Goal: Task Accomplishment & Management: Manage account settings

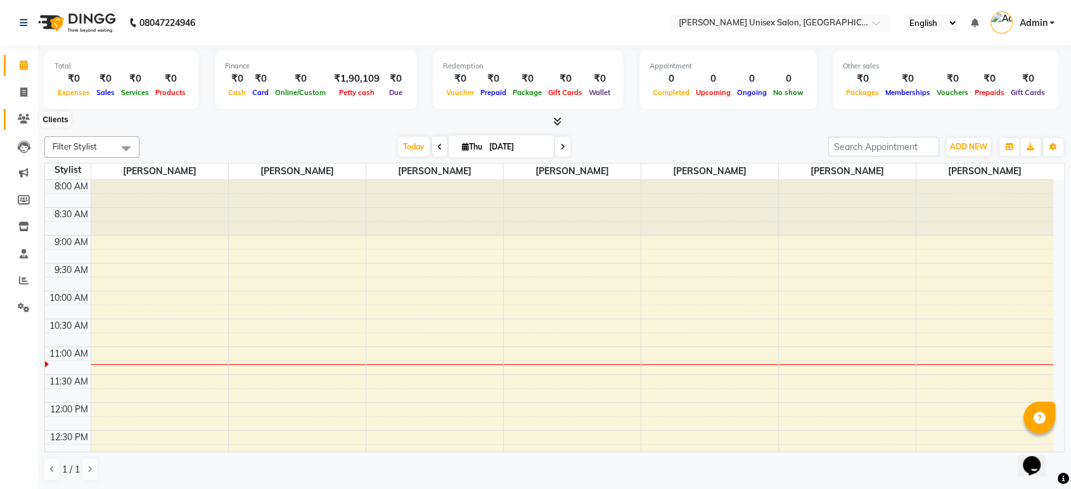
click at [20, 115] on icon at bounding box center [24, 119] width 12 height 10
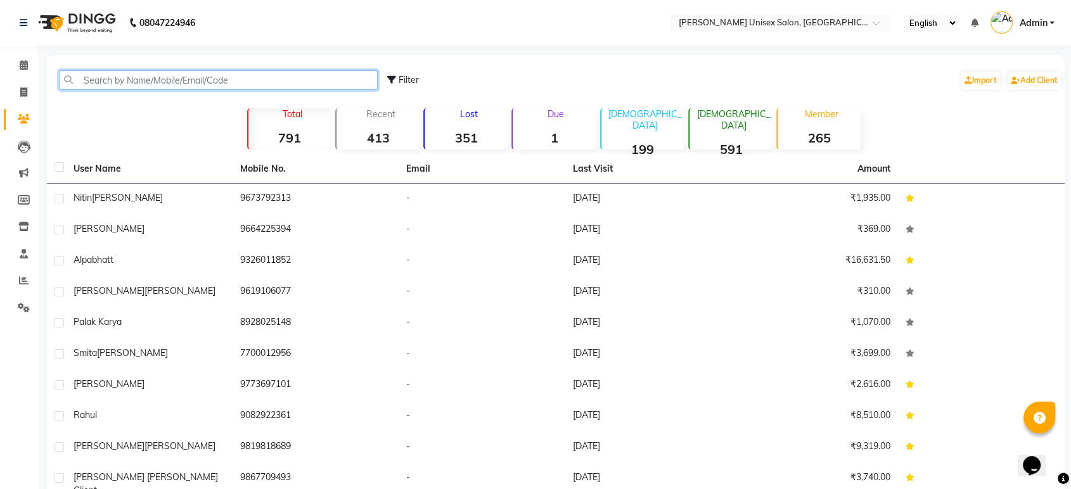
click at [93, 82] on input "text" at bounding box center [218, 80] width 319 height 20
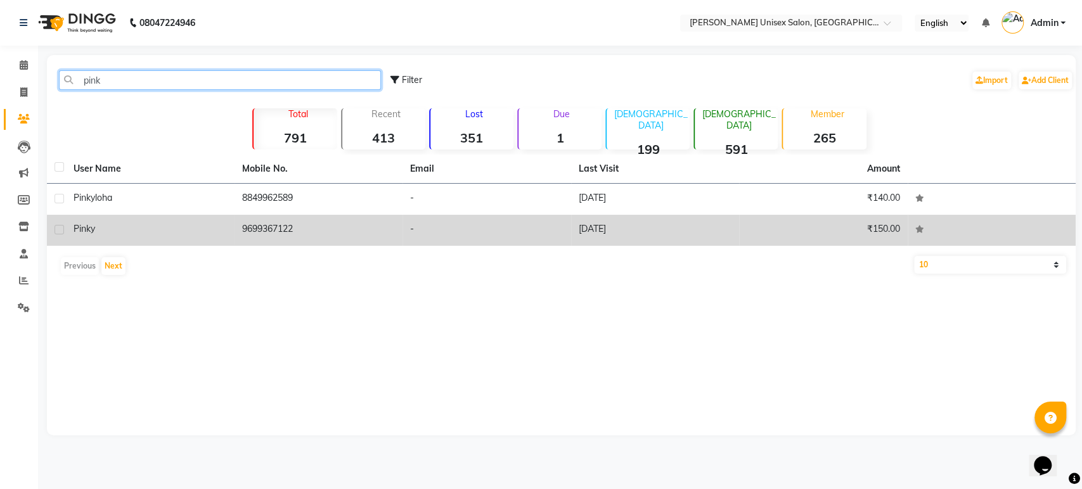
type input "pink"
click at [309, 231] on td "9699367122" at bounding box center [319, 230] width 169 height 31
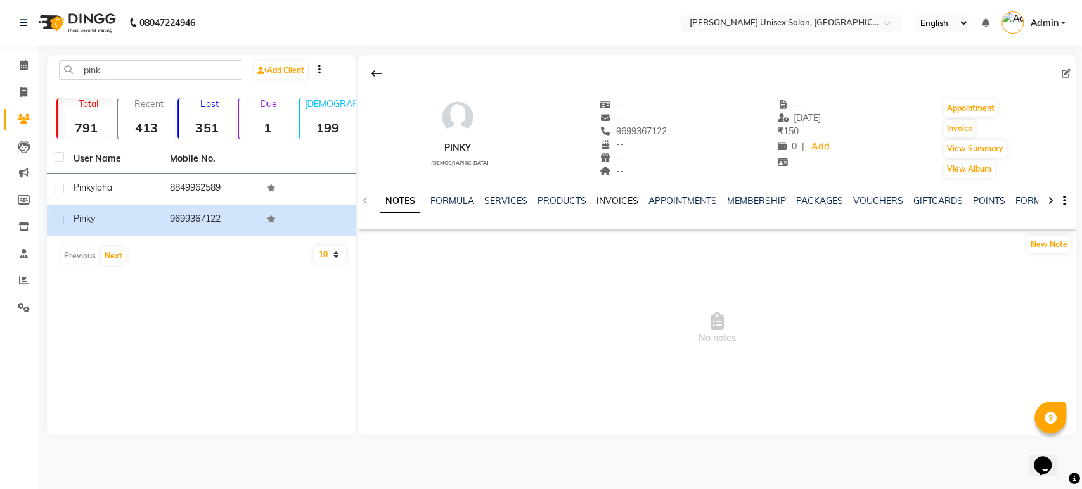
click at [617, 198] on link "INVOICES" at bounding box center [617, 200] width 42 height 11
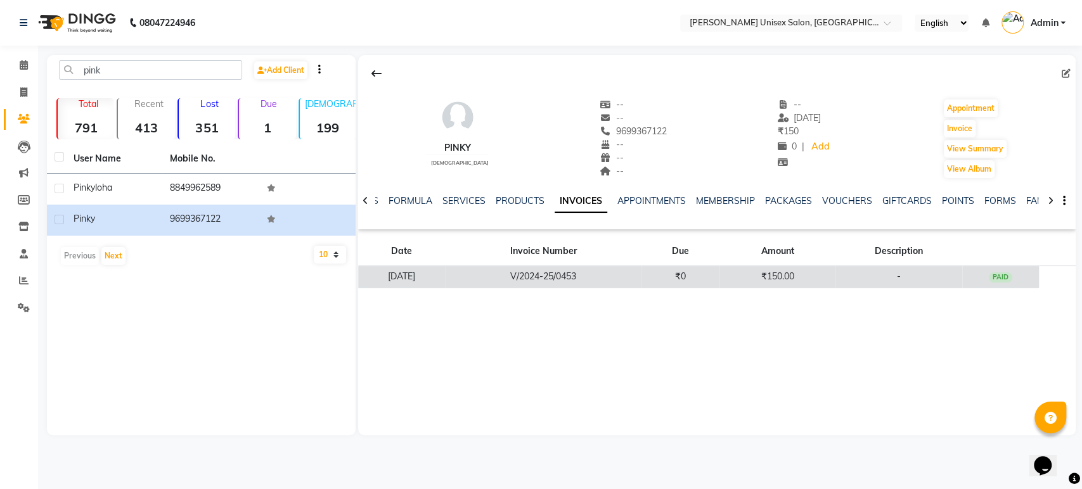
click at [576, 283] on td "V/2024-25/0453" at bounding box center [543, 277] width 196 height 22
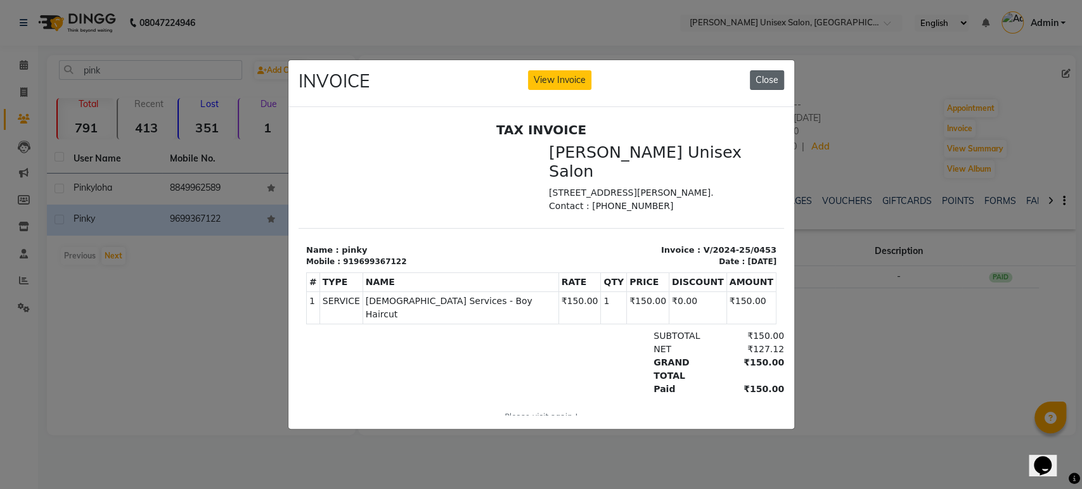
click at [771, 78] on button "Close" at bounding box center [767, 80] width 34 height 20
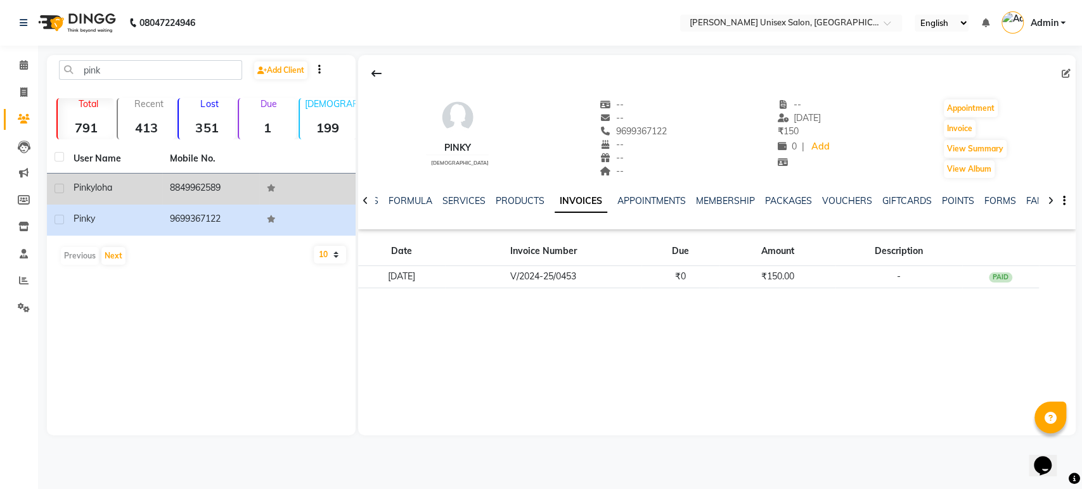
click at [236, 188] on td "8849962589" at bounding box center [210, 189] width 96 height 31
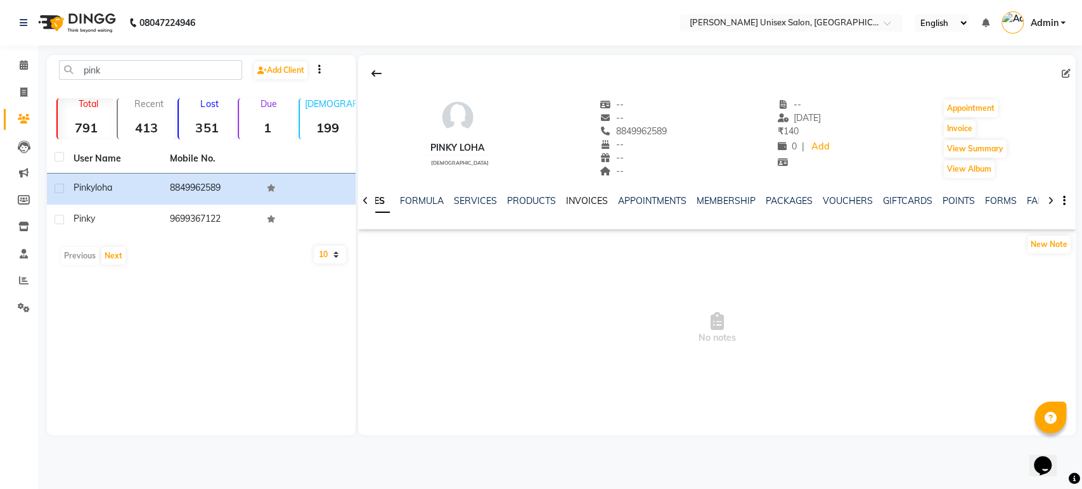
click at [571, 203] on link "INVOICES" at bounding box center [587, 200] width 42 height 11
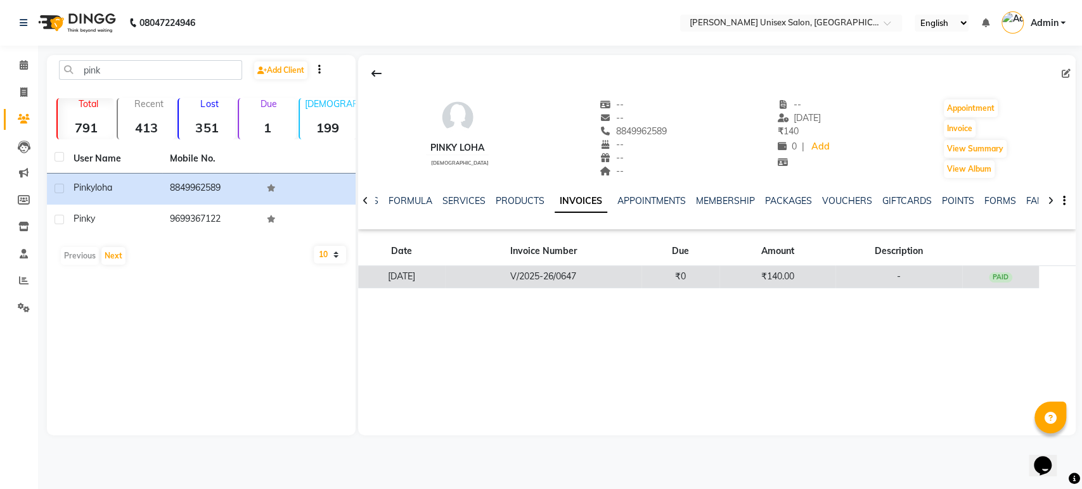
click at [569, 280] on td "V/2025-26/0647" at bounding box center [543, 277] width 196 height 22
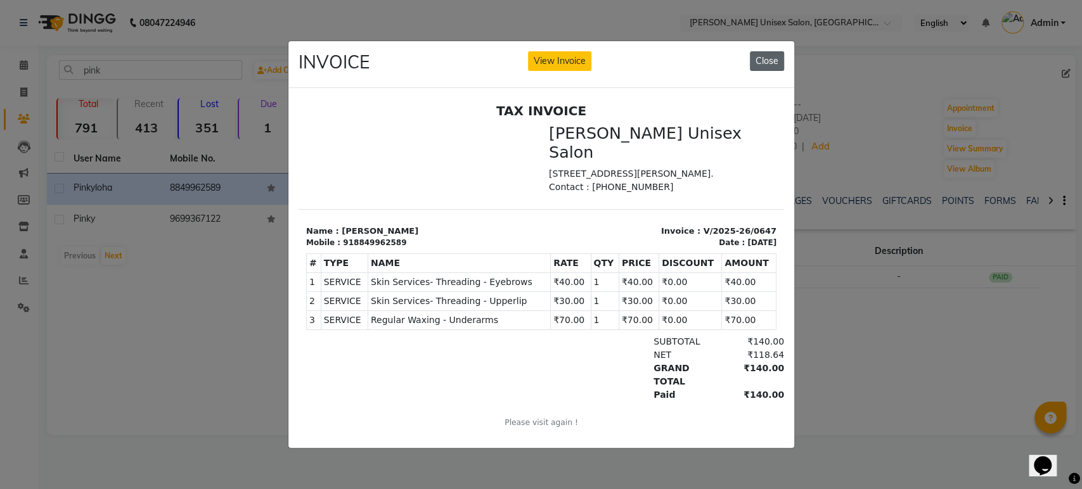
click at [771, 51] on button "Close" at bounding box center [767, 61] width 34 height 20
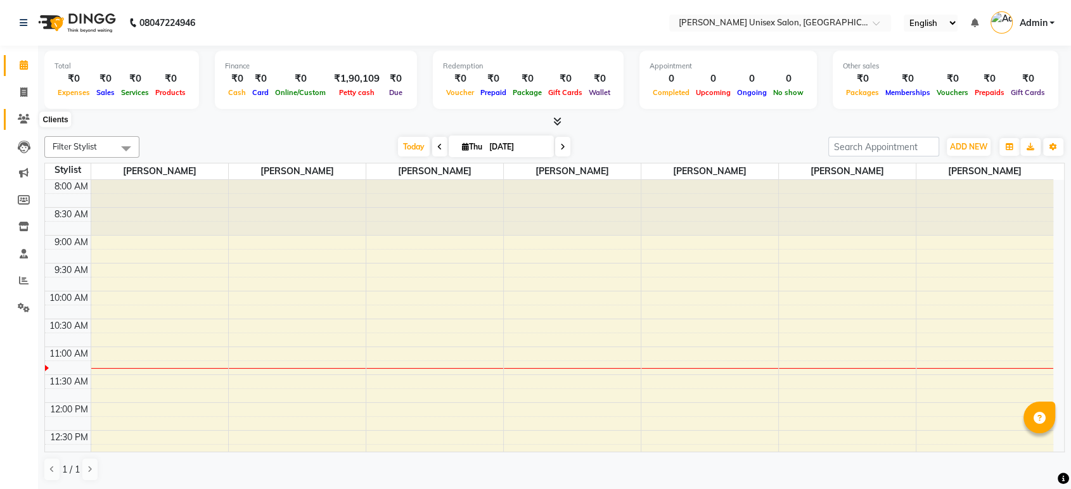
click at [19, 112] on span at bounding box center [24, 119] width 22 height 15
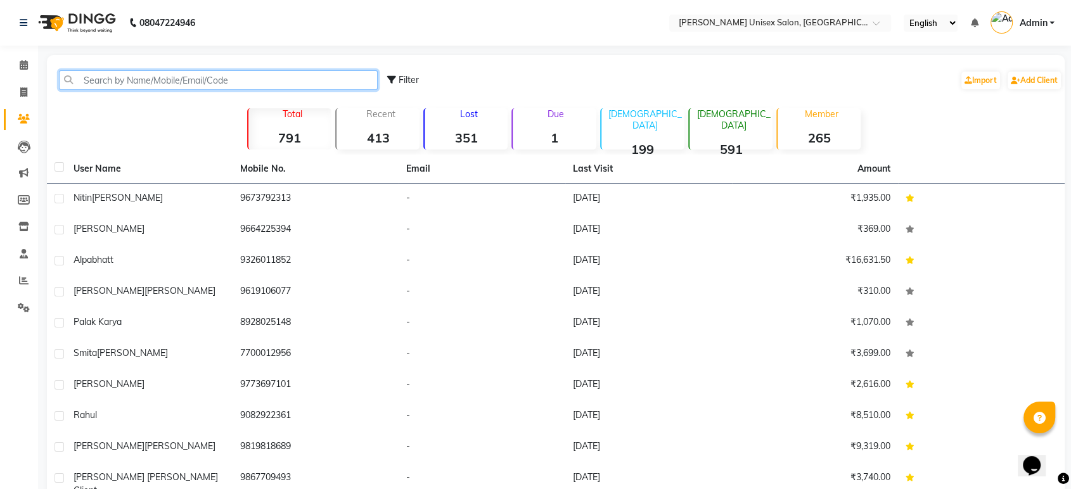
click at [93, 87] on input "text" at bounding box center [218, 80] width 319 height 20
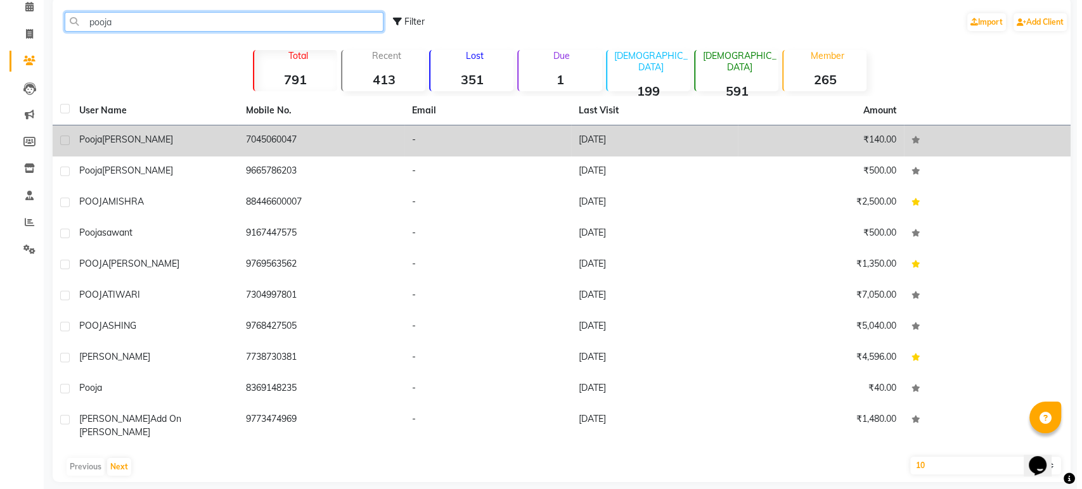
scroll to position [59, 0]
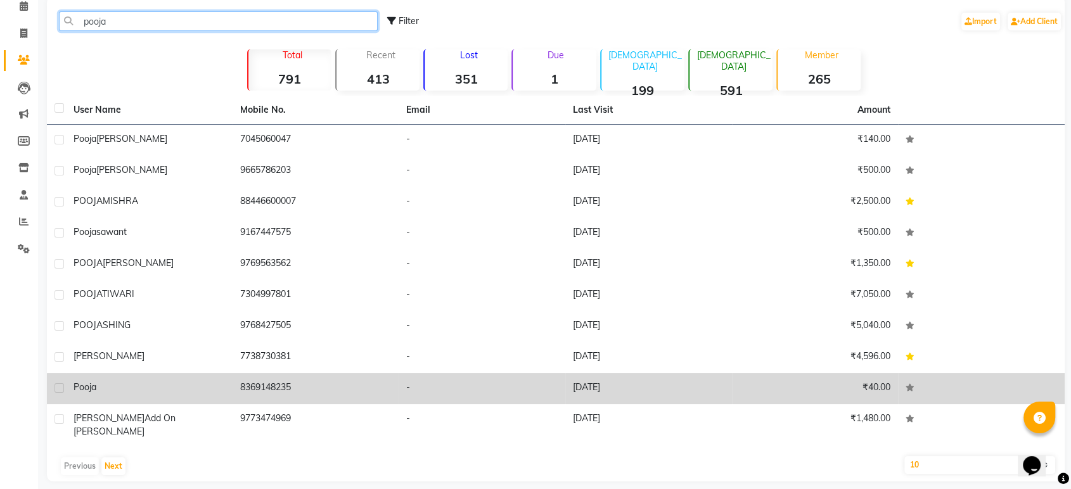
type input "pooja"
click at [88, 389] on span "pooja" at bounding box center [85, 387] width 23 height 11
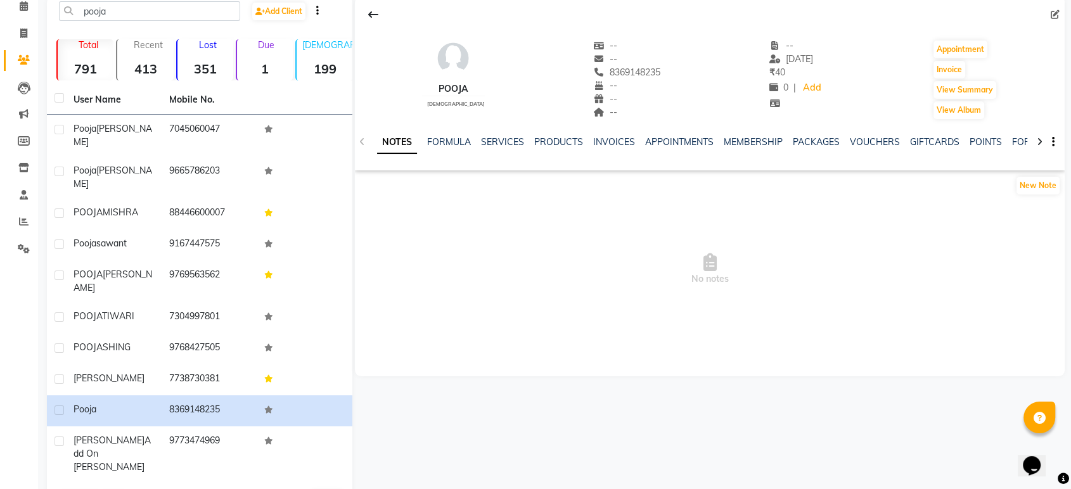
click at [617, 147] on div "INVOICES" at bounding box center [614, 142] width 42 height 13
click at [611, 138] on link "INVOICES" at bounding box center [614, 141] width 42 height 11
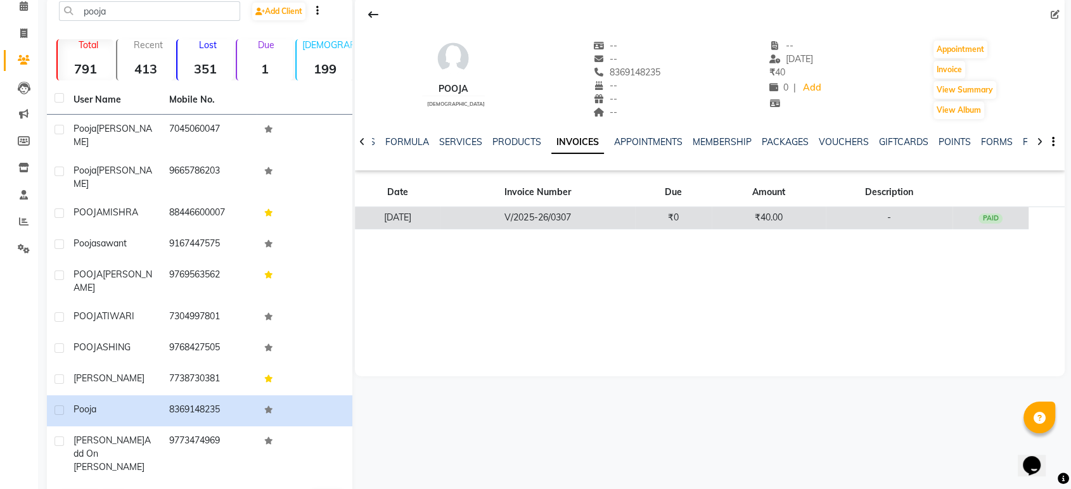
click at [568, 222] on td "V/2025-26/0307" at bounding box center [538, 218] width 194 height 22
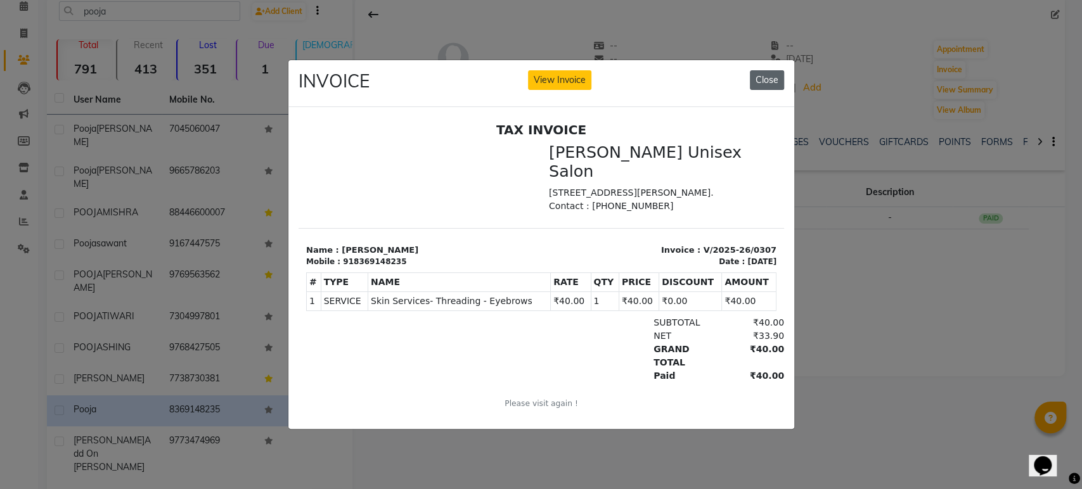
click at [768, 75] on button "Close" at bounding box center [767, 80] width 34 height 20
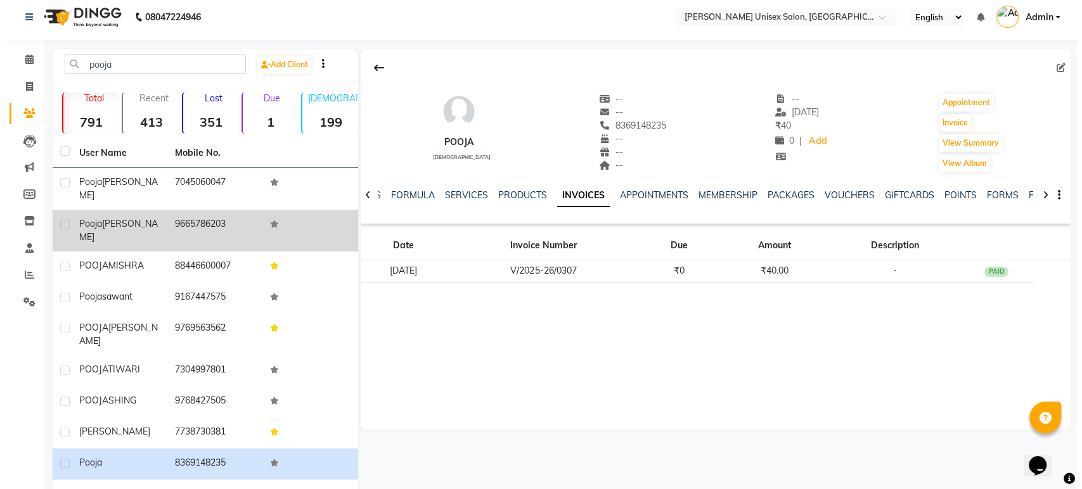
scroll to position [5, 0]
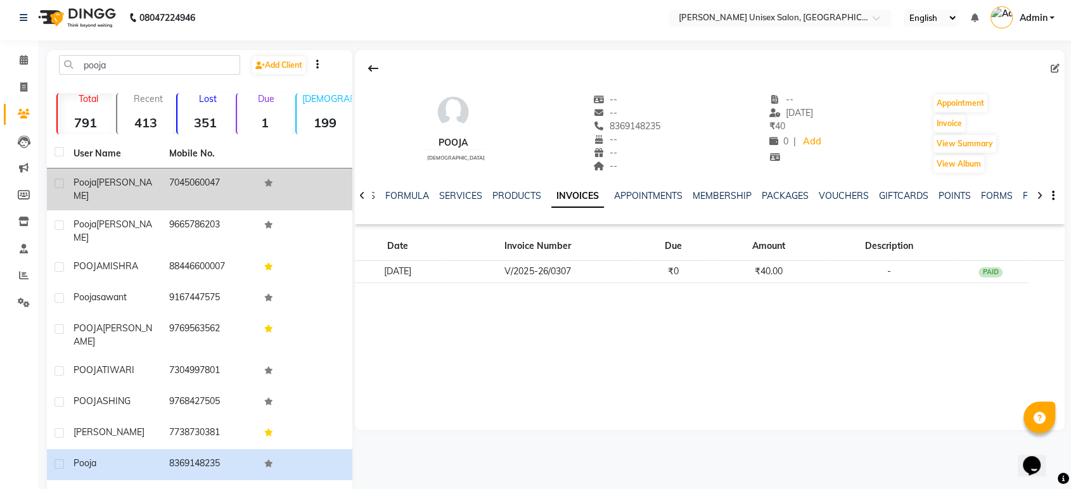
click at [191, 181] on td "7045060047" at bounding box center [210, 190] width 96 height 42
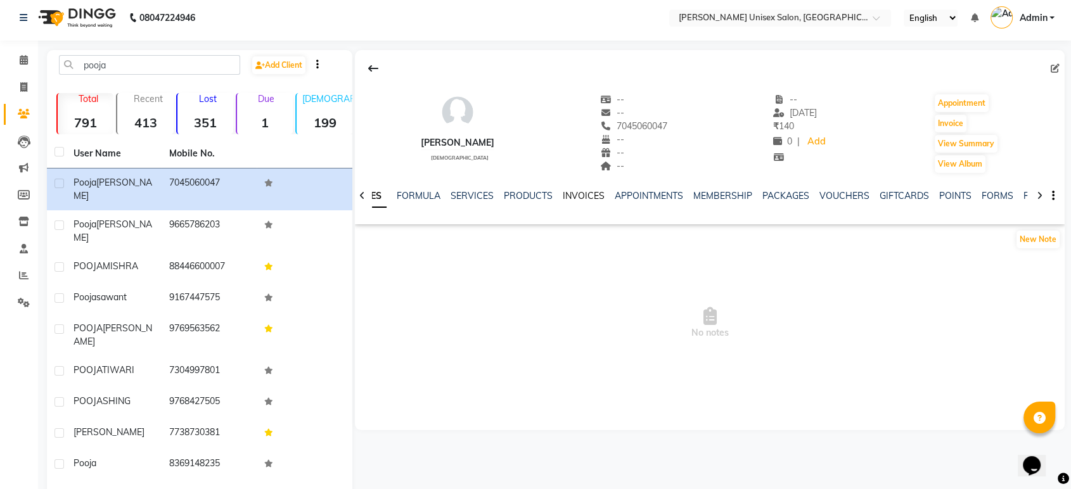
click at [566, 197] on link "INVOICES" at bounding box center [584, 195] width 42 height 11
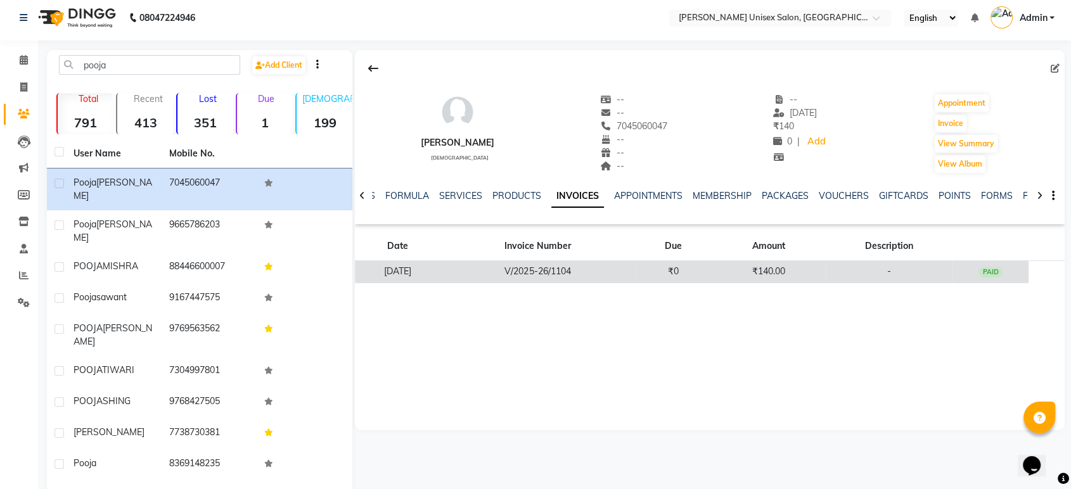
click at [536, 262] on td "V/2025-26/1104" at bounding box center [538, 272] width 194 height 22
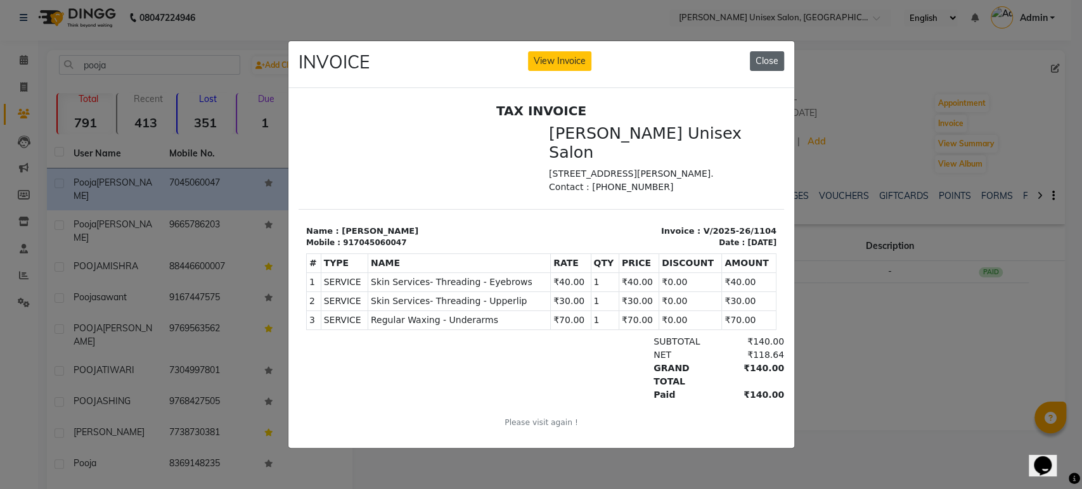
click at [774, 56] on button "Close" at bounding box center [767, 61] width 34 height 20
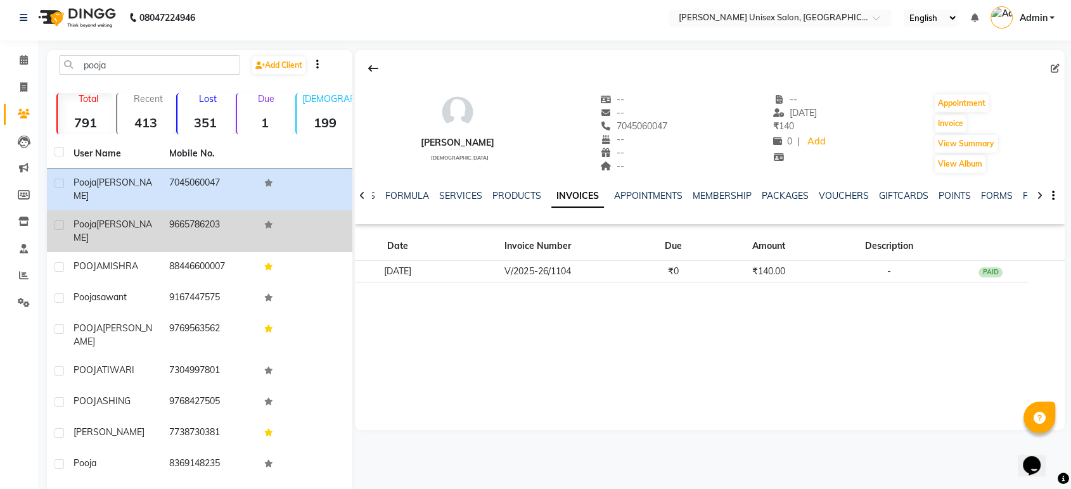
click at [186, 222] on td "9665786203" at bounding box center [210, 231] width 96 height 42
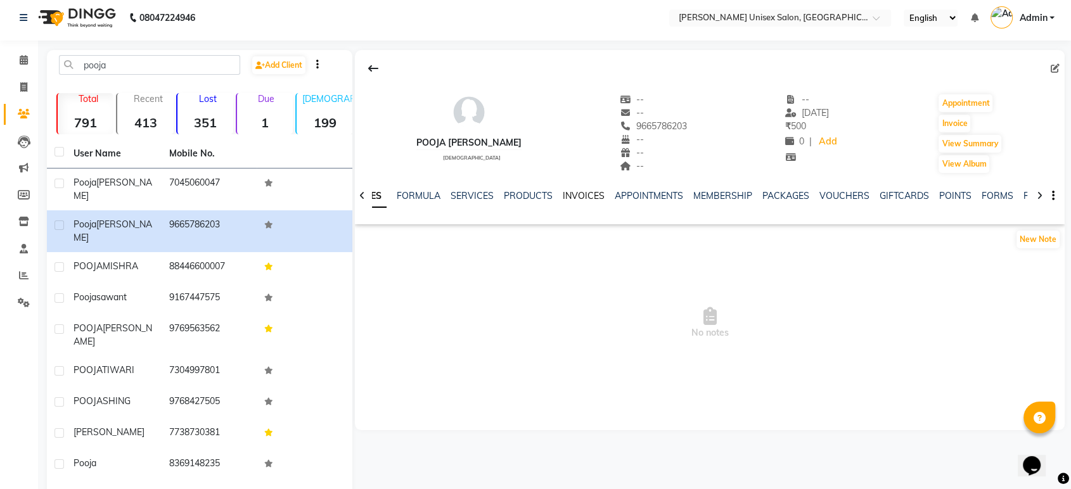
click at [576, 196] on link "INVOICES" at bounding box center [584, 195] width 42 height 11
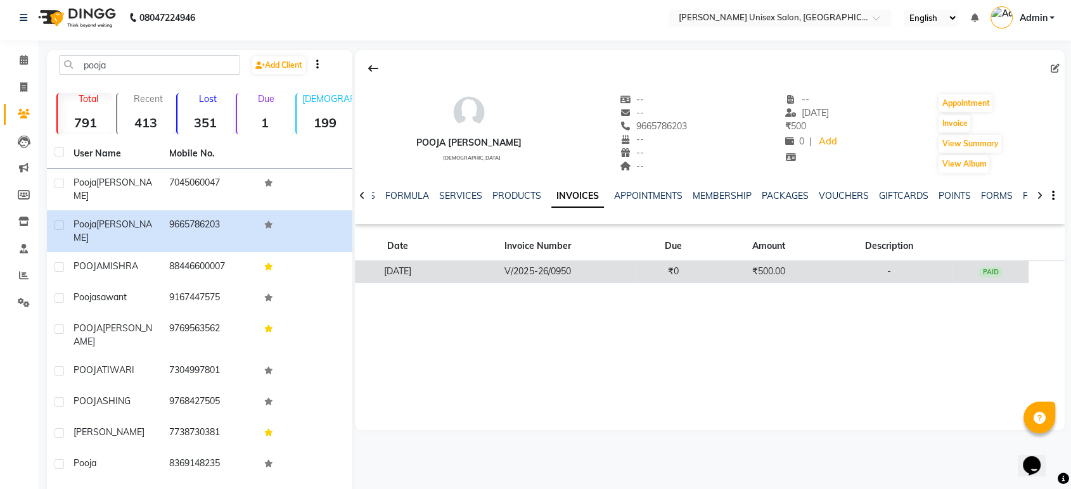
click at [567, 276] on td "V/2025-26/0950" at bounding box center [538, 272] width 194 height 22
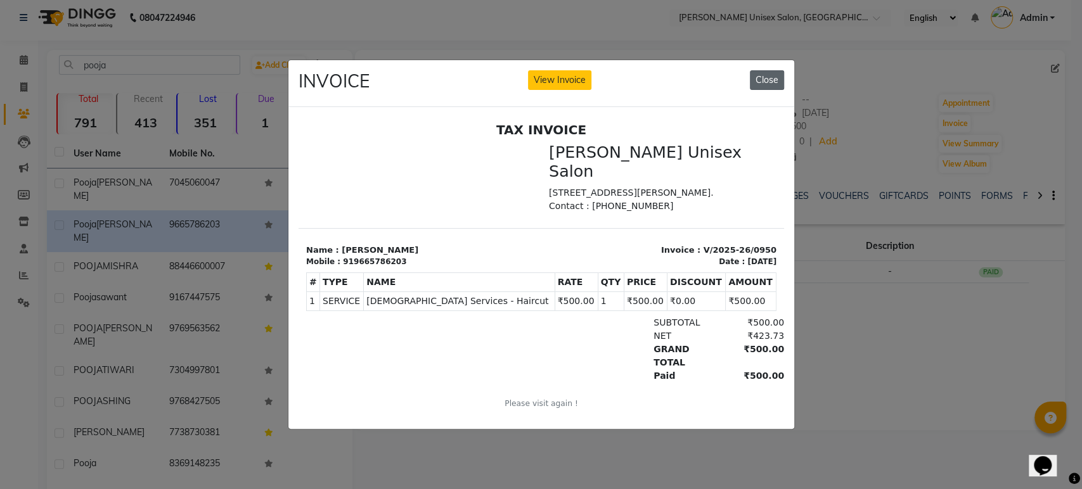
click at [767, 78] on button "Close" at bounding box center [767, 80] width 34 height 20
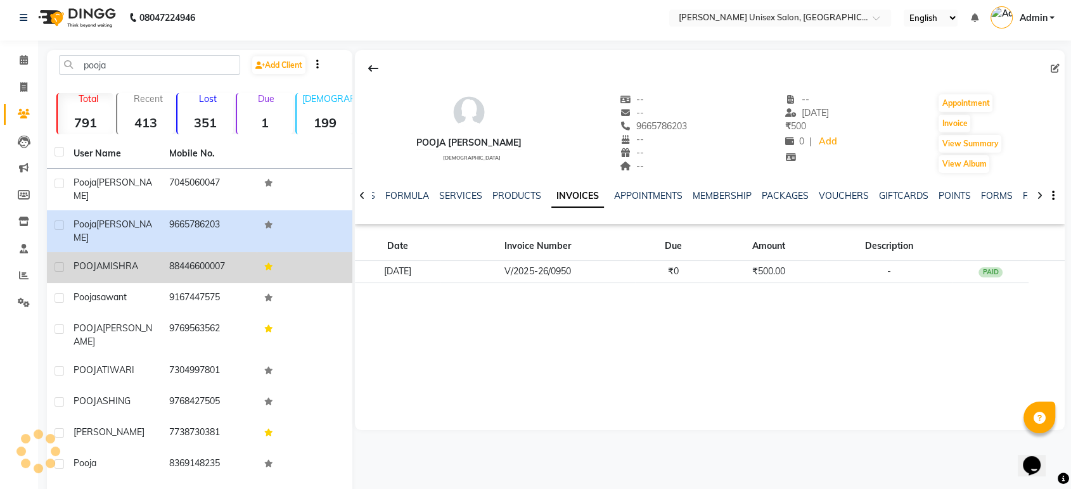
click at [200, 252] on td "88446600007" at bounding box center [210, 267] width 96 height 31
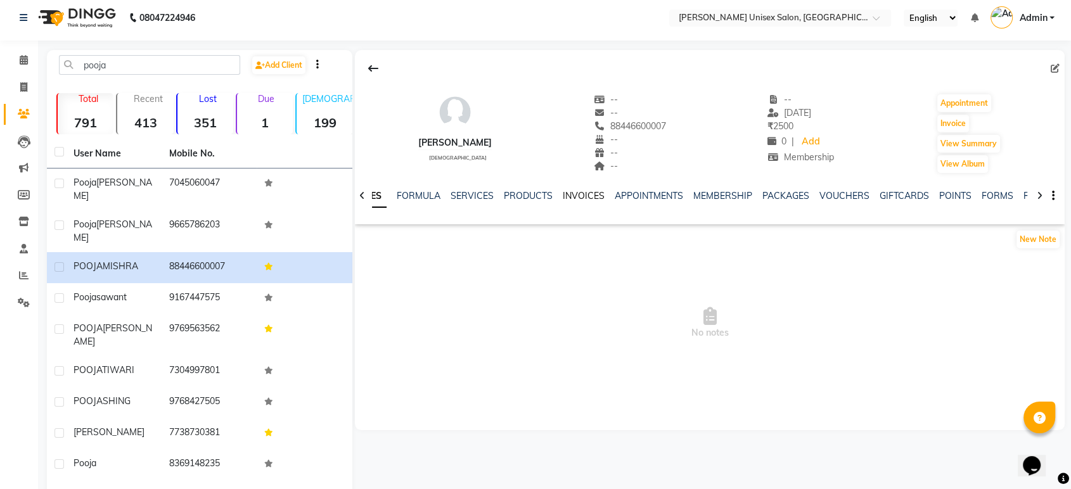
click at [578, 199] on link "INVOICES" at bounding box center [584, 195] width 42 height 11
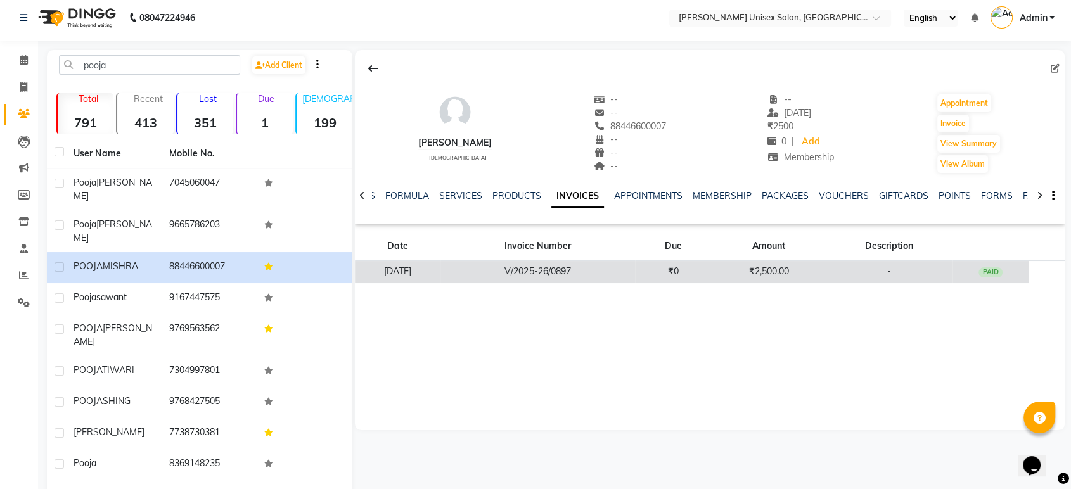
click at [566, 273] on td "V/2025-26/0897" at bounding box center [538, 272] width 194 height 22
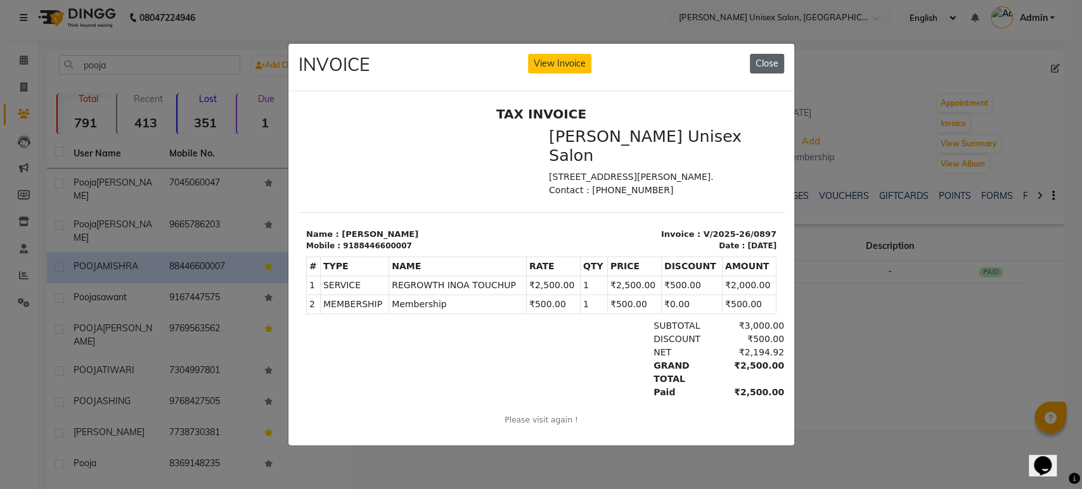
click at [769, 58] on button "Close" at bounding box center [767, 64] width 34 height 20
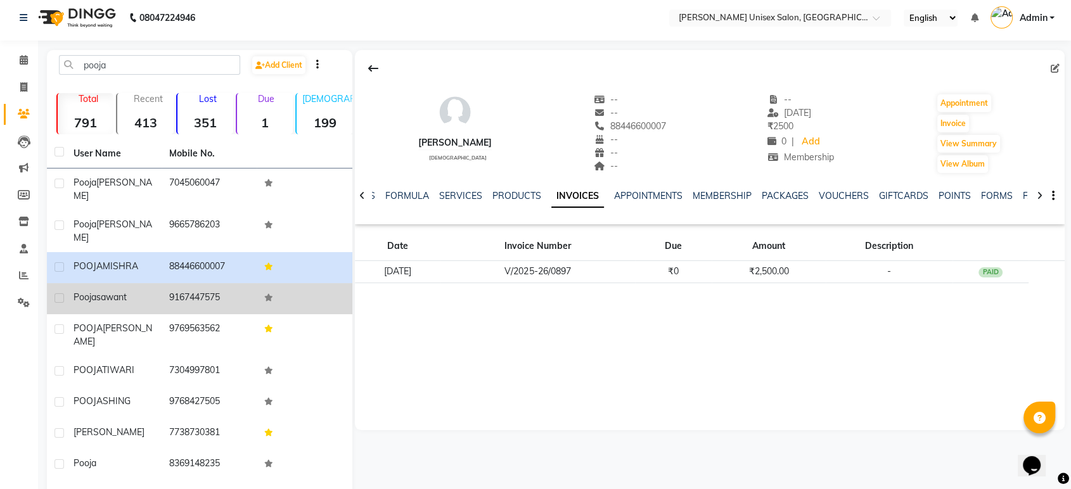
click at [117, 292] on span "sawant" at bounding box center [111, 297] width 30 height 11
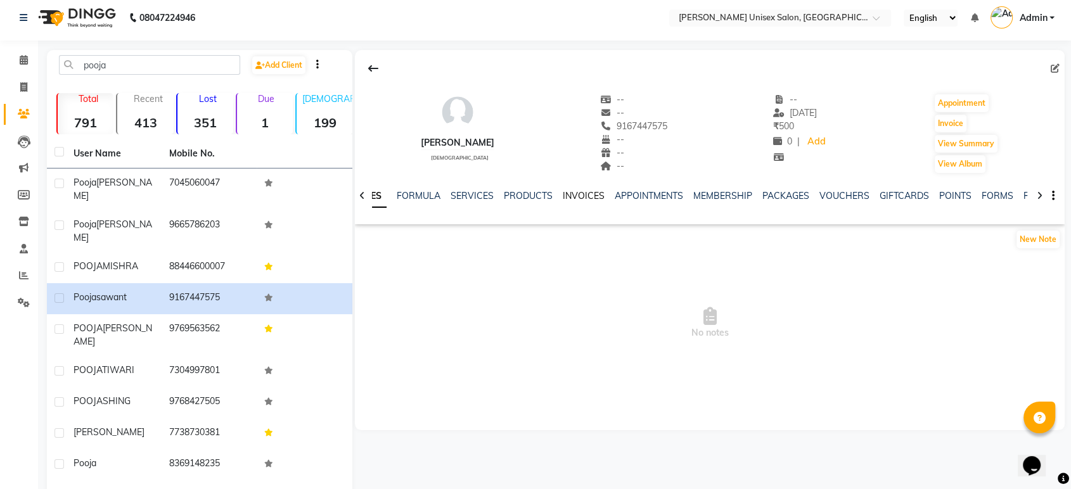
click at [577, 196] on link "INVOICES" at bounding box center [584, 195] width 42 height 11
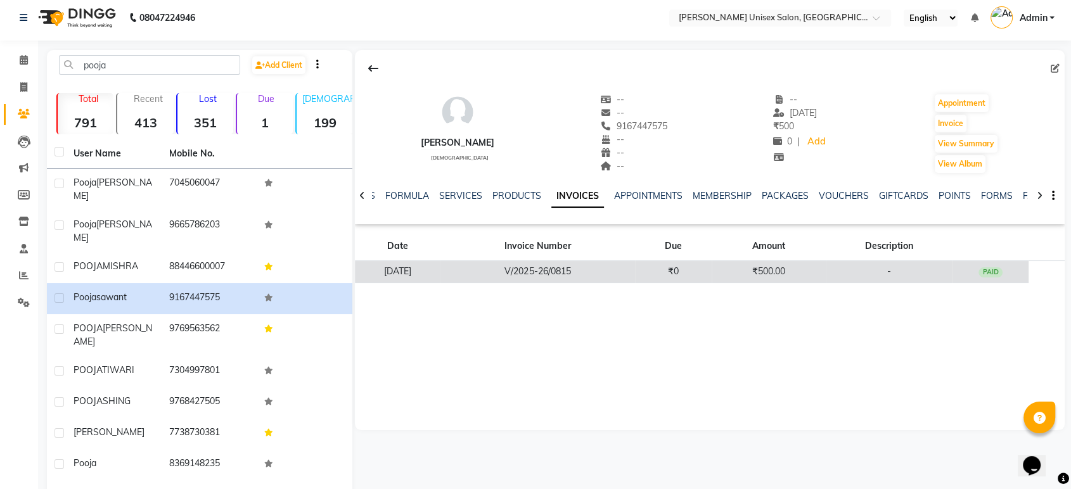
click at [570, 271] on td "V/2025-26/0815" at bounding box center [538, 272] width 194 height 22
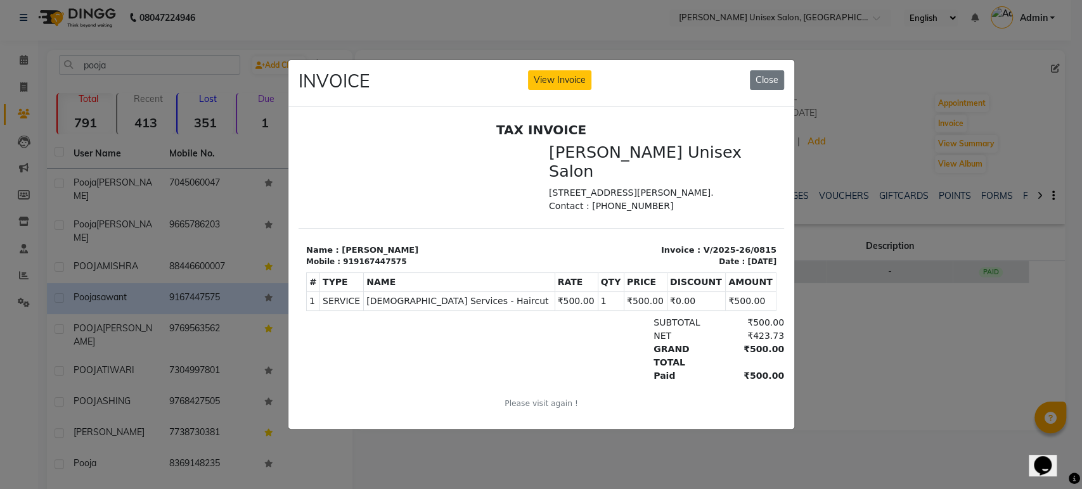
click at [528, 70] on button "View Invoice" at bounding box center [559, 80] width 63 height 20
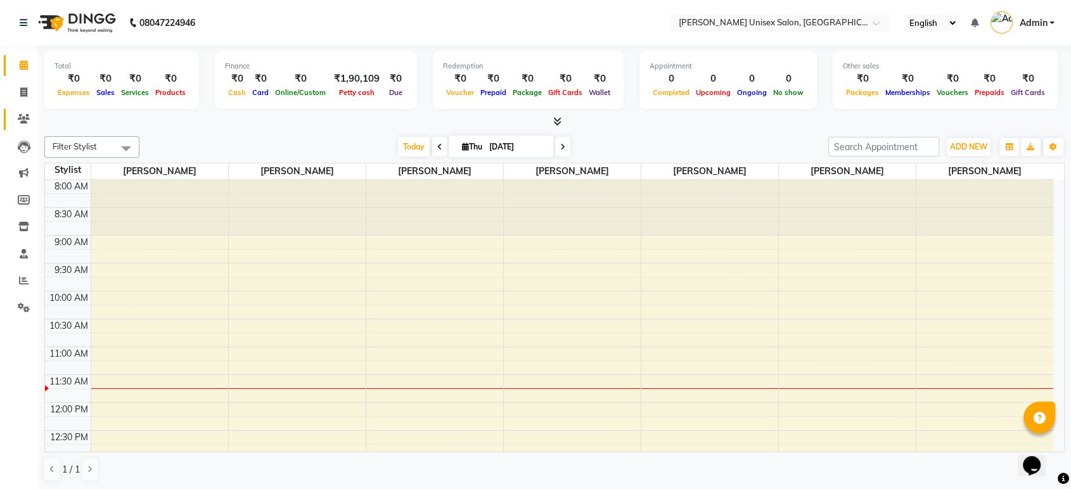
click at [23, 117] on icon at bounding box center [24, 119] width 12 height 10
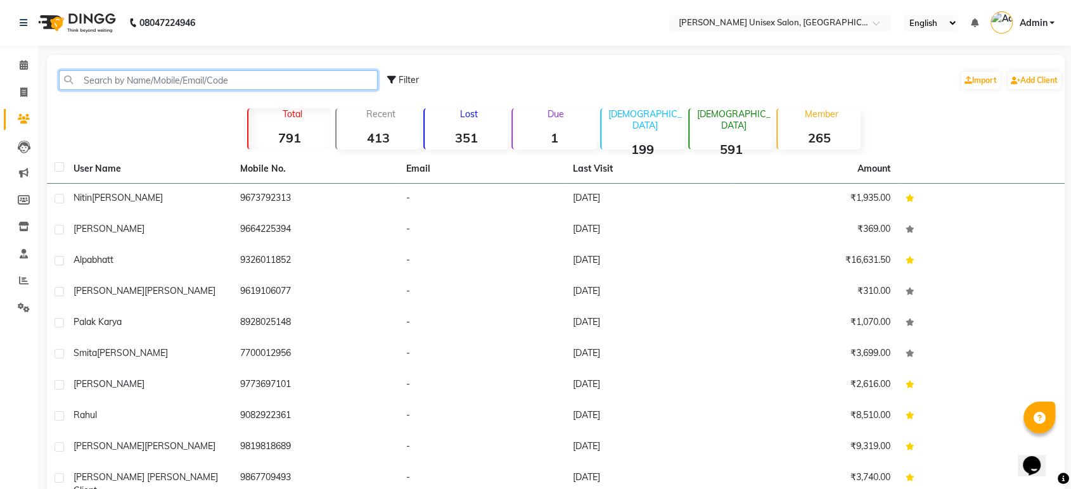
click at [94, 83] on input "text" at bounding box center [218, 80] width 319 height 20
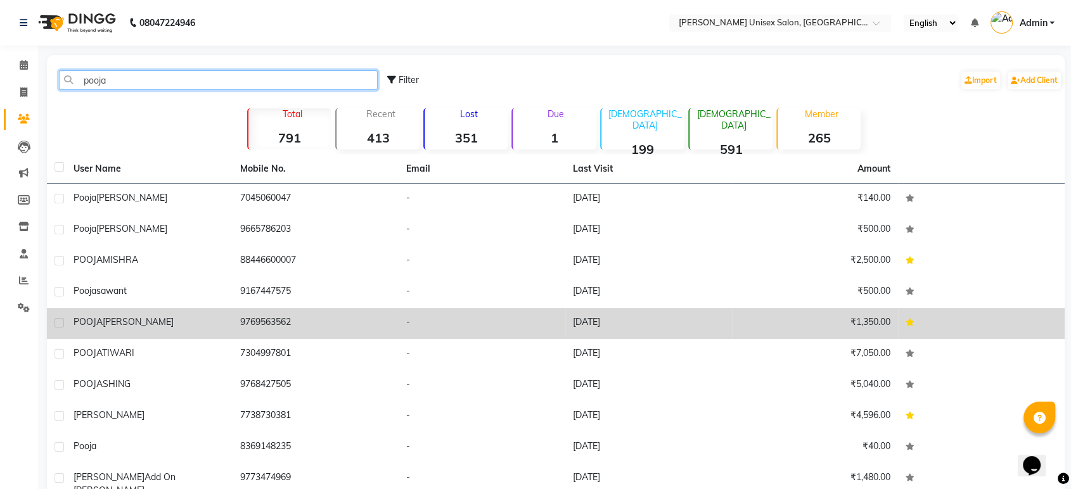
type input "pooja"
click at [120, 318] on span "NIRAJ" at bounding box center [138, 321] width 71 height 11
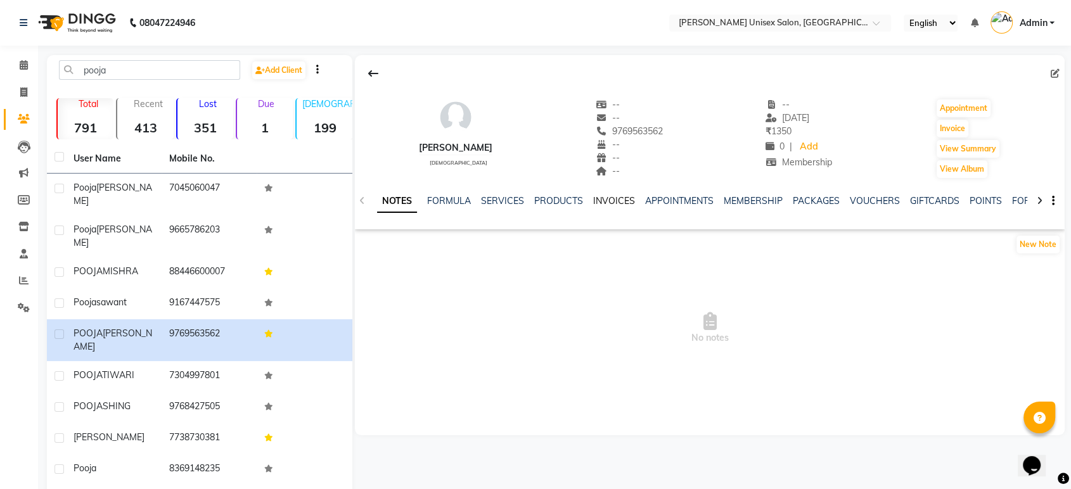
click at [608, 203] on link "INVOICES" at bounding box center [614, 200] width 42 height 11
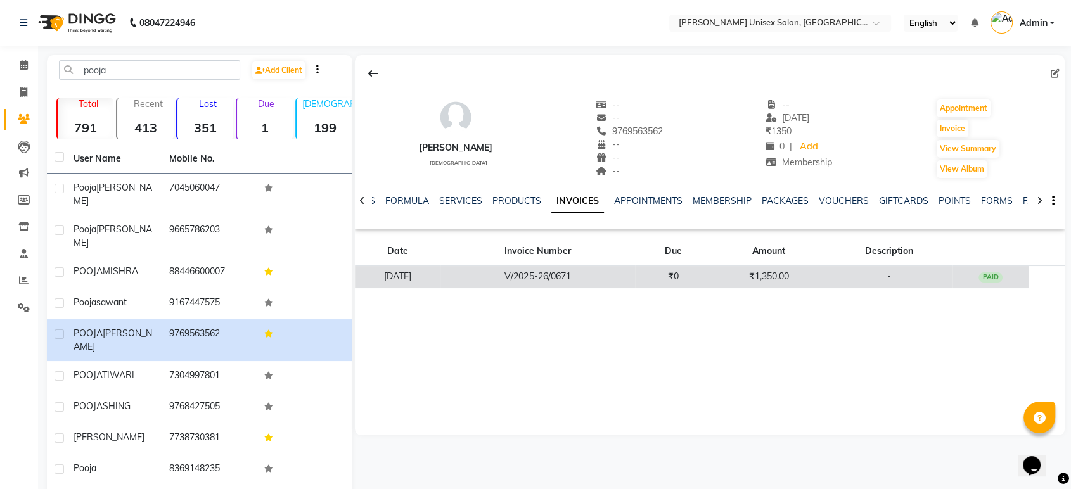
click at [569, 278] on td "V/2025-26/0671" at bounding box center [538, 277] width 194 height 22
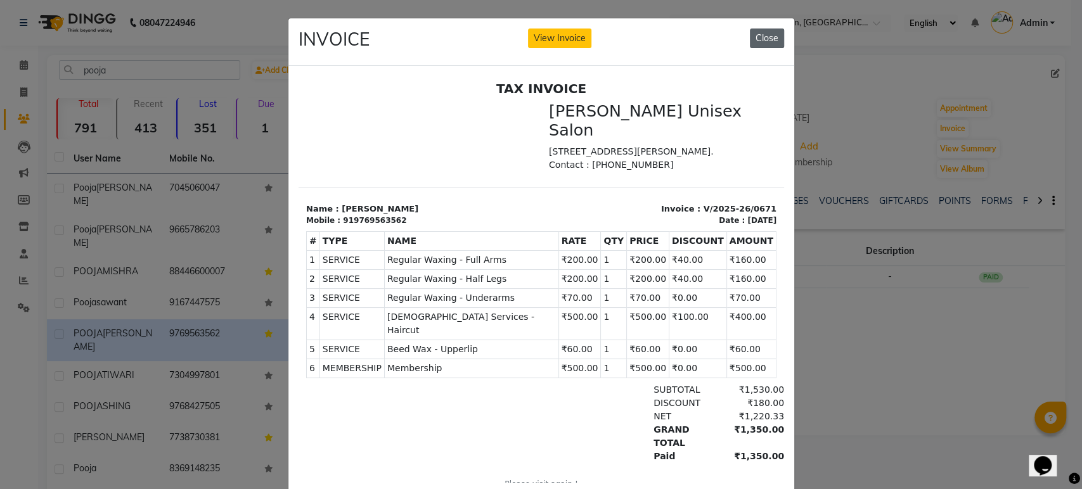
click at [768, 32] on button "Close" at bounding box center [767, 39] width 34 height 20
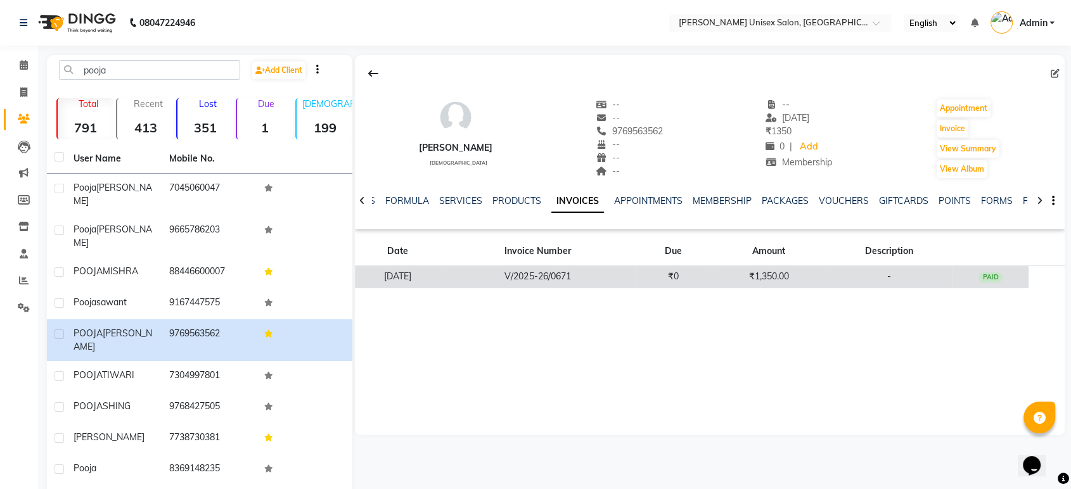
click at [629, 279] on td "V/2025-26/0671" at bounding box center [538, 277] width 194 height 22
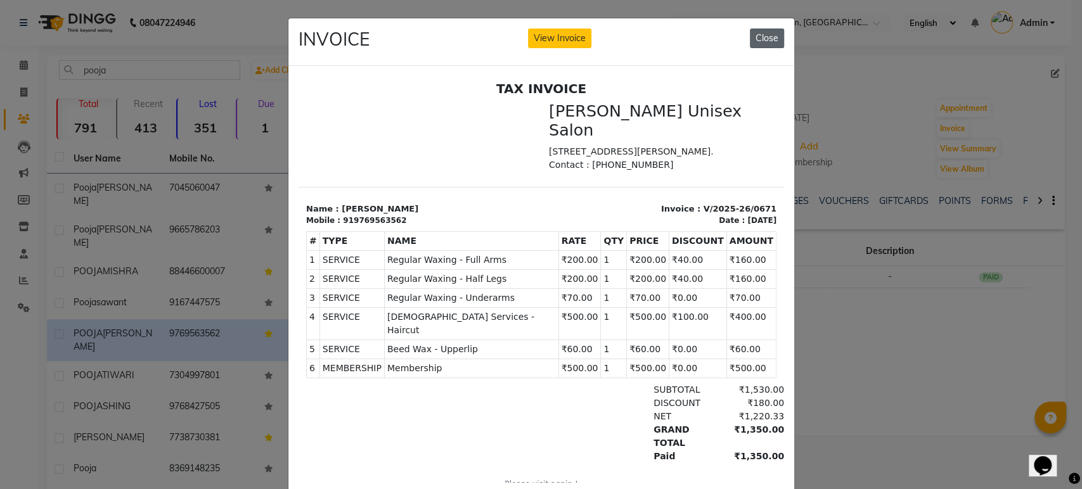
click at [761, 44] on button "Close" at bounding box center [767, 39] width 34 height 20
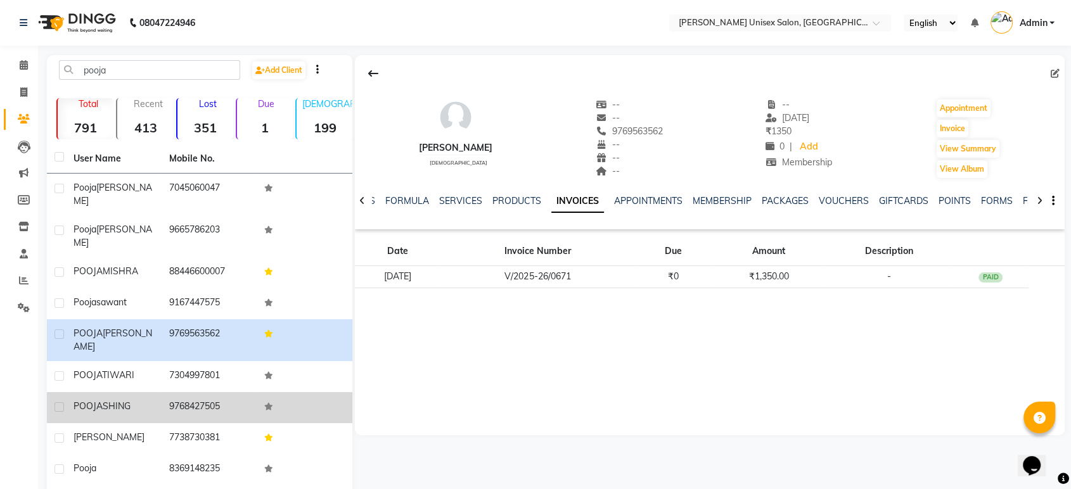
click at [176, 392] on td "9768427505" at bounding box center [210, 407] width 96 height 31
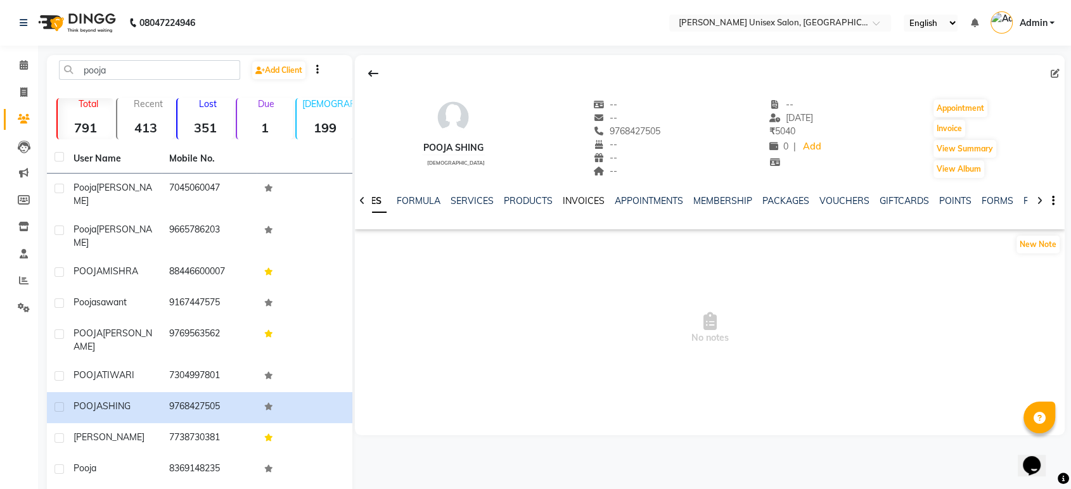
click at [572, 202] on link "INVOICES" at bounding box center [584, 200] width 42 height 11
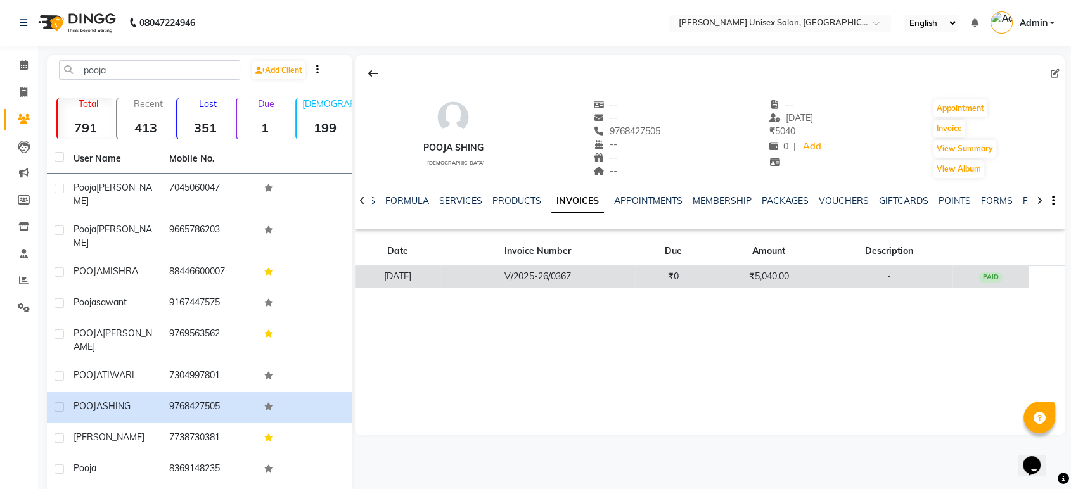
click at [558, 274] on td "V/2025-26/0367" at bounding box center [538, 277] width 194 height 22
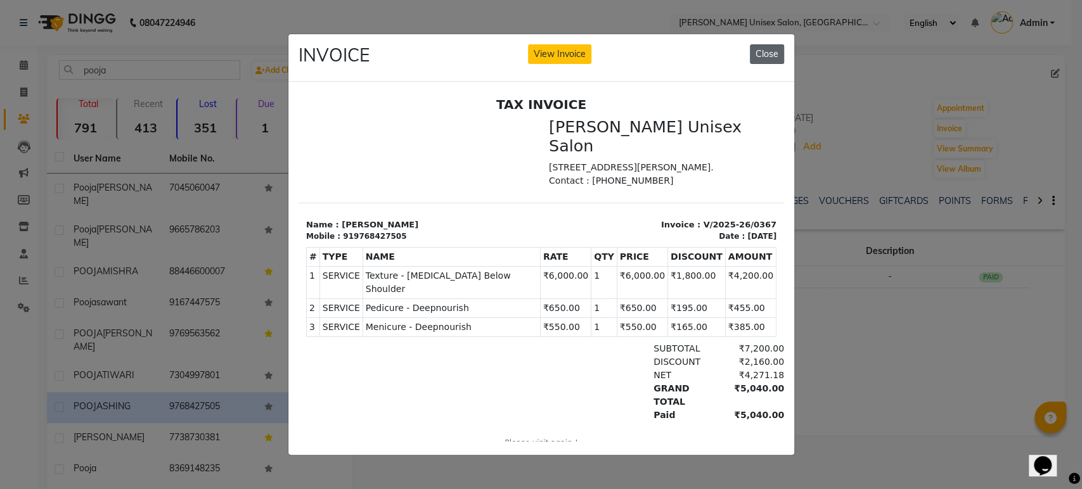
click at [767, 50] on button "Close" at bounding box center [767, 54] width 34 height 20
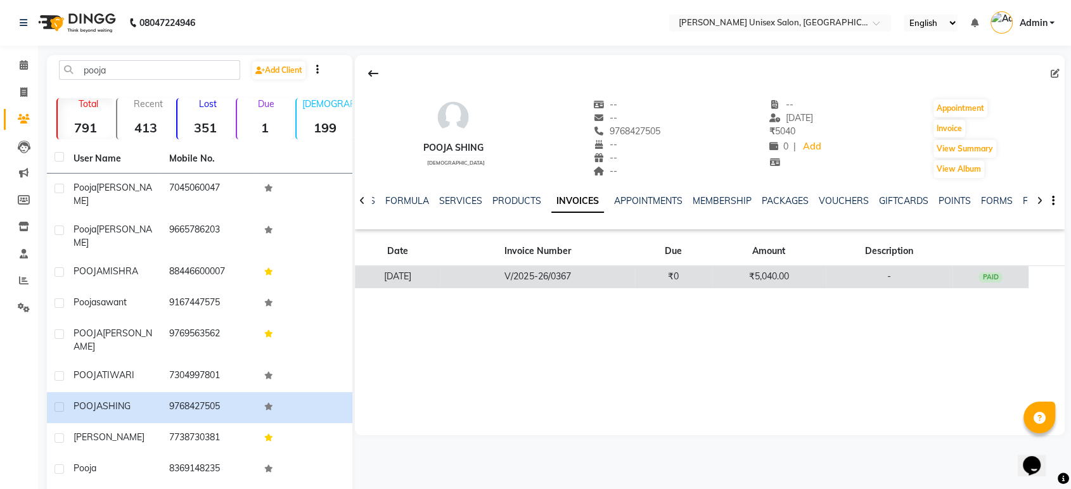
click at [565, 278] on td "V/2025-26/0367" at bounding box center [538, 277] width 194 height 22
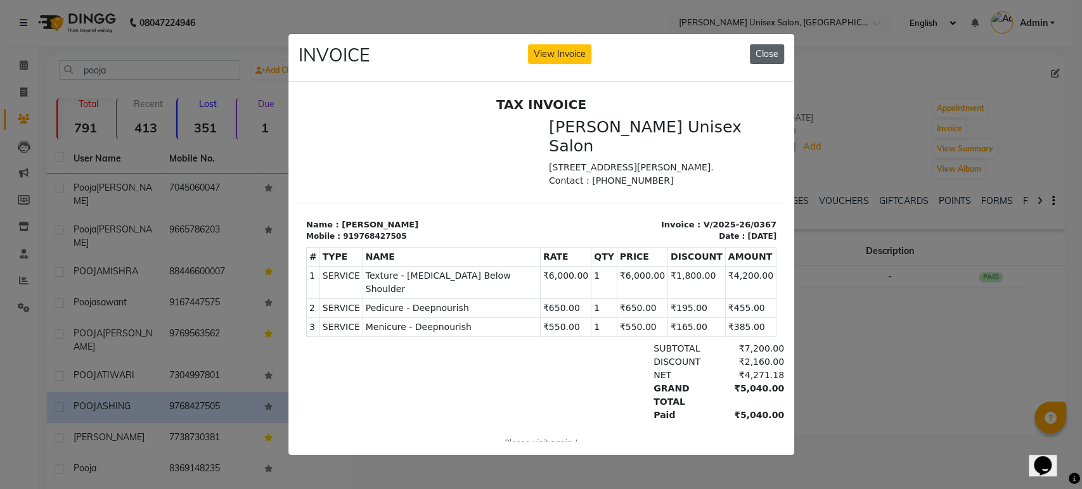
click at [768, 48] on button "Close" at bounding box center [767, 54] width 34 height 20
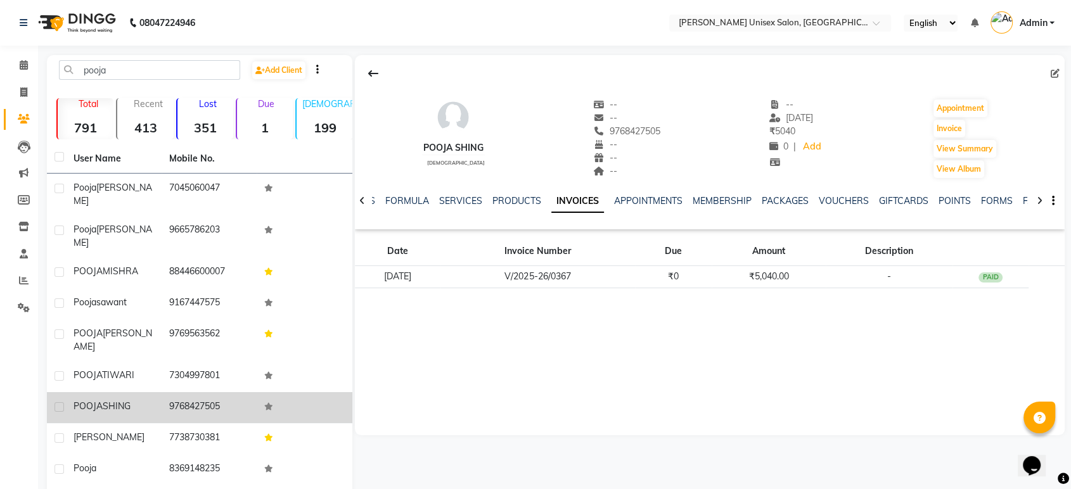
click at [165, 392] on td "9768427505" at bounding box center [210, 407] width 96 height 31
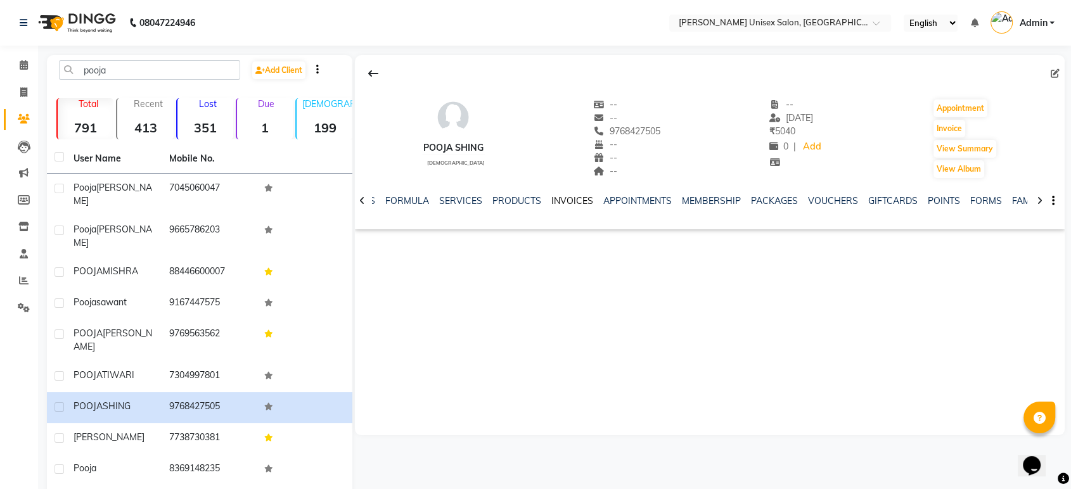
click at [558, 202] on link "INVOICES" at bounding box center [572, 200] width 42 height 11
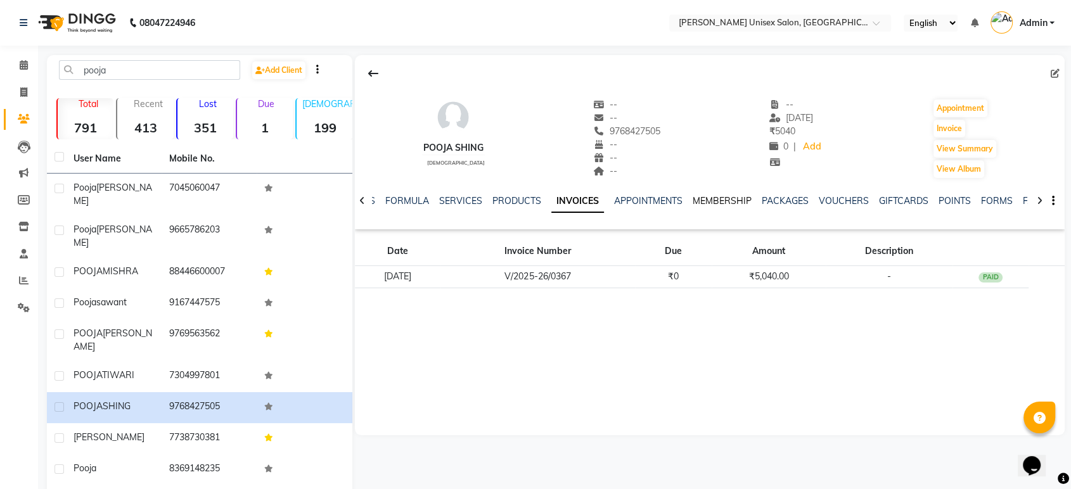
click at [710, 198] on link "MEMBERSHIP" at bounding box center [722, 200] width 59 height 11
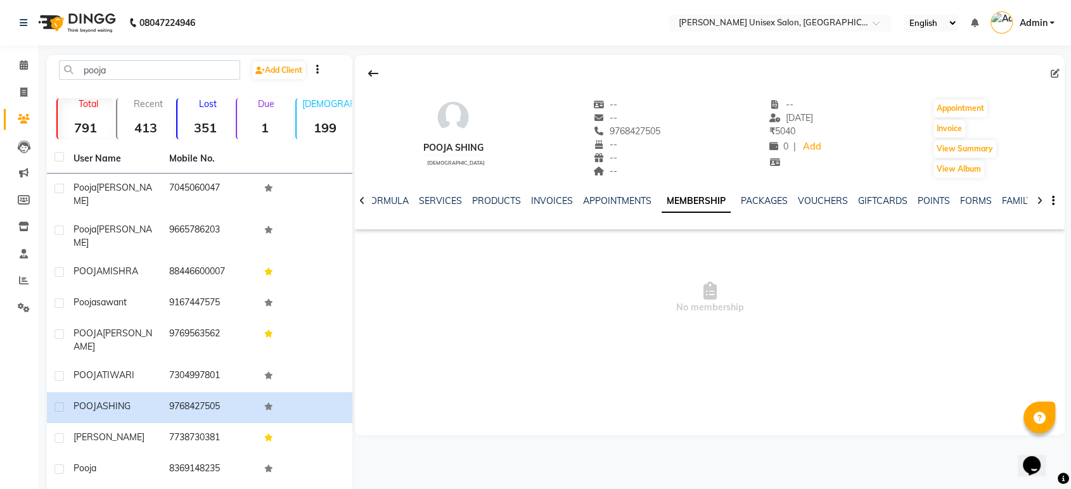
click at [540, 207] on div "INVOICES" at bounding box center [552, 201] width 42 height 13
click at [541, 204] on link "INVOICES" at bounding box center [552, 200] width 42 height 11
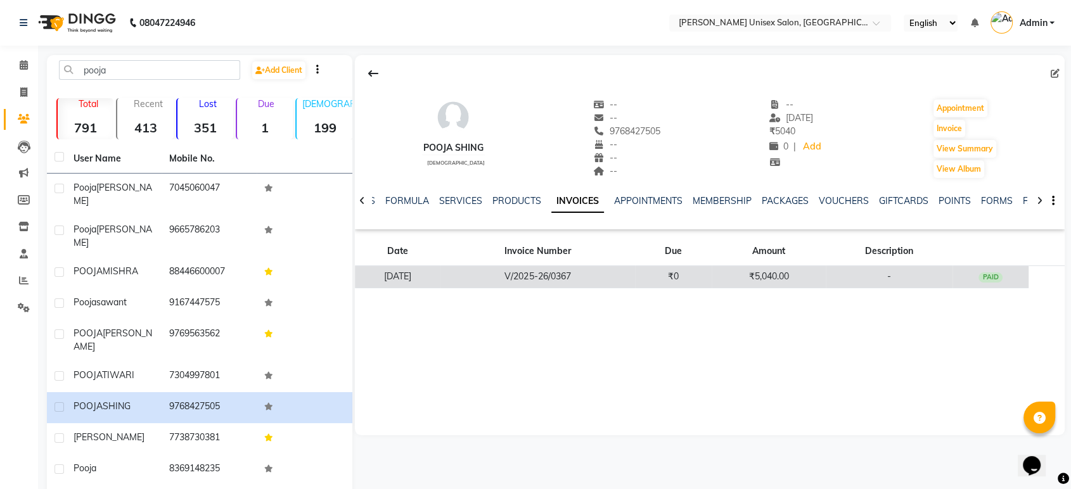
click at [529, 278] on td "V/2025-26/0367" at bounding box center [538, 277] width 194 height 22
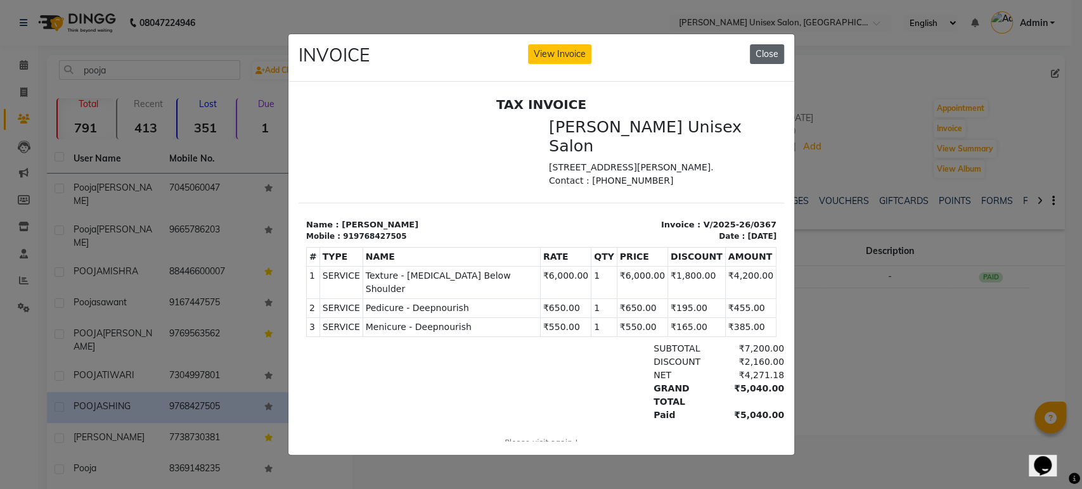
click at [769, 48] on button "Close" at bounding box center [767, 54] width 34 height 20
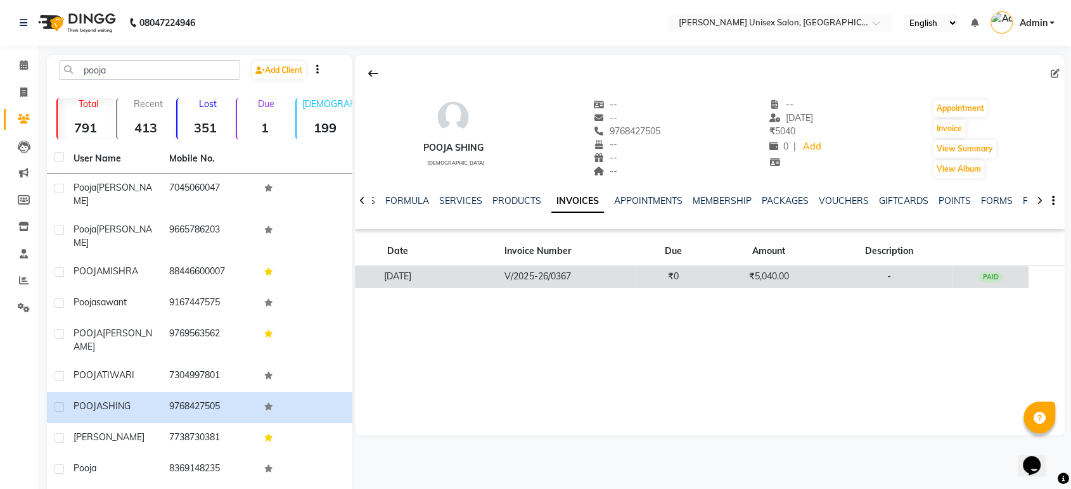
click at [612, 278] on td "V/2025-26/0367" at bounding box center [538, 277] width 194 height 22
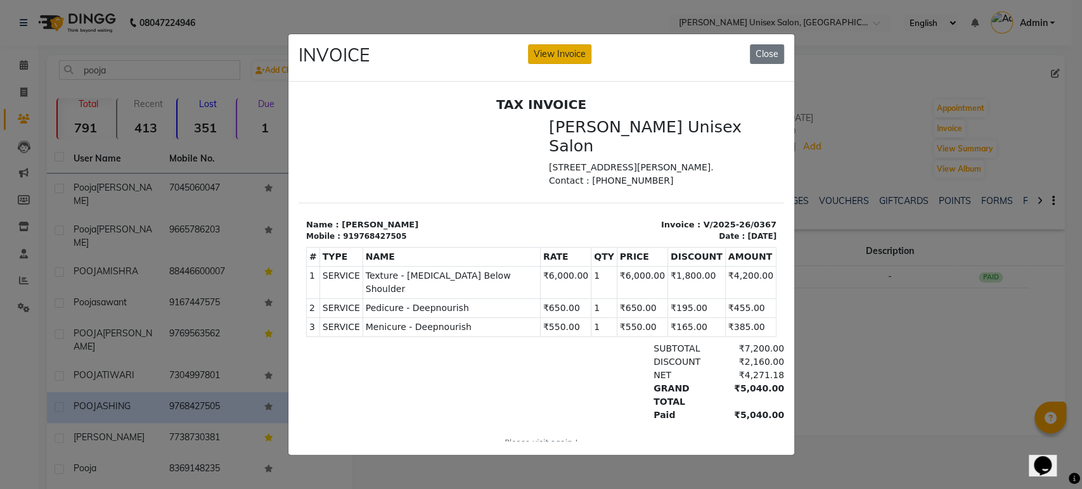
click at [560, 53] on button "View Invoice" at bounding box center [559, 54] width 63 height 20
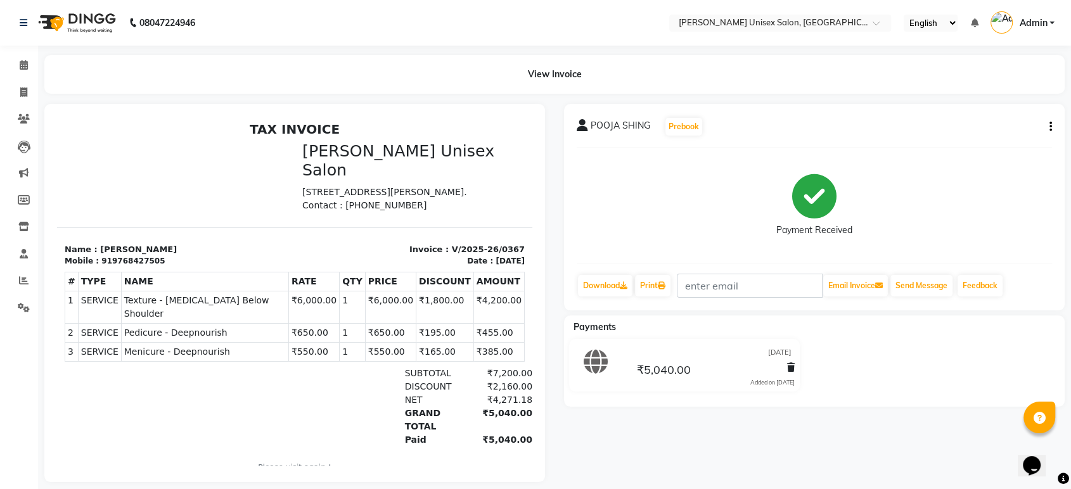
click at [1050, 127] on icon "button" at bounding box center [1051, 127] width 3 height 1
click at [984, 144] on div "Edit Invoice" at bounding box center [987, 143] width 87 height 16
select select "service"
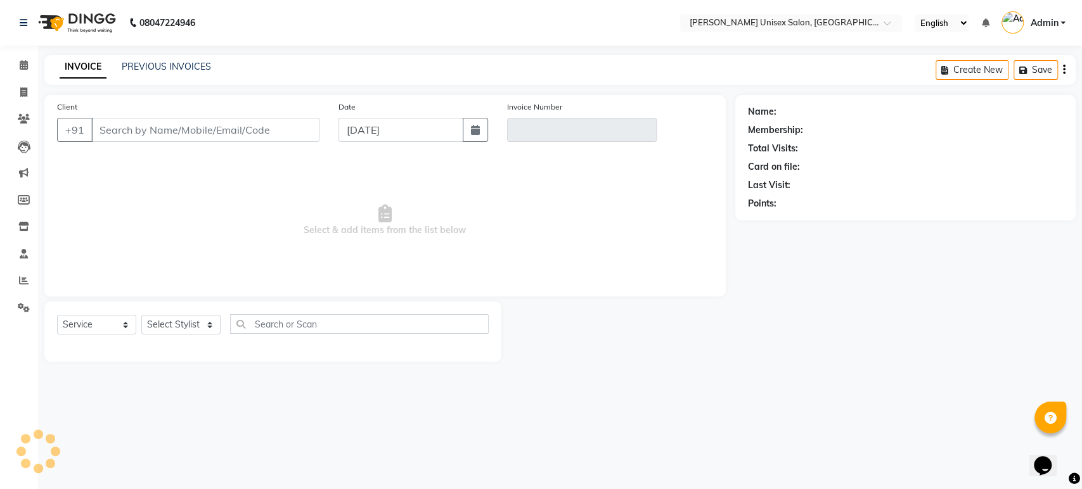
type input "9768427505"
type input "V/2025-26/0367"
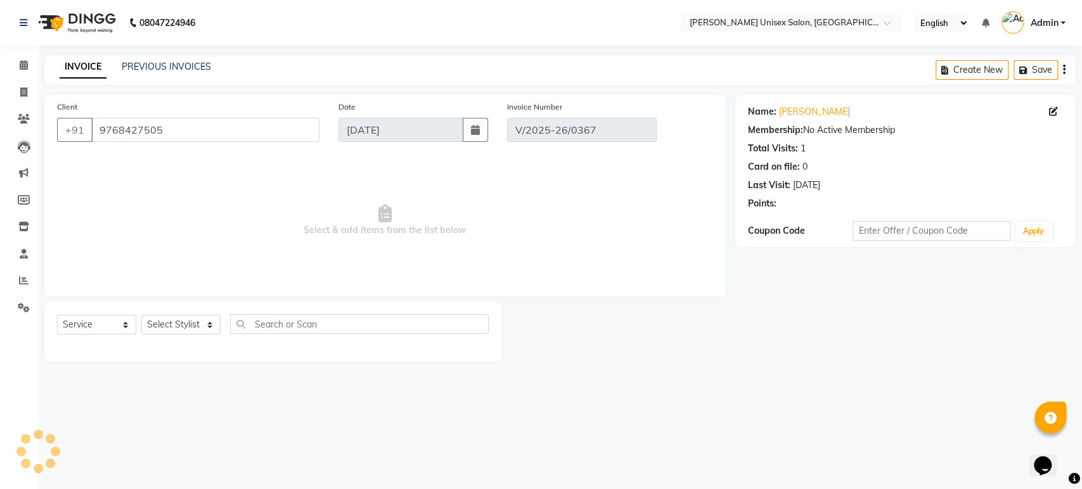
type input "[DATE]"
select select "select"
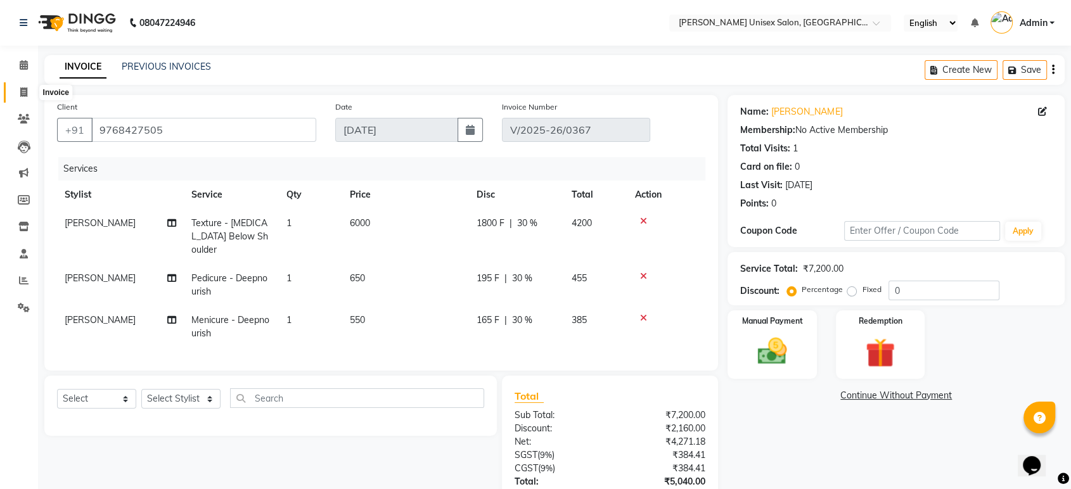
click at [24, 93] on icon at bounding box center [23, 92] width 7 height 10
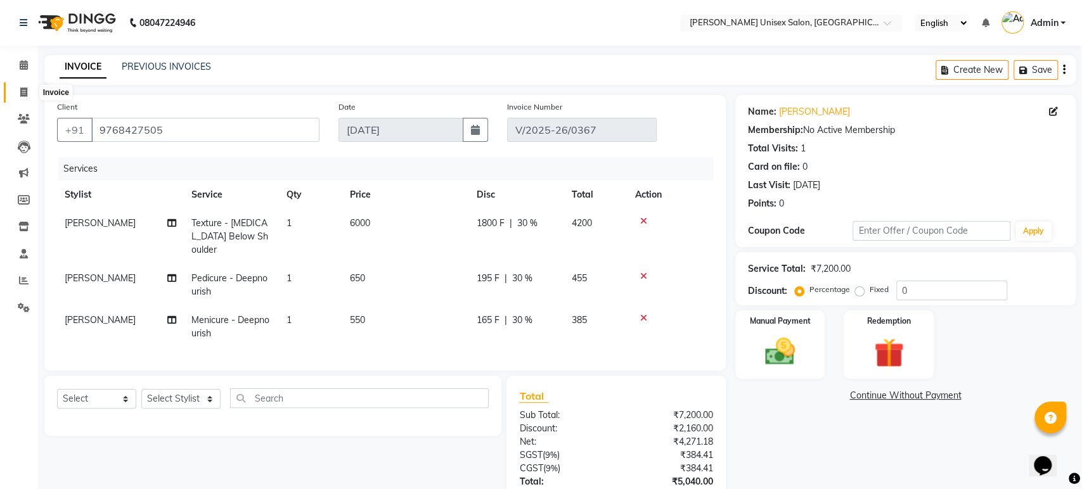
select select "service"
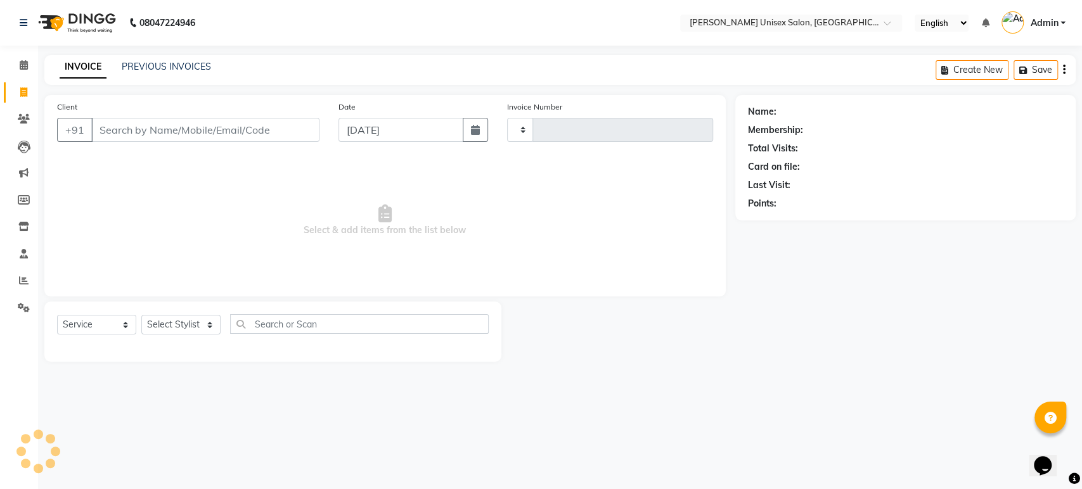
type input "1321"
select select "7372"
click at [122, 136] on input "Client" at bounding box center [205, 130] width 228 height 24
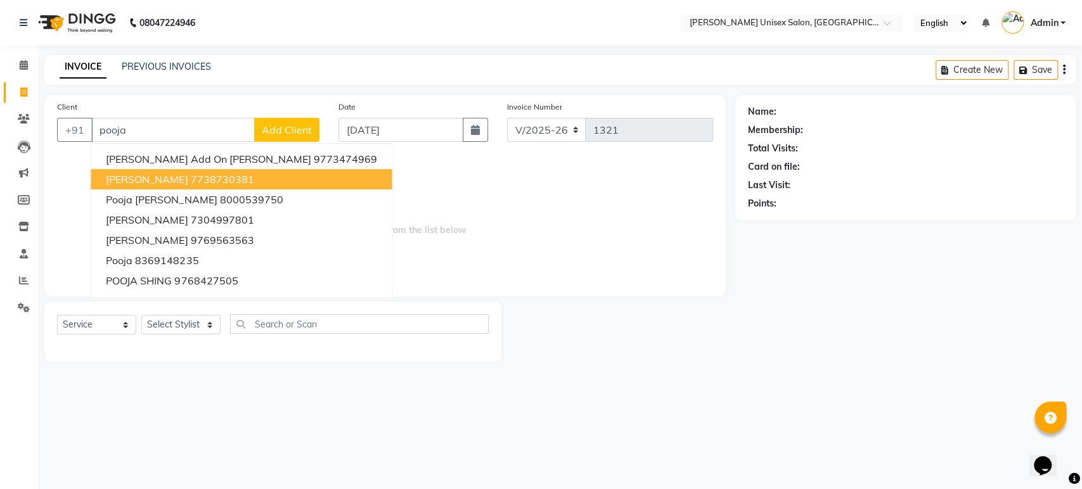
click at [163, 179] on span "[PERSON_NAME]" at bounding box center [147, 179] width 82 height 13
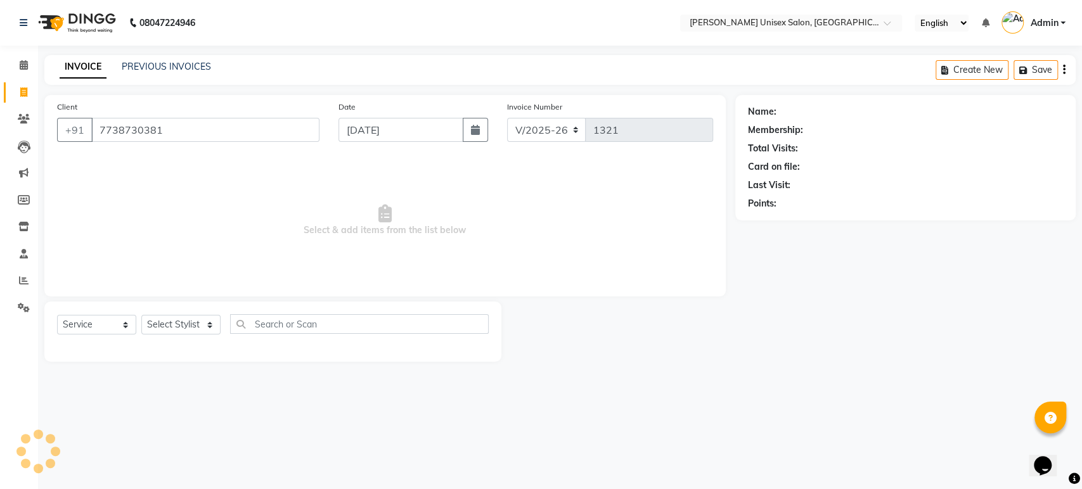
type input "7738730381"
select select "1: Object"
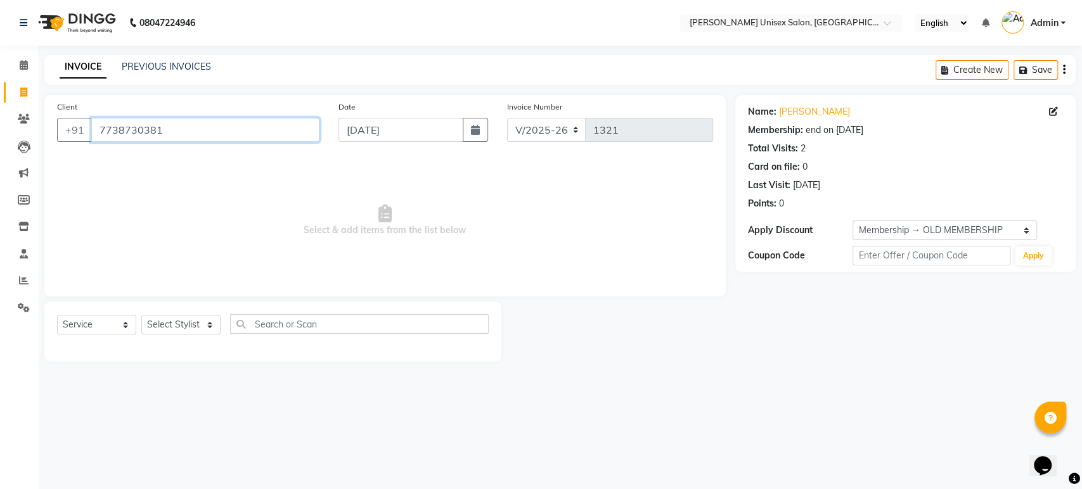
click at [162, 132] on input "7738730381" at bounding box center [205, 130] width 228 height 24
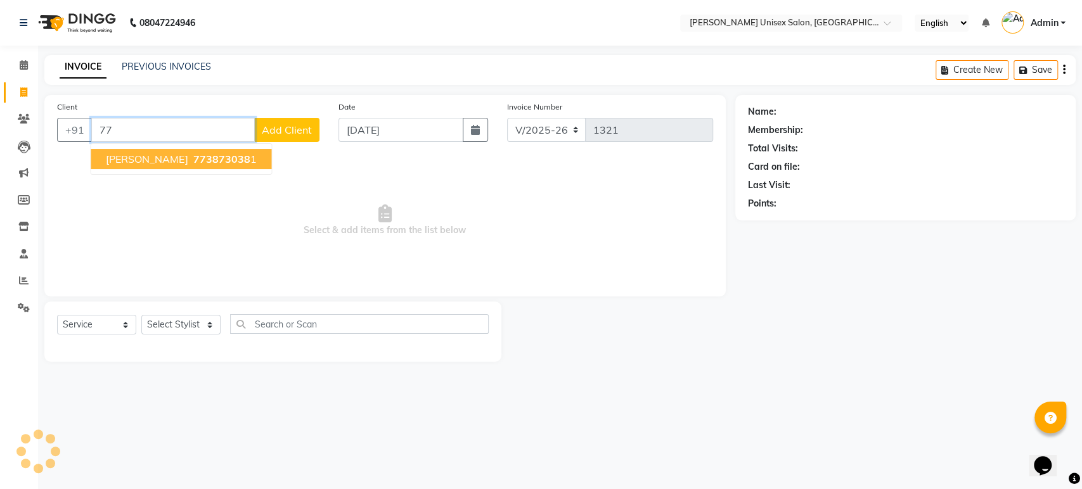
type input "7"
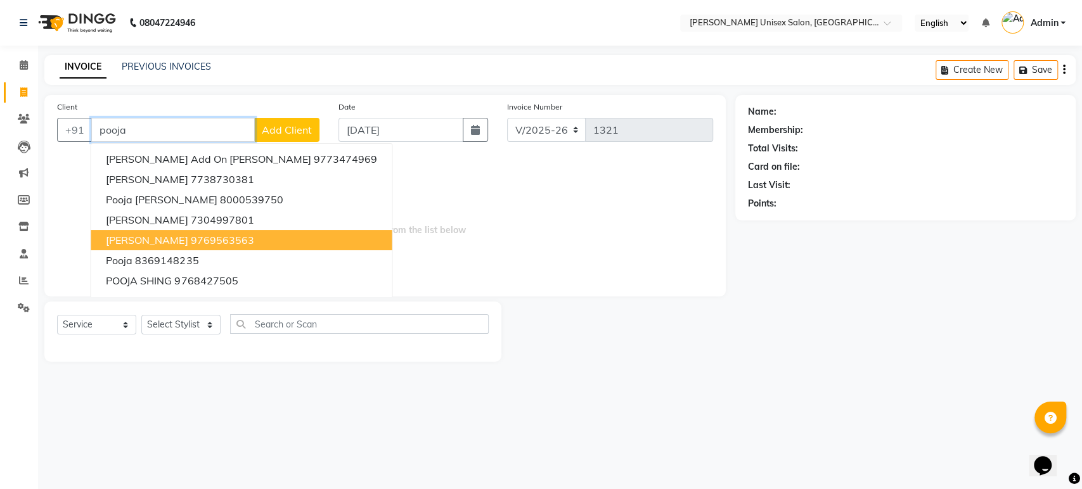
click at [155, 243] on span "pooja singh" at bounding box center [147, 240] width 82 height 13
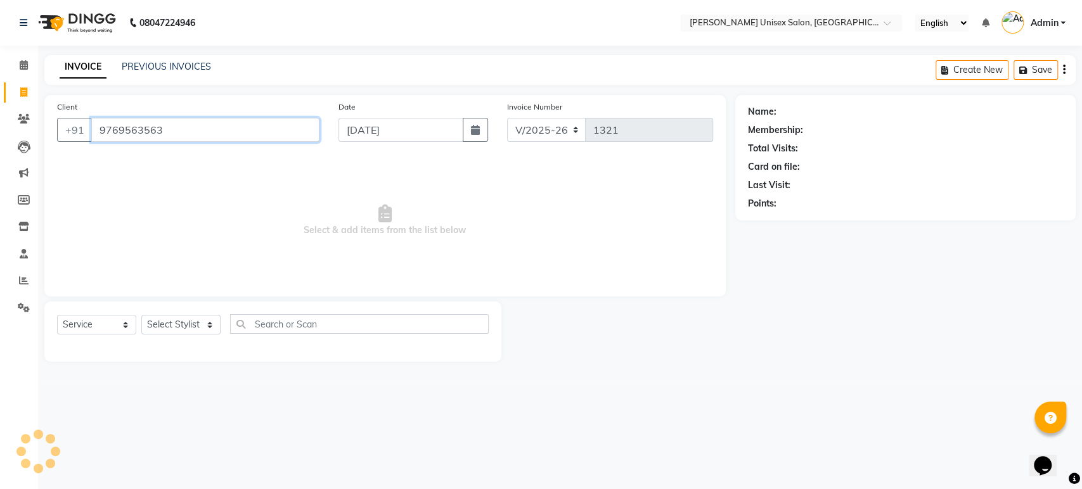
type input "9769563563"
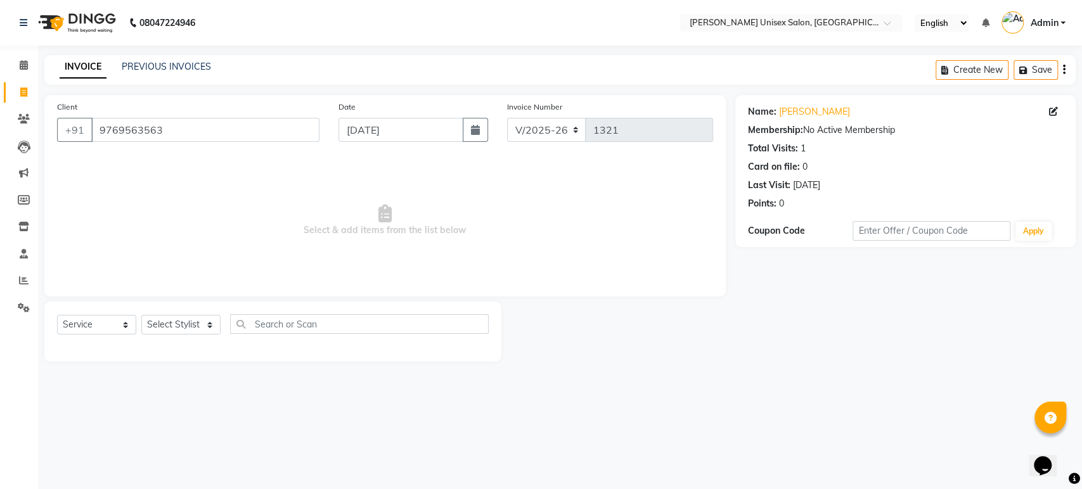
click at [85, 72] on link "INVOICE" at bounding box center [83, 67] width 47 height 23
click at [141, 68] on link "PREVIOUS INVOICES" at bounding box center [166, 66] width 89 height 11
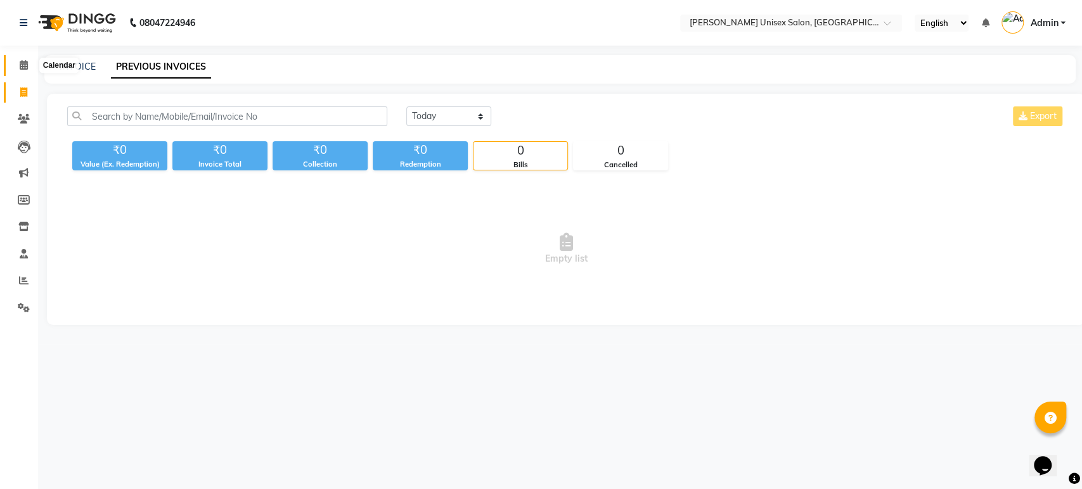
click at [22, 68] on icon at bounding box center [24, 65] width 8 height 10
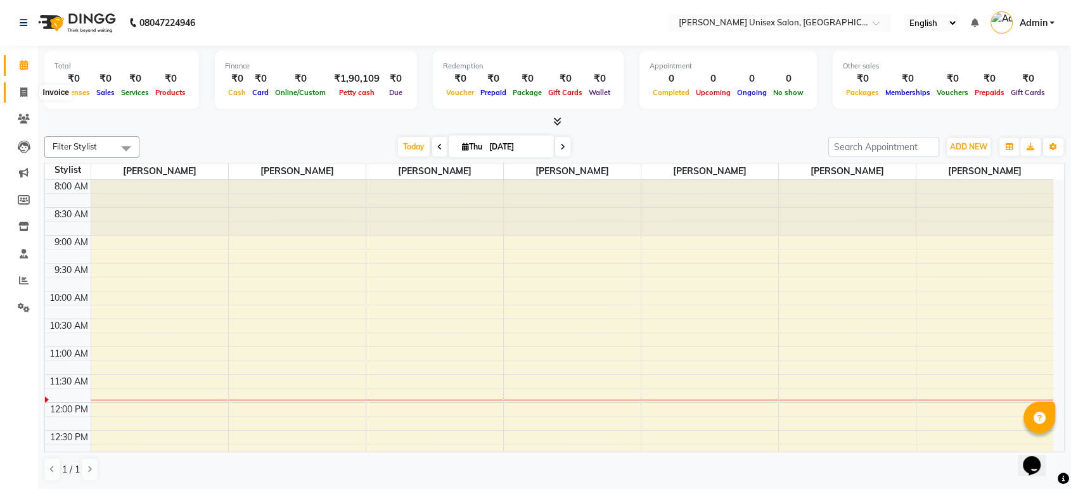
click at [25, 93] on icon at bounding box center [23, 92] width 7 height 10
select select "service"
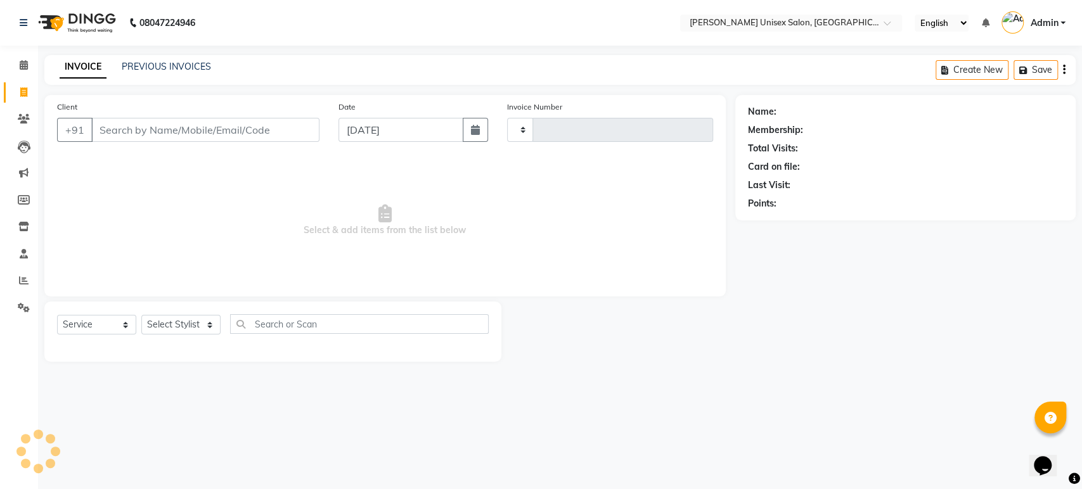
type input "1321"
select select "7372"
click at [96, 133] on input "Client" at bounding box center [205, 130] width 228 height 24
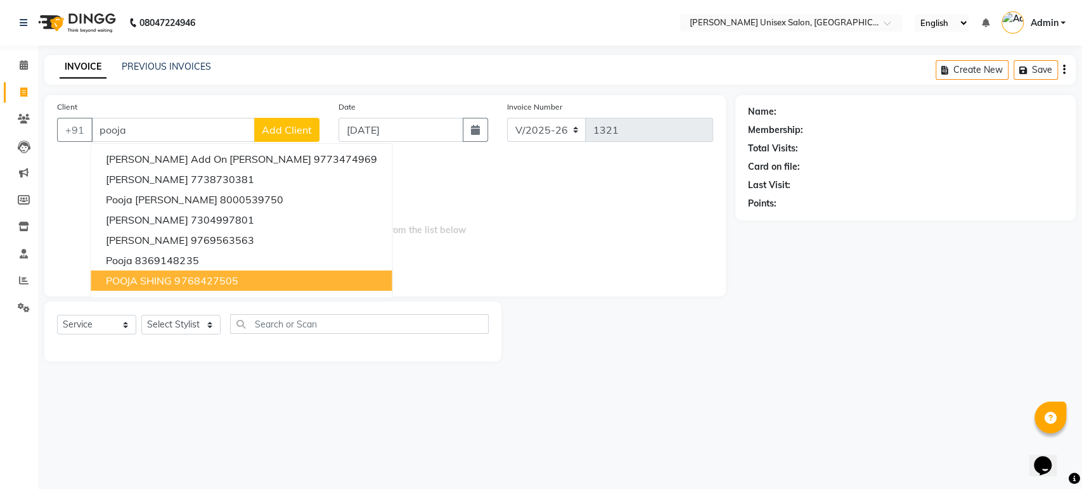
click at [134, 280] on span "POOJA SHING" at bounding box center [139, 280] width 66 height 13
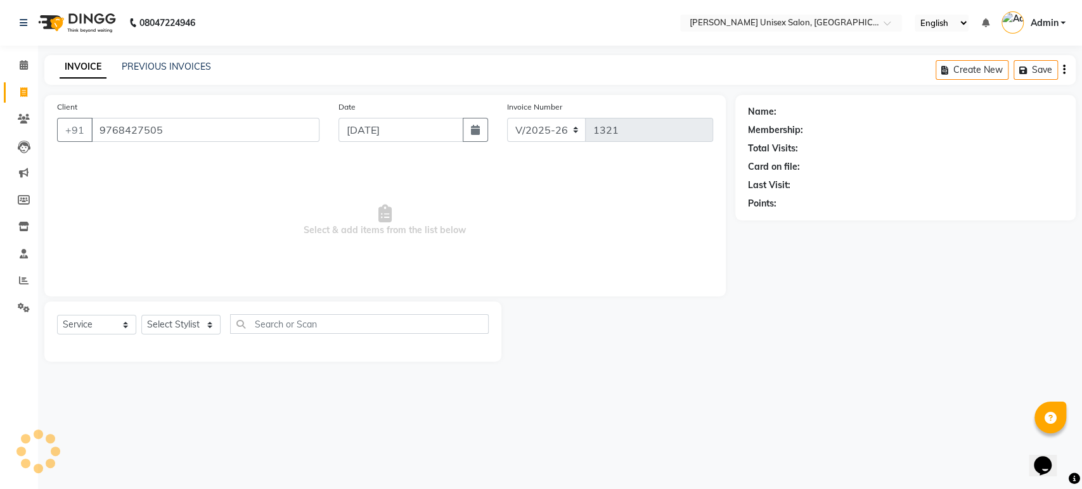
type input "9768427505"
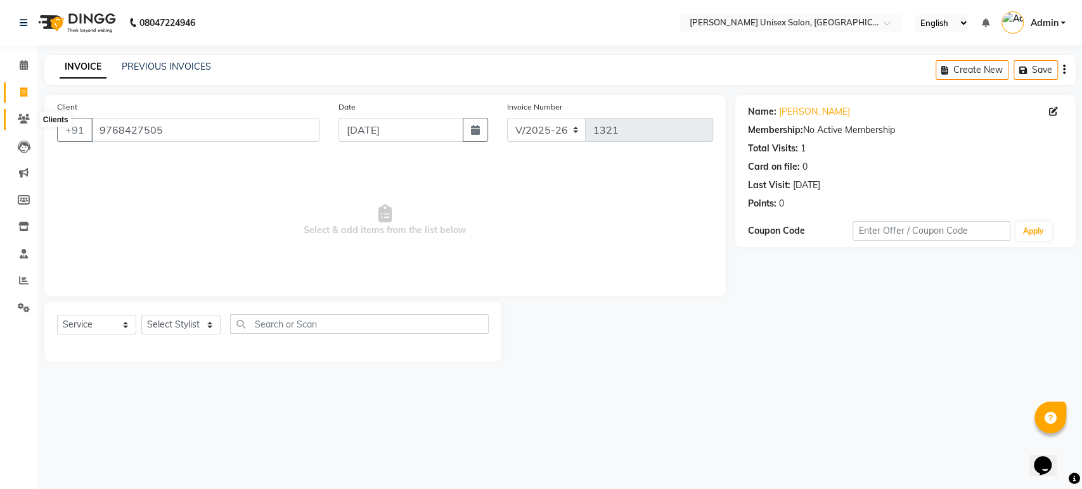
click at [25, 120] on icon at bounding box center [24, 119] width 12 height 10
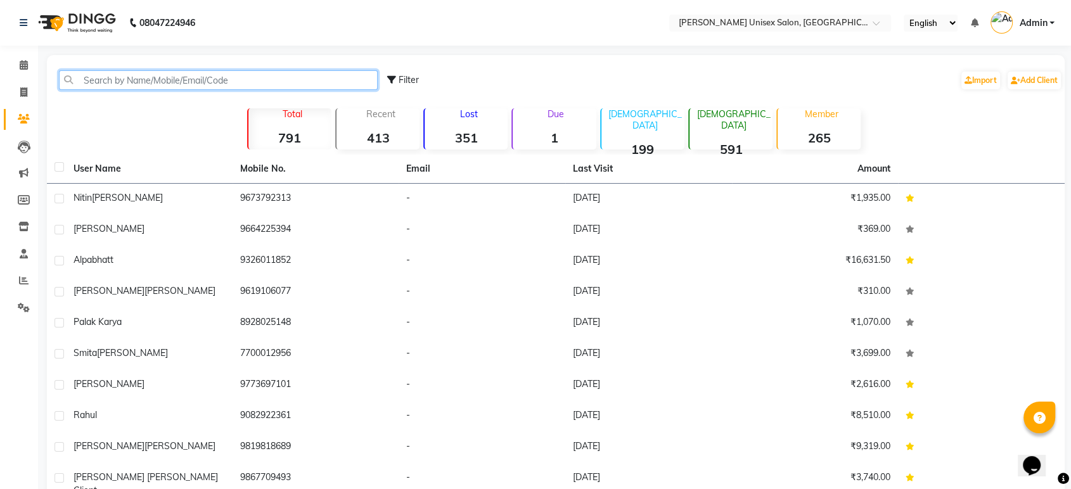
click at [91, 80] on input "text" at bounding box center [218, 80] width 319 height 20
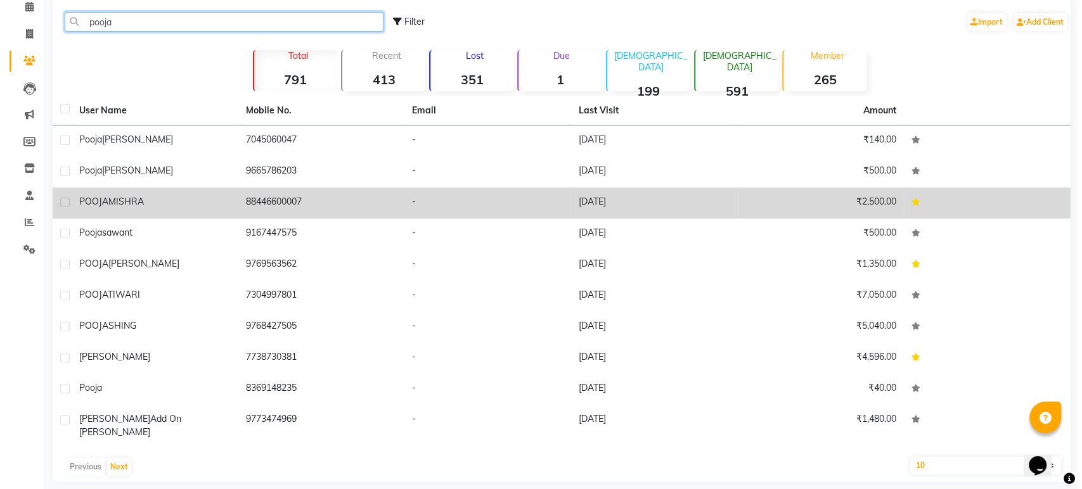
scroll to position [59, 0]
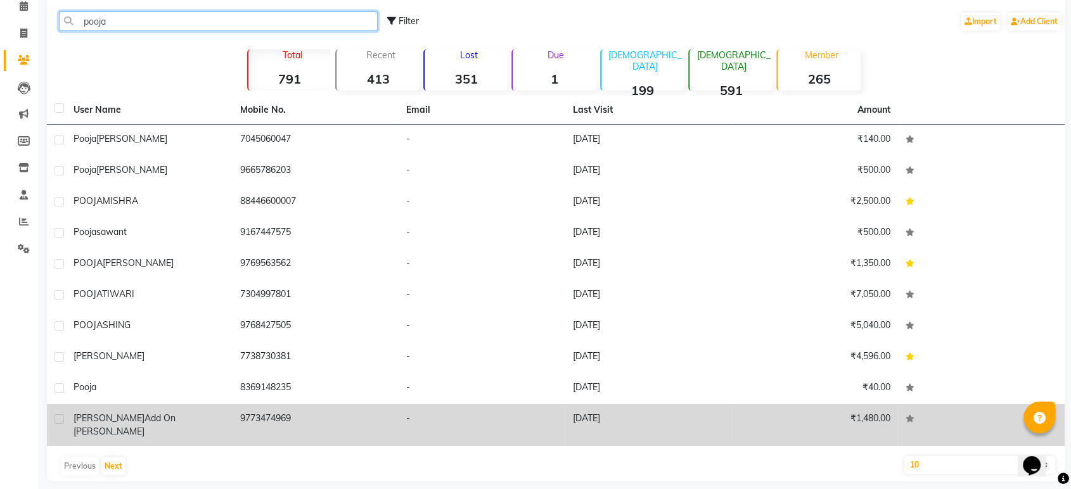
type input "pooja"
click at [134, 415] on span "add on neeta patel" at bounding box center [125, 425] width 102 height 25
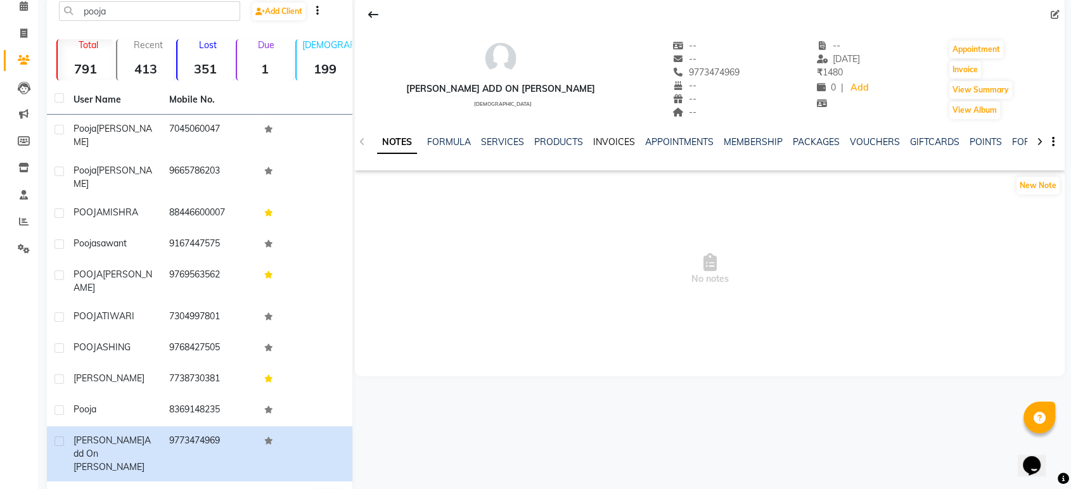
click at [605, 146] on link "INVOICES" at bounding box center [614, 141] width 42 height 11
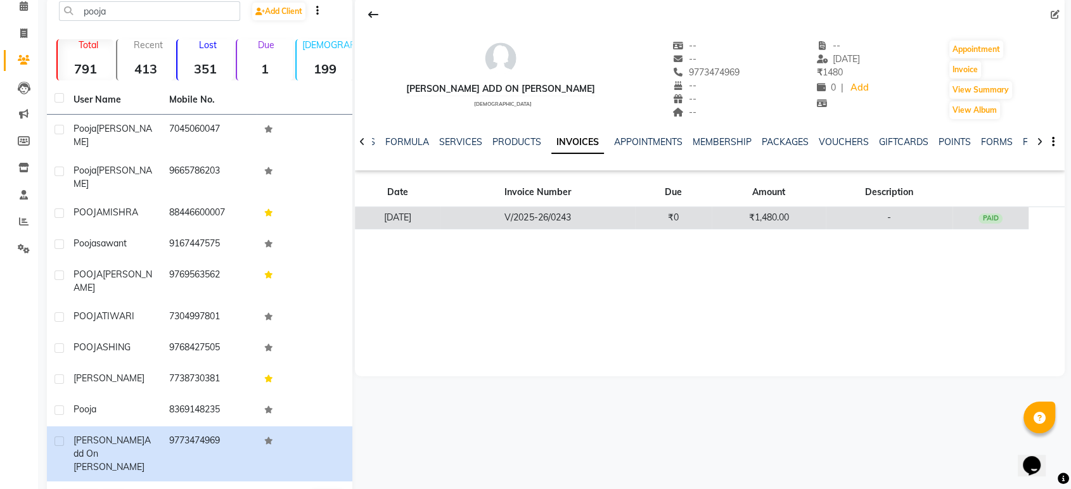
click at [583, 214] on td "V/2025-26/0243" at bounding box center [538, 218] width 194 height 22
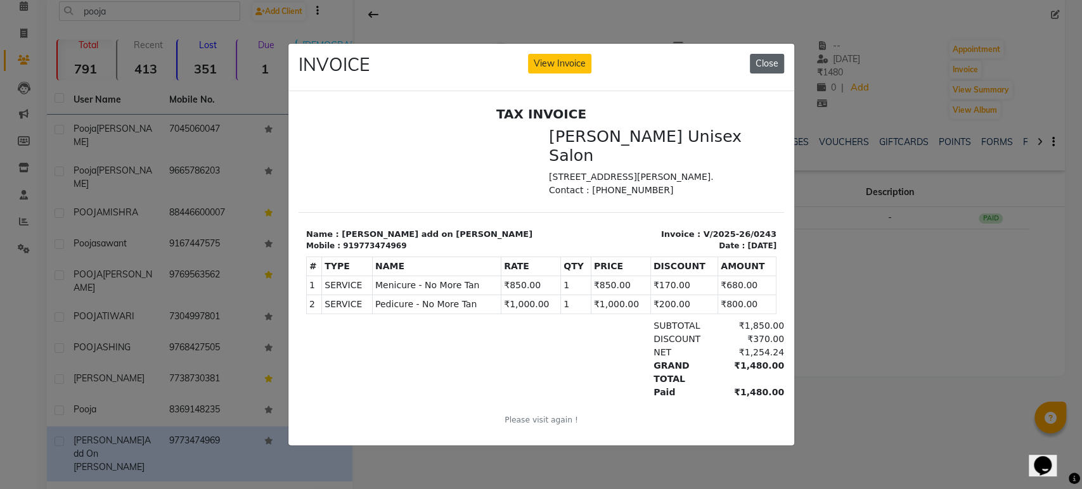
click at [766, 60] on button "Close" at bounding box center [767, 64] width 34 height 20
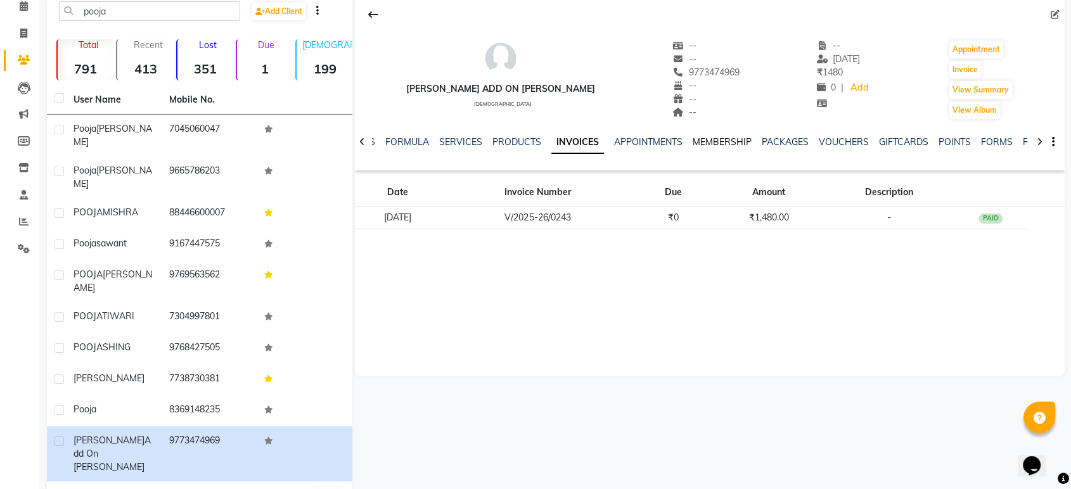
click at [717, 144] on link "MEMBERSHIP" at bounding box center [722, 141] width 59 height 11
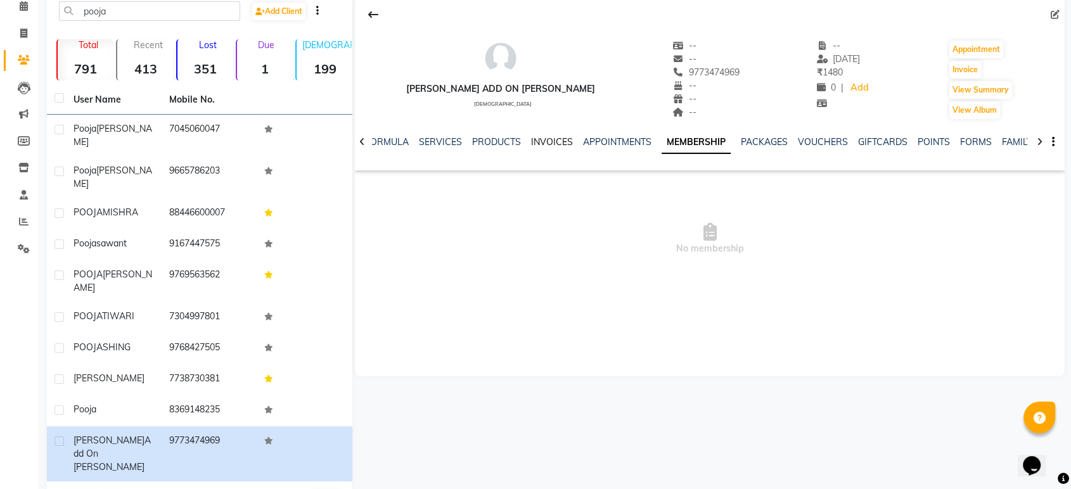
click at [545, 138] on link "INVOICES" at bounding box center [552, 141] width 42 height 11
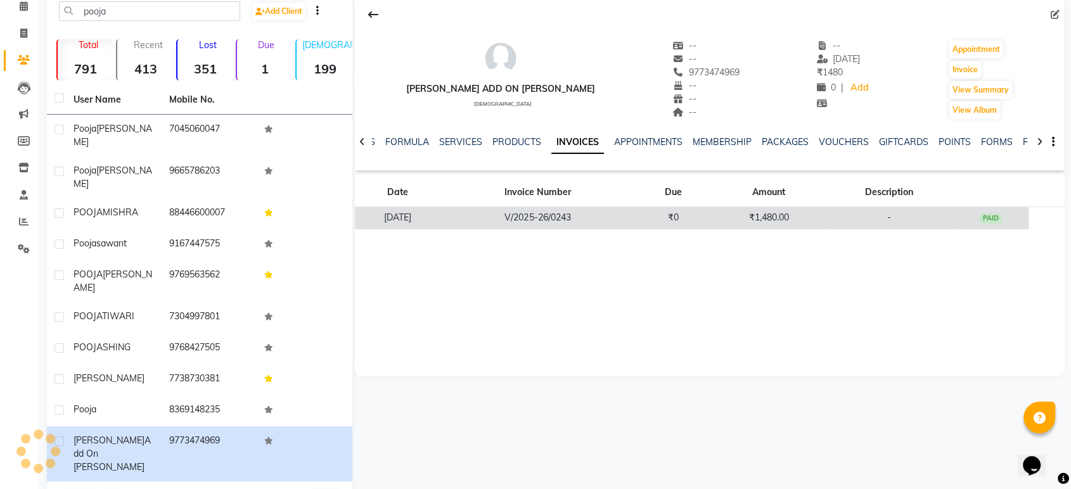
click at [562, 219] on td "V/2025-26/0243" at bounding box center [538, 218] width 194 height 22
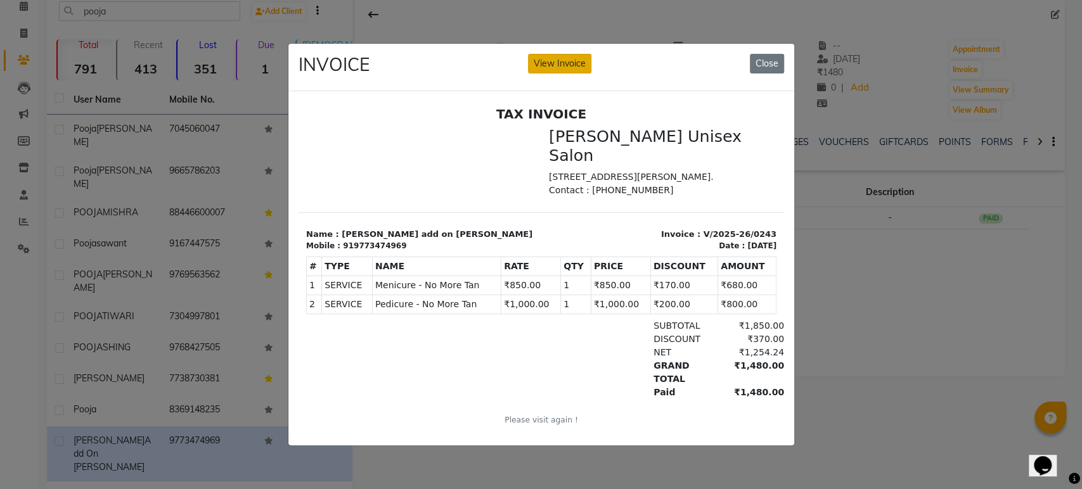
click at [563, 57] on button "View Invoice" at bounding box center [559, 64] width 63 height 20
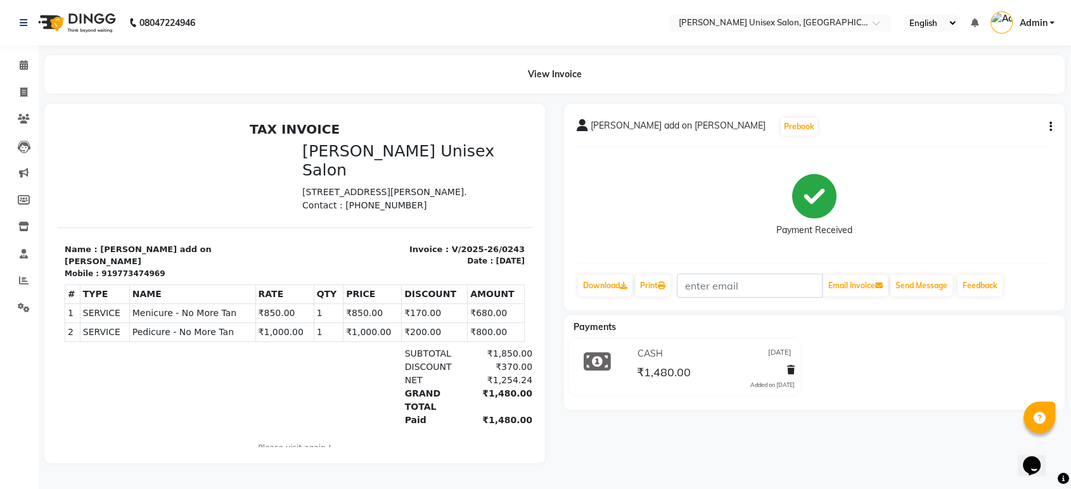
click at [1052, 131] on button "button" at bounding box center [1049, 126] width 8 height 13
click at [983, 145] on div "Edit Invoice" at bounding box center [987, 143] width 87 height 16
select select "service"
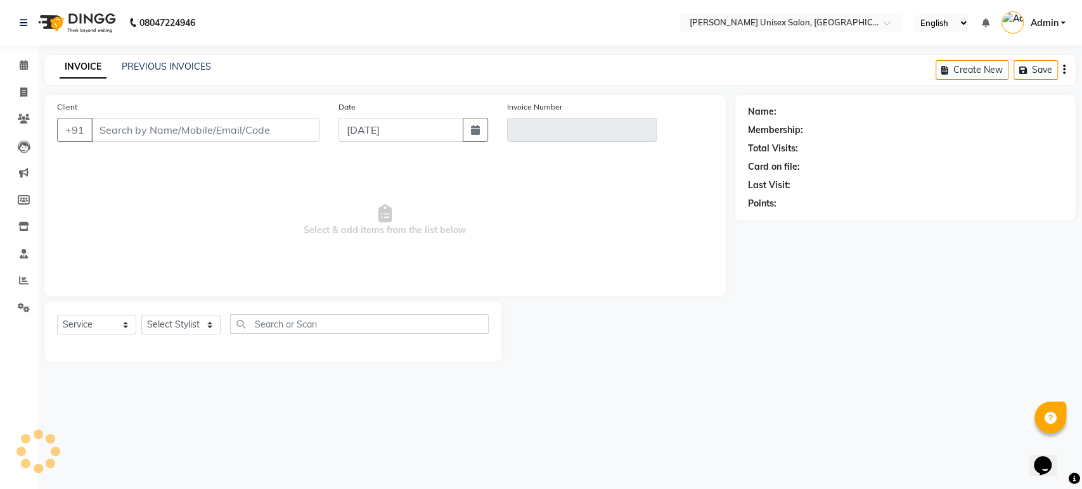
type input "9773474969"
type input "V/2025-26/0243"
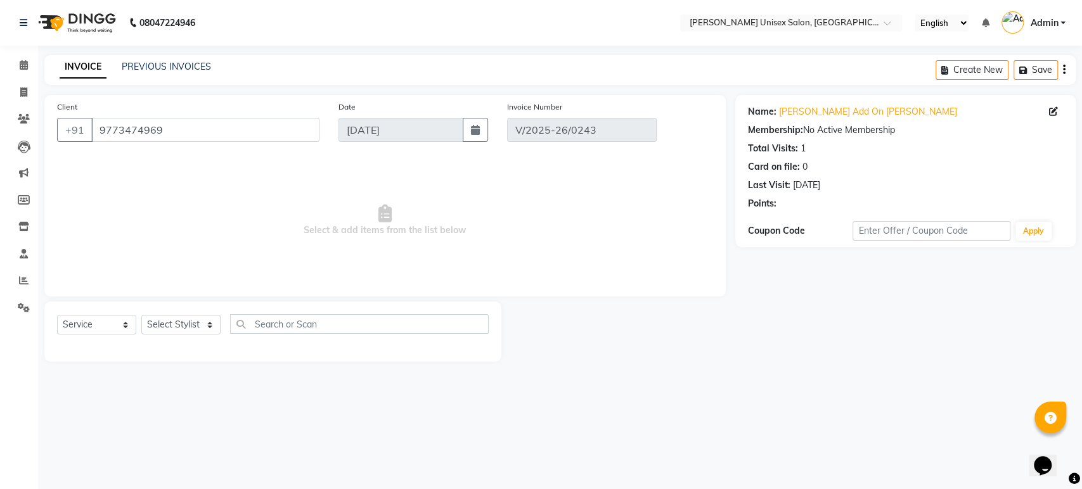
type input "27-04-2025"
select select "select"
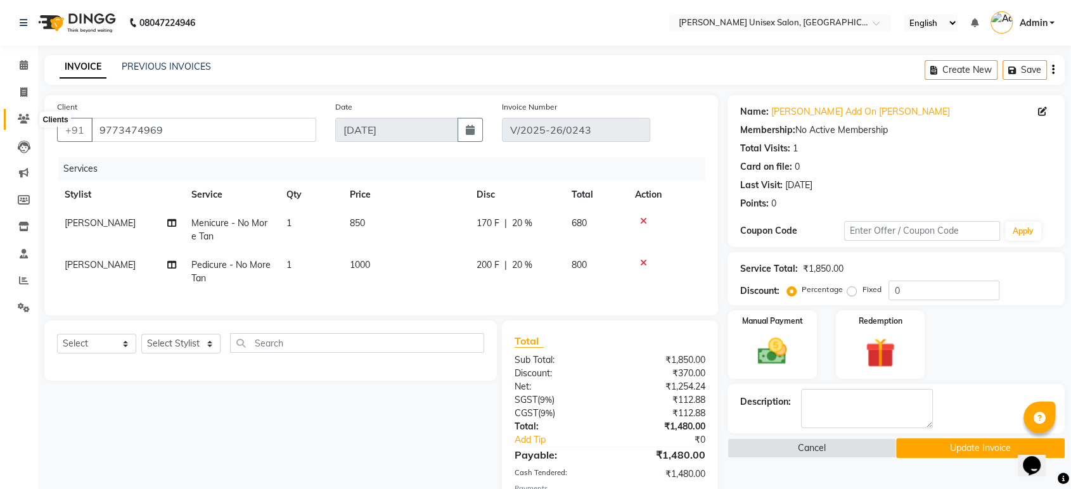
click at [25, 120] on icon at bounding box center [24, 119] width 12 height 10
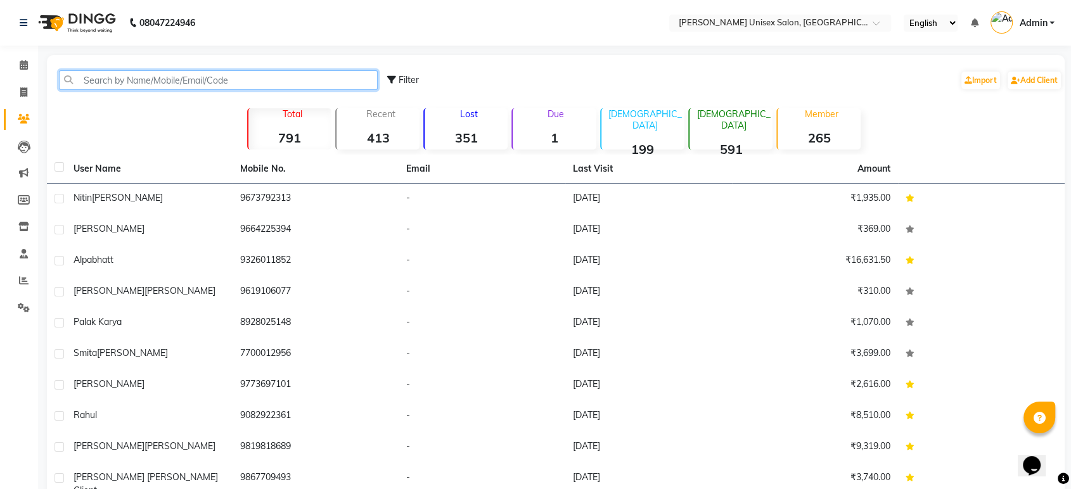
click at [116, 80] on input "text" at bounding box center [218, 80] width 319 height 20
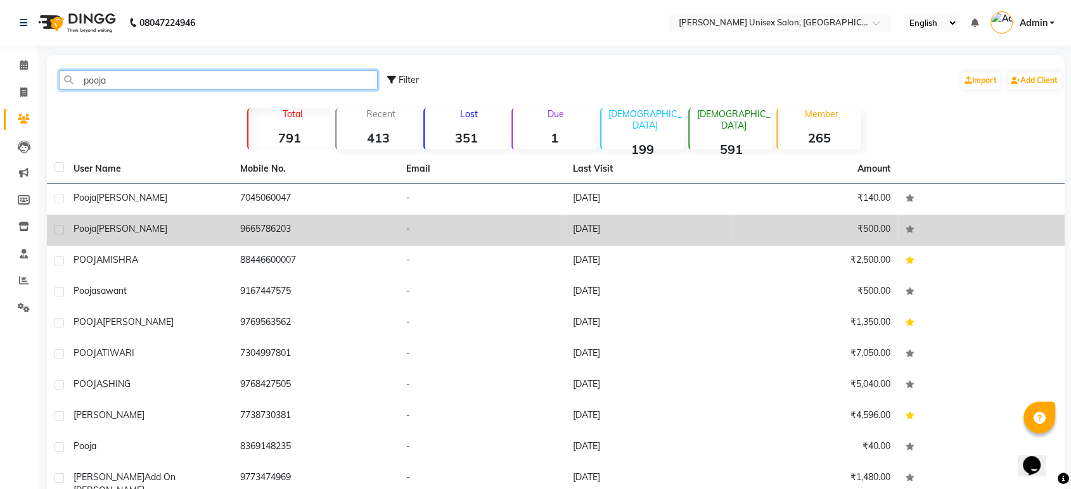
scroll to position [59, 0]
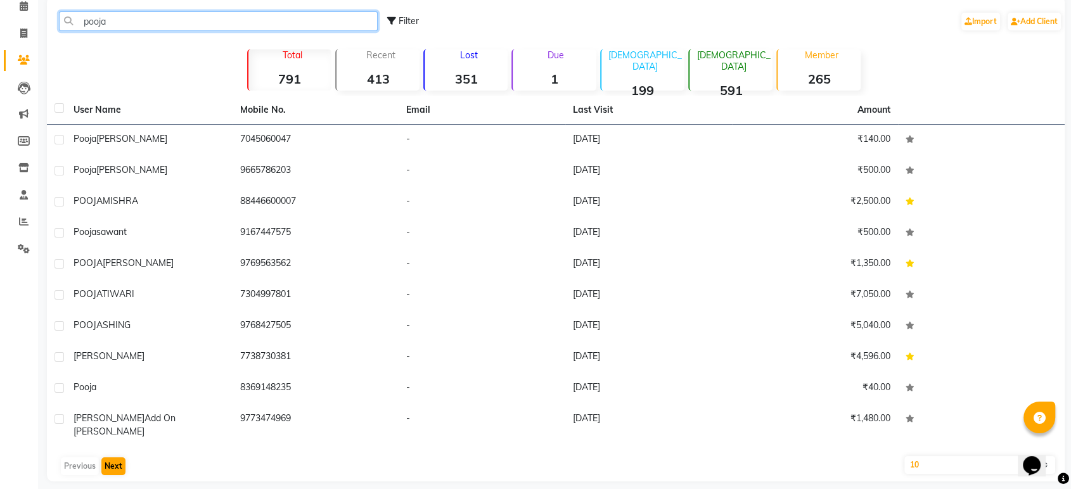
type input "pooja"
click at [112, 458] on button "Next" at bounding box center [113, 467] width 24 height 18
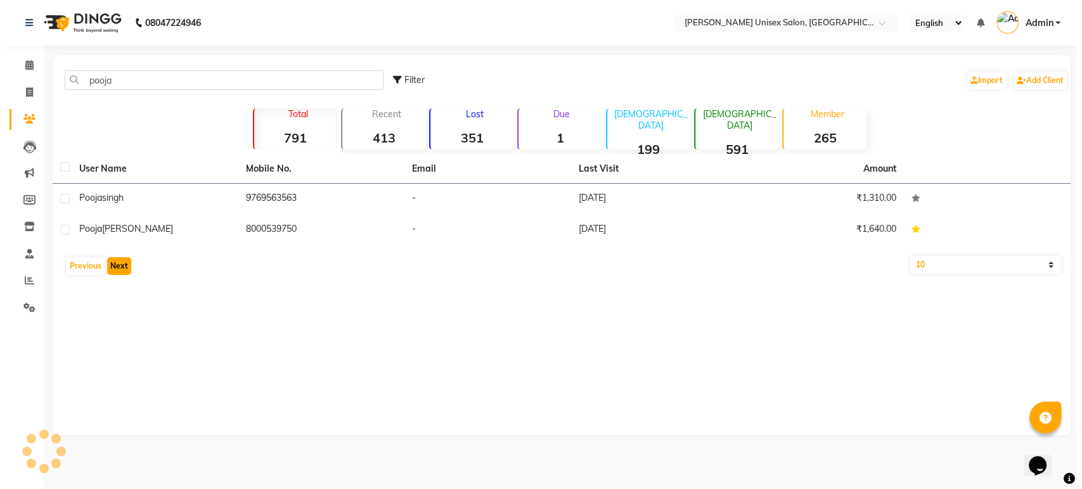
scroll to position [0, 0]
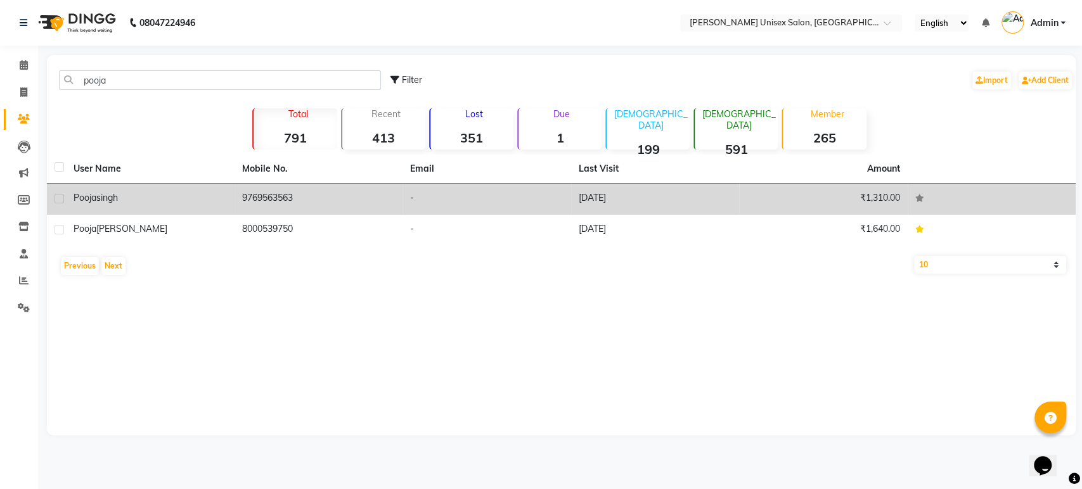
click at [269, 207] on td "9769563563" at bounding box center [319, 199] width 169 height 31
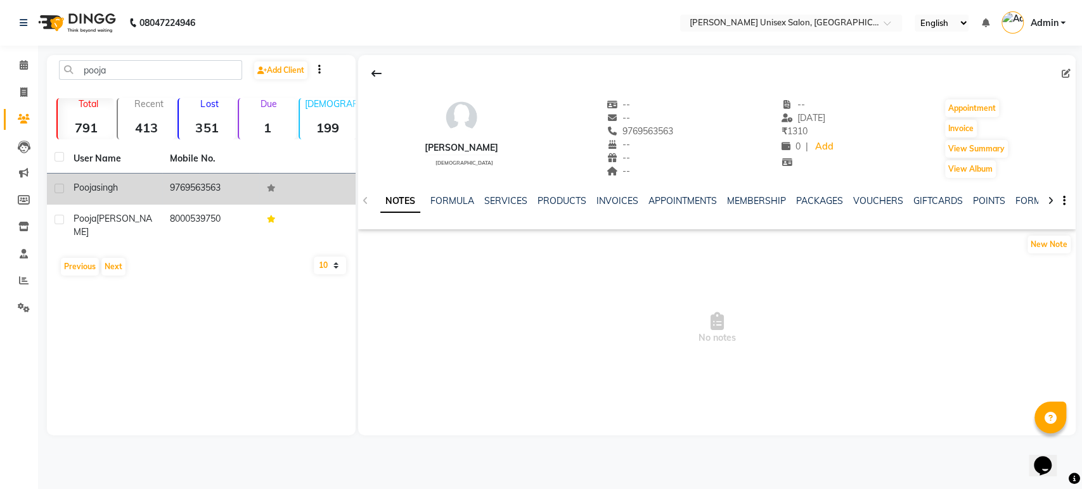
click at [278, 183] on td at bounding box center [307, 189] width 96 height 31
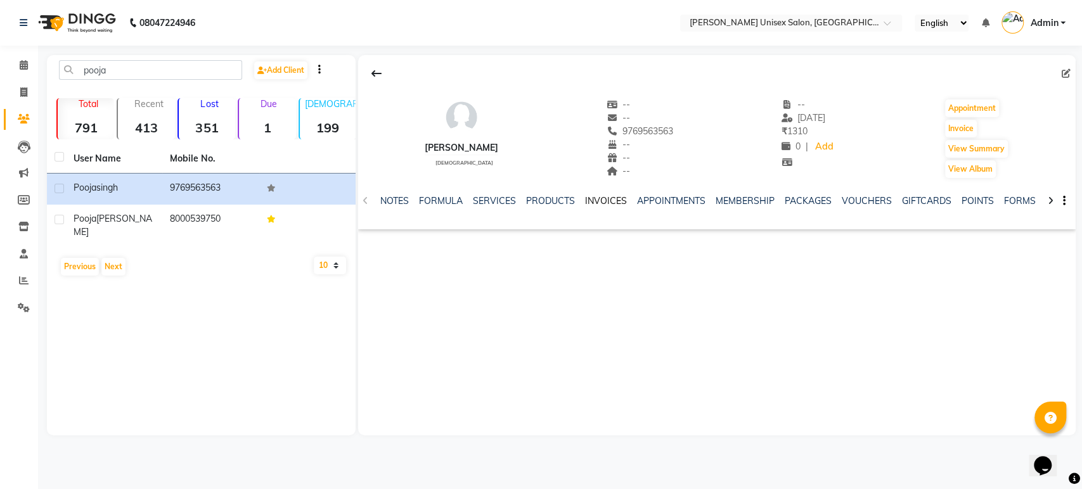
click at [601, 201] on link "INVOICES" at bounding box center [606, 200] width 42 height 11
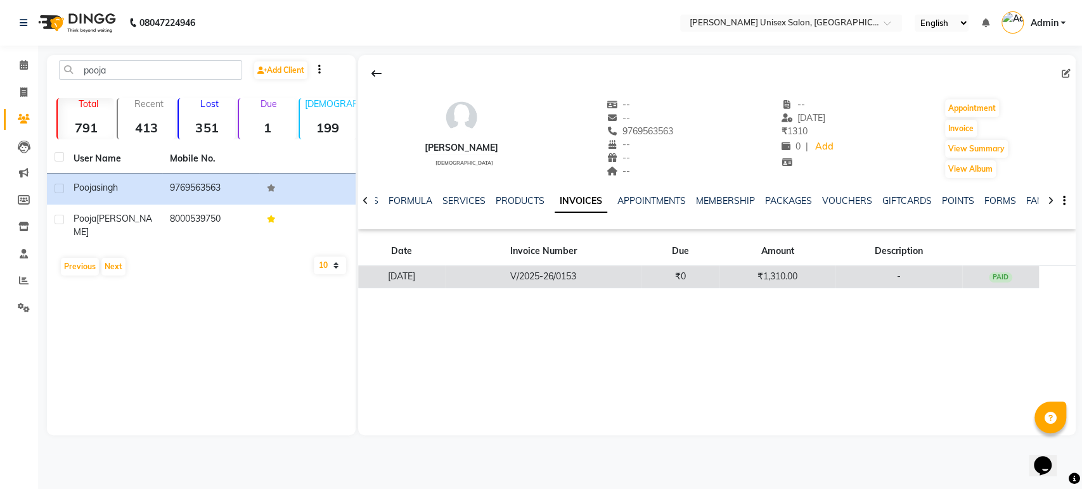
click at [578, 278] on td "V/2025-26/0153" at bounding box center [543, 277] width 196 height 22
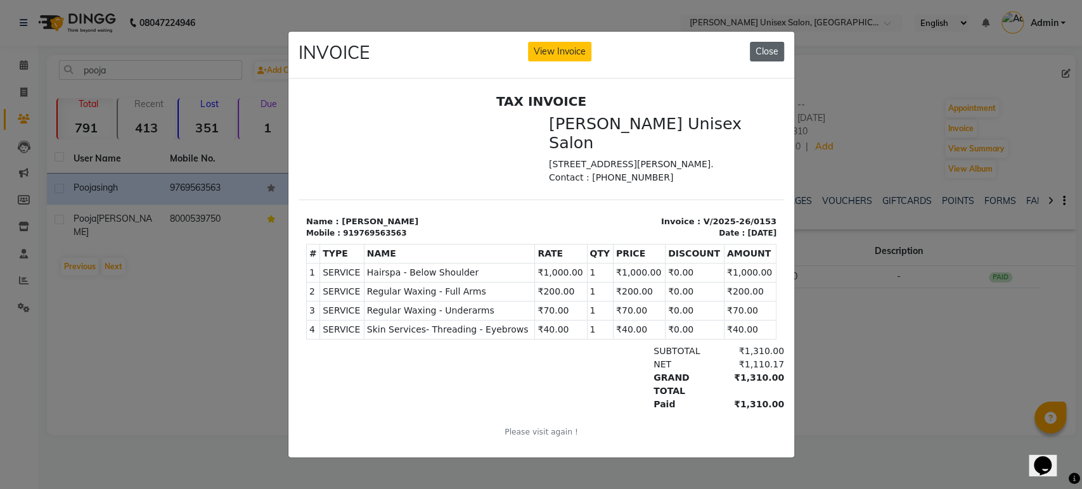
click at [771, 42] on button "Close" at bounding box center [767, 52] width 34 height 20
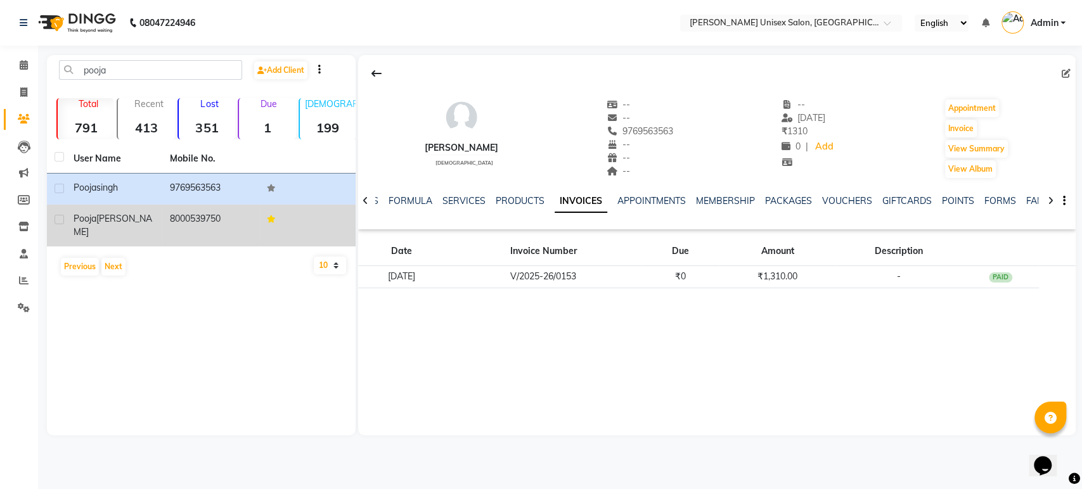
click at [198, 214] on td "8000539750" at bounding box center [210, 226] width 96 height 42
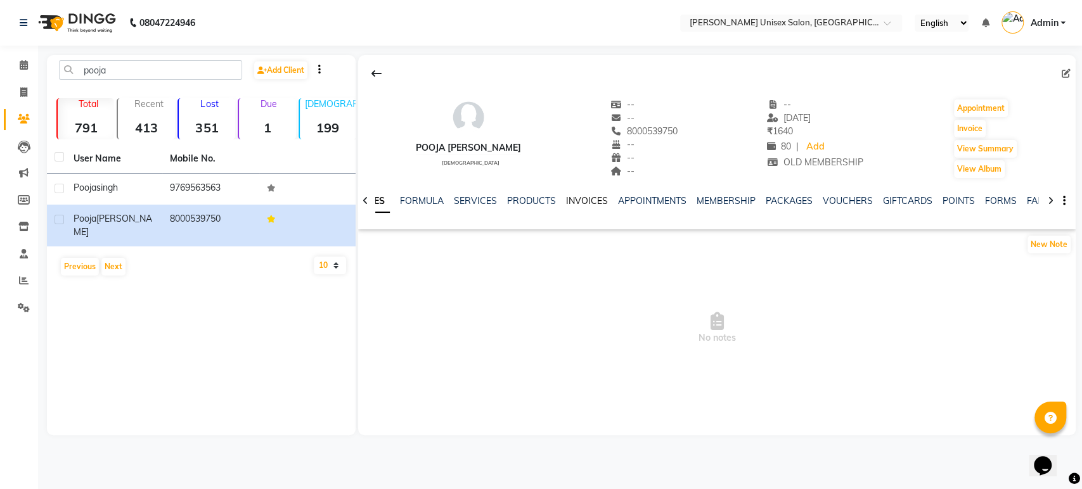
click at [581, 199] on link "INVOICES" at bounding box center [587, 200] width 42 height 11
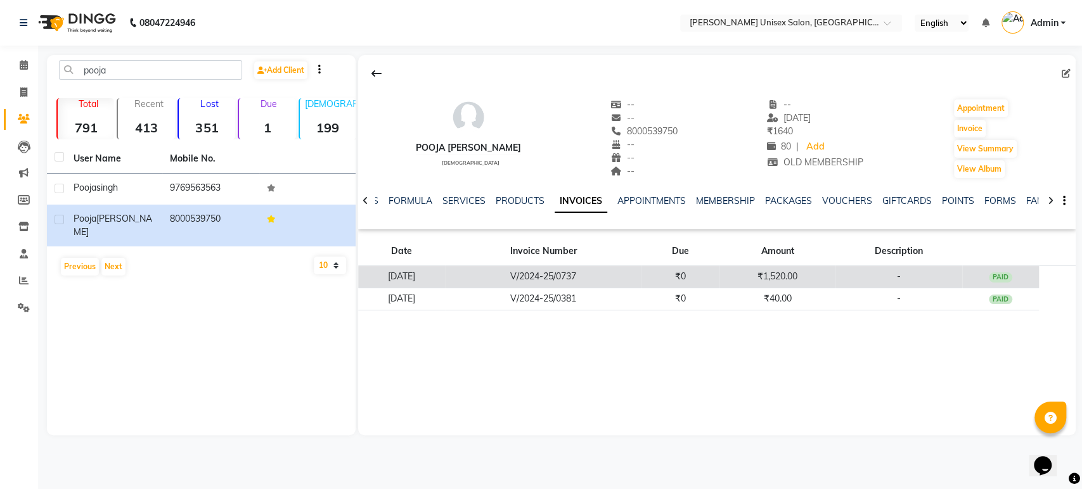
click at [567, 276] on td "V/2024-25/0737" at bounding box center [543, 277] width 196 height 22
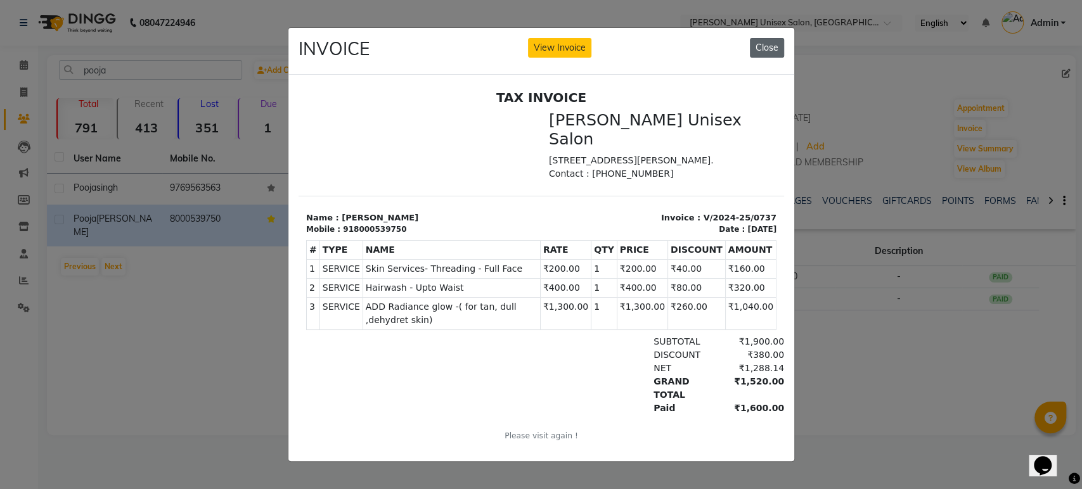
click at [761, 44] on button "Close" at bounding box center [767, 48] width 34 height 20
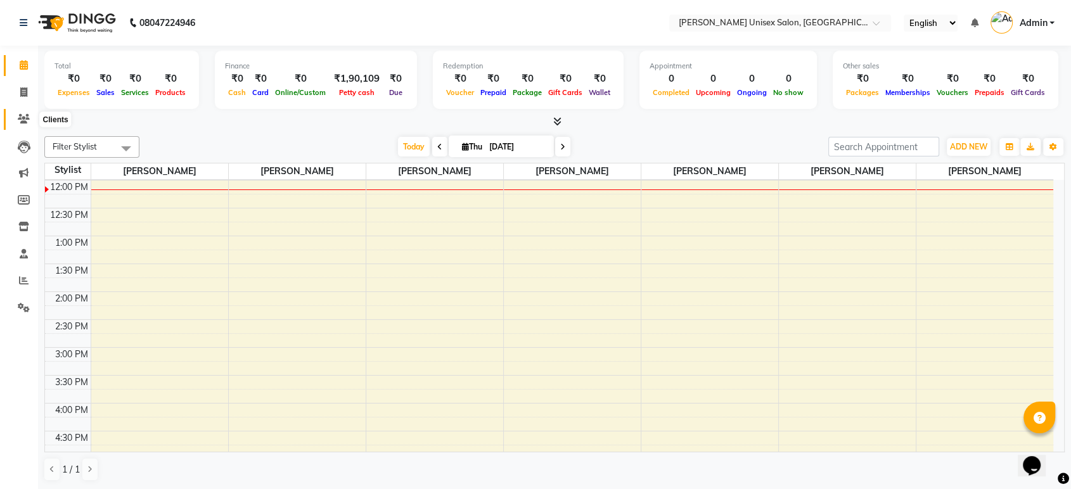
click at [25, 115] on icon at bounding box center [24, 119] width 12 height 10
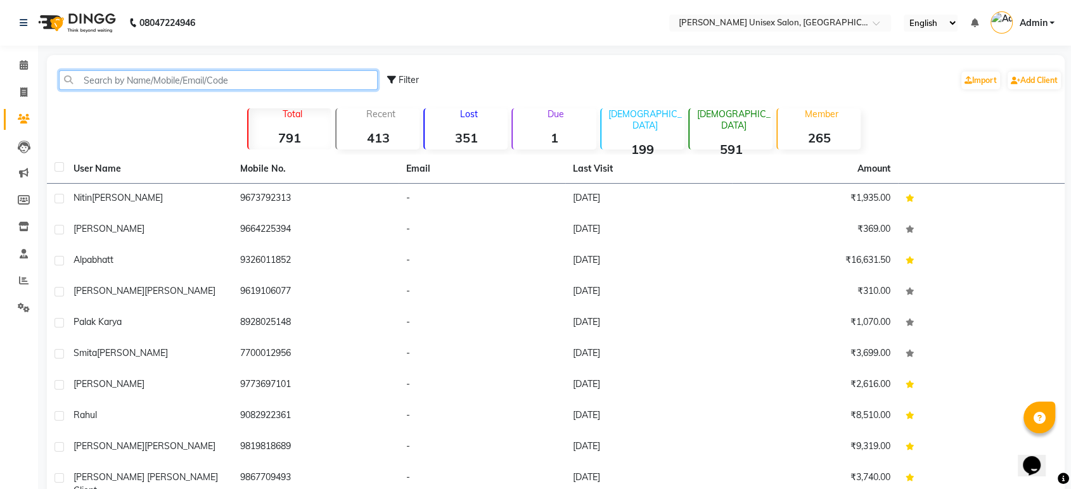
click at [102, 80] on input "text" at bounding box center [218, 80] width 319 height 20
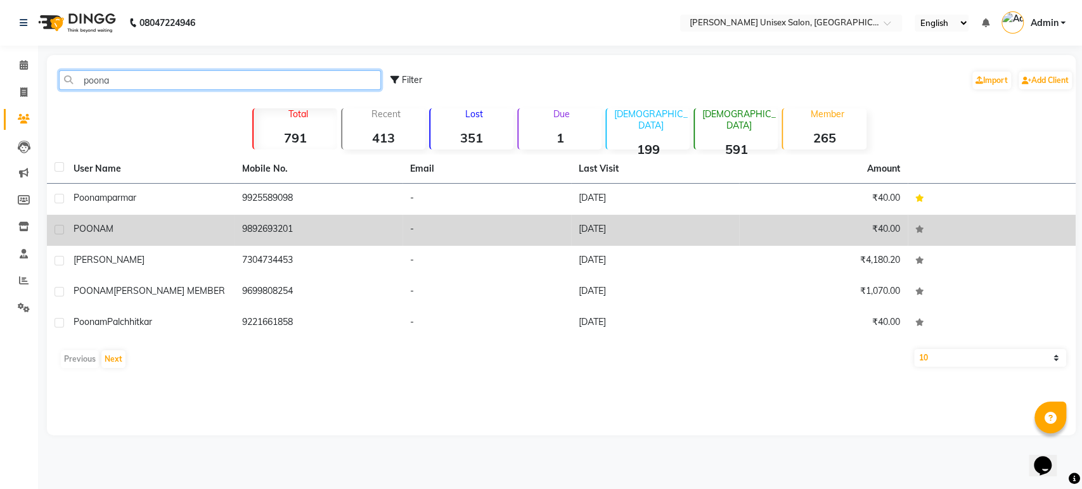
type input "poona"
click at [105, 223] on span "POONAM" at bounding box center [94, 228] width 40 height 11
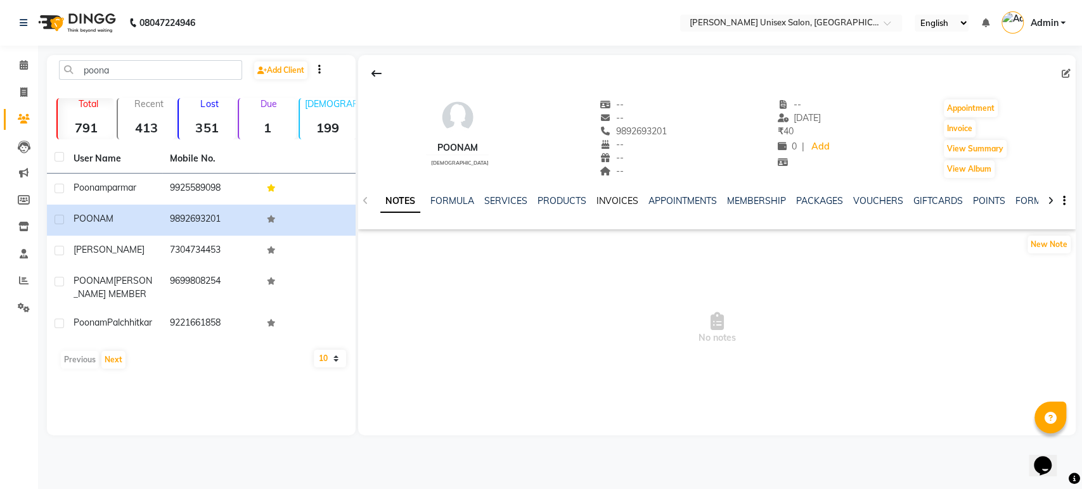
click at [611, 205] on link "INVOICES" at bounding box center [617, 200] width 42 height 11
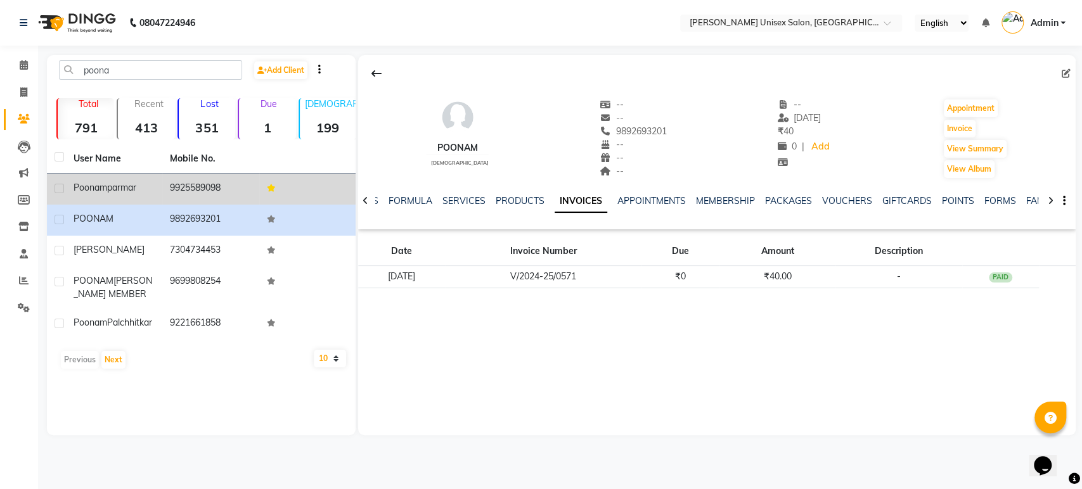
click at [188, 181] on td "9925589098" at bounding box center [210, 189] width 96 height 31
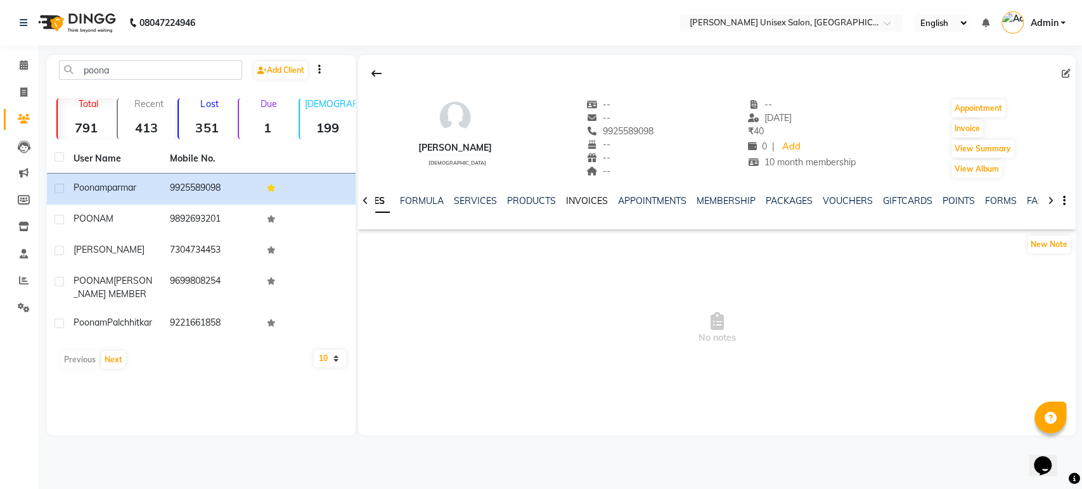
click at [574, 198] on link "INVOICES" at bounding box center [587, 200] width 42 height 11
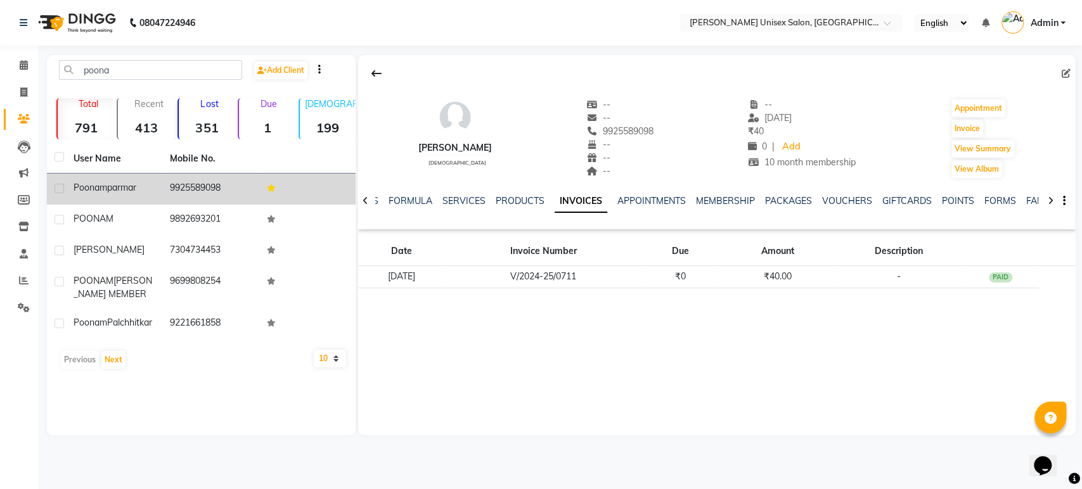
click at [238, 192] on td "9925589098" at bounding box center [210, 189] width 96 height 31
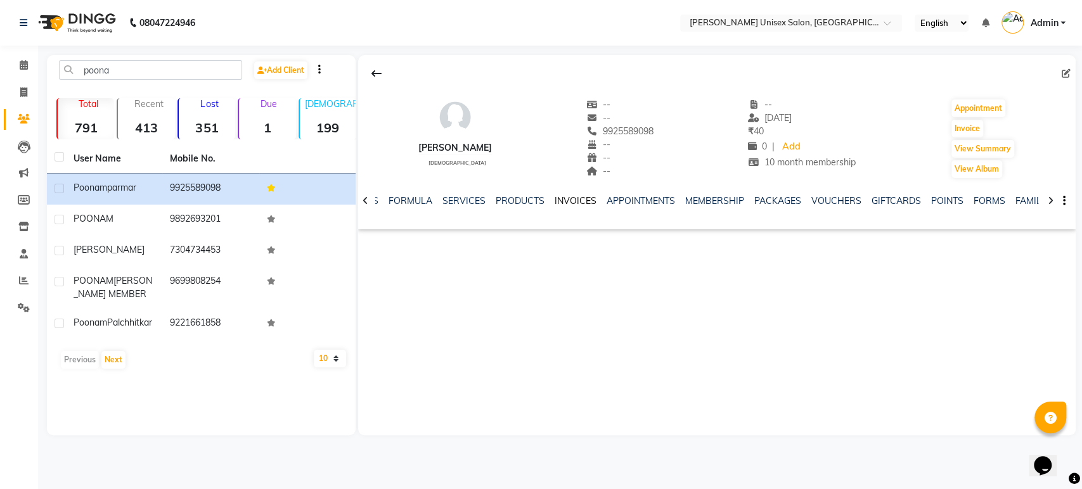
click at [568, 202] on link "INVOICES" at bounding box center [576, 200] width 42 height 11
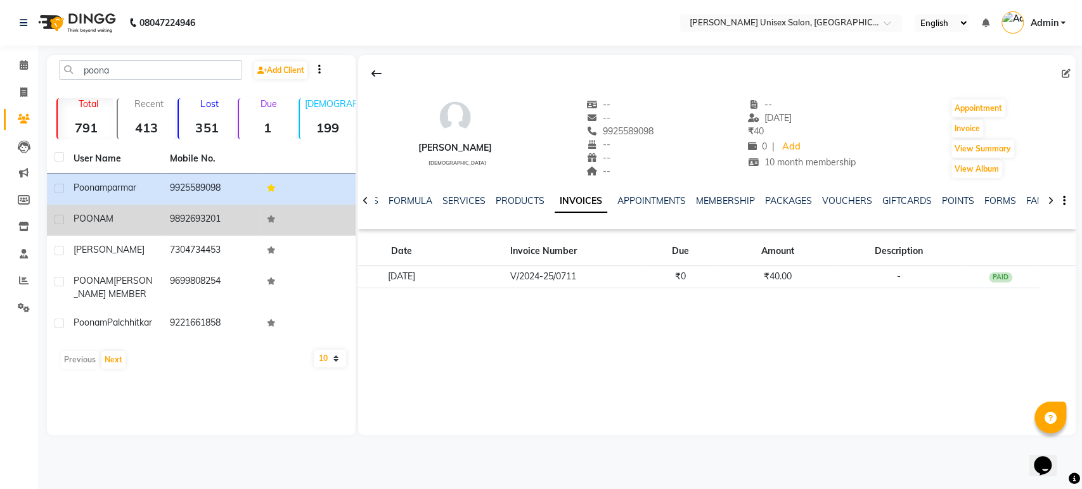
click at [186, 229] on td "9892693201" at bounding box center [210, 220] width 96 height 31
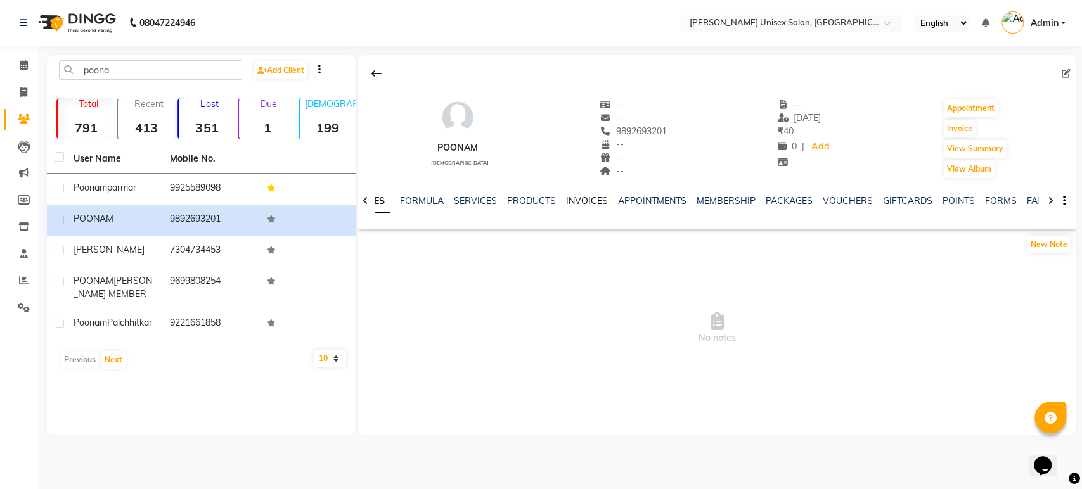
click at [576, 202] on link "INVOICES" at bounding box center [587, 200] width 42 height 11
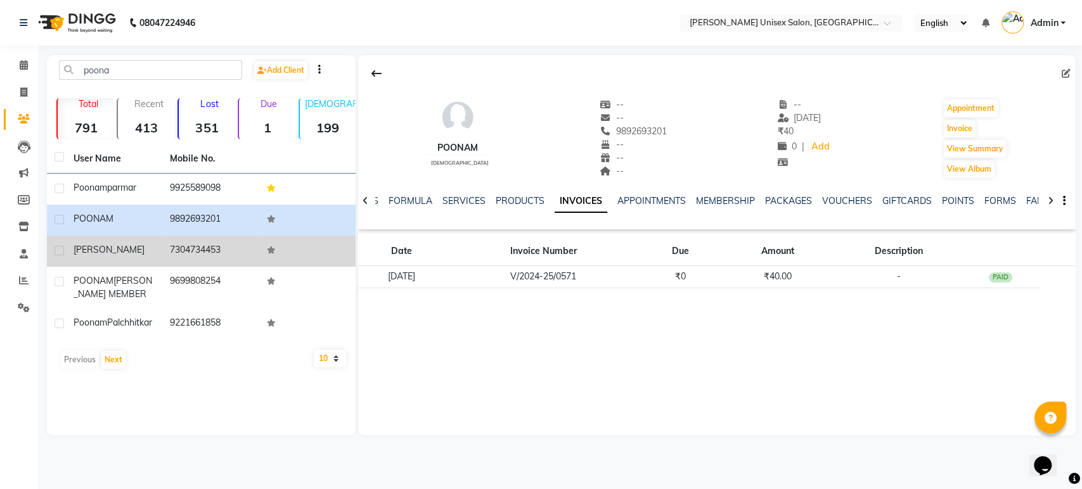
click at [198, 248] on td "7304734453" at bounding box center [210, 251] width 96 height 31
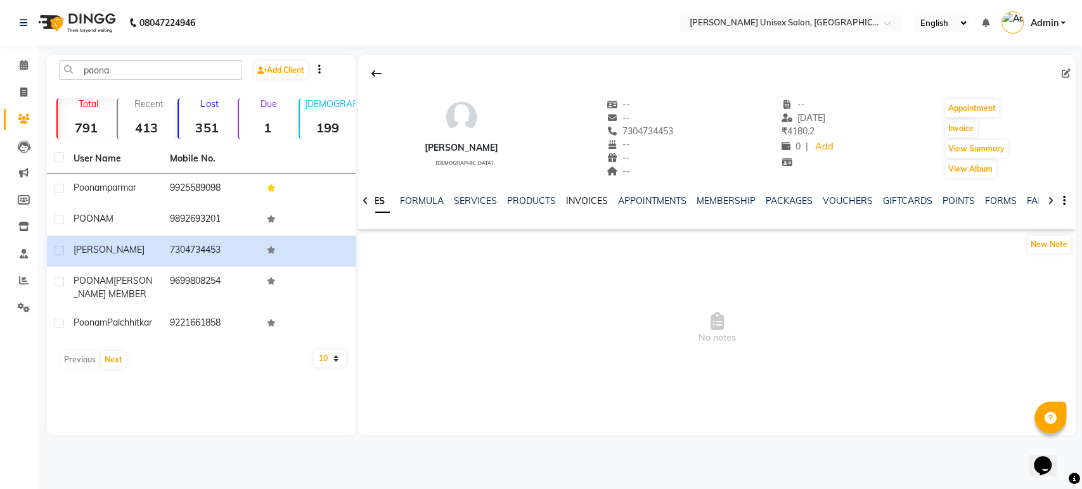
click at [581, 202] on link "INVOICES" at bounding box center [587, 200] width 42 height 11
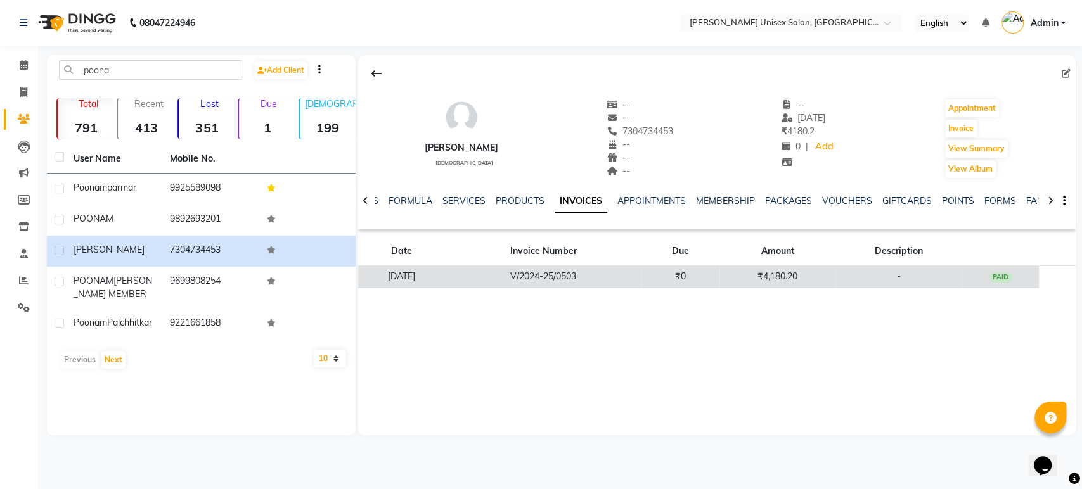
click at [563, 273] on td "V/2024-25/0503" at bounding box center [543, 277] width 196 height 22
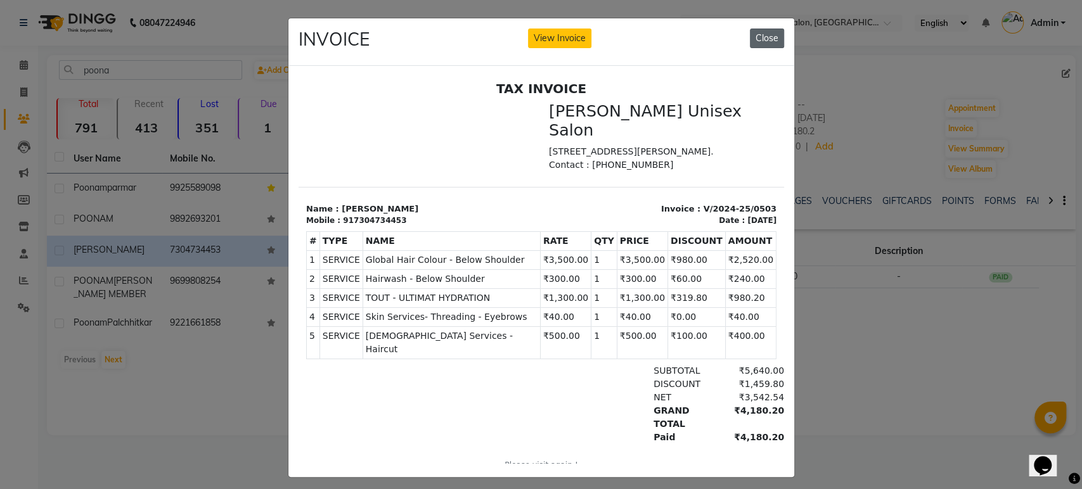
click at [766, 41] on button "Close" at bounding box center [767, 39] width 34 height 20
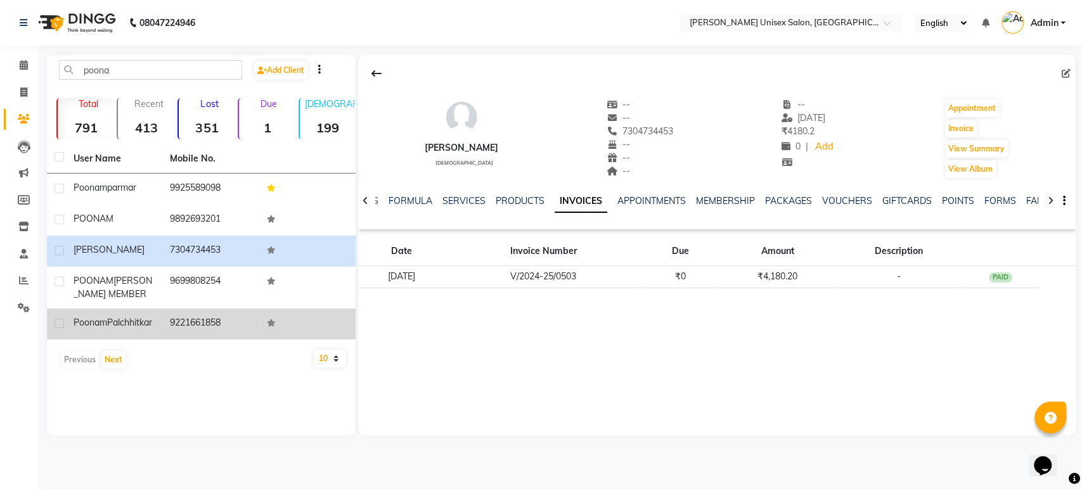
click at [134, 330] on div "Poonam Palchhitkar" at bounding box center [114, 322] width 81 height 13
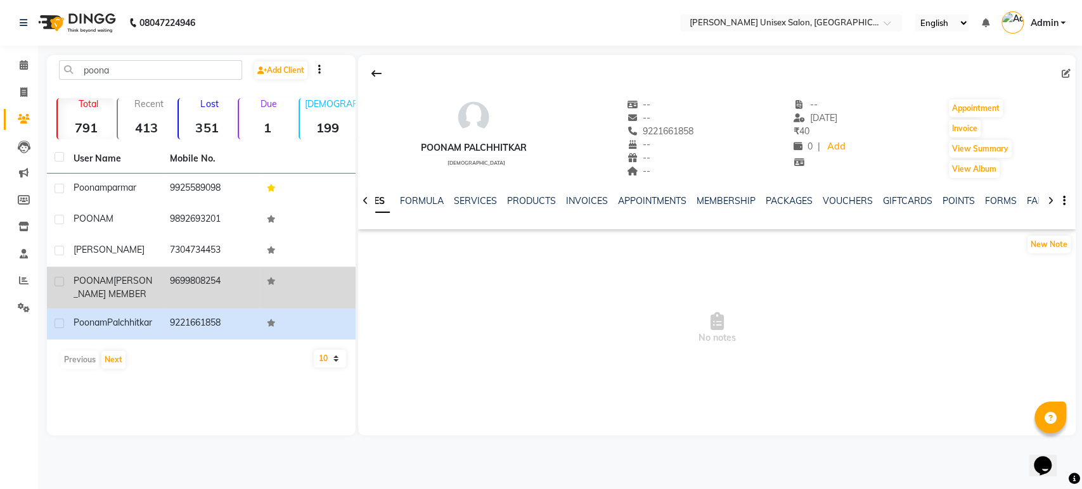
click at [147, 299] on div "POONAM DARJI ANN MEMBER" at bounding box center [114, 287] width 81 height 27
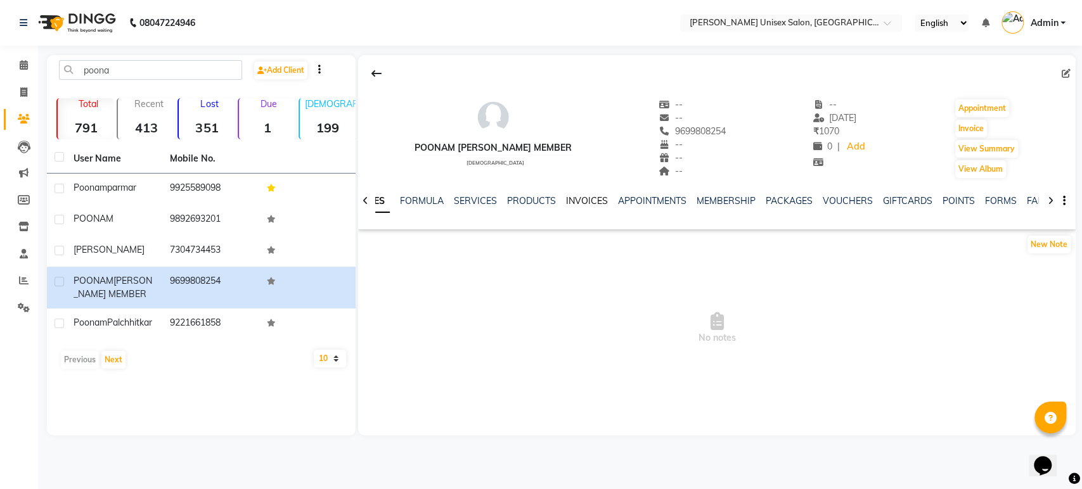
click at [586, 202] on link "INVOICES" at bounding box center [587, 200] width 42 height 11
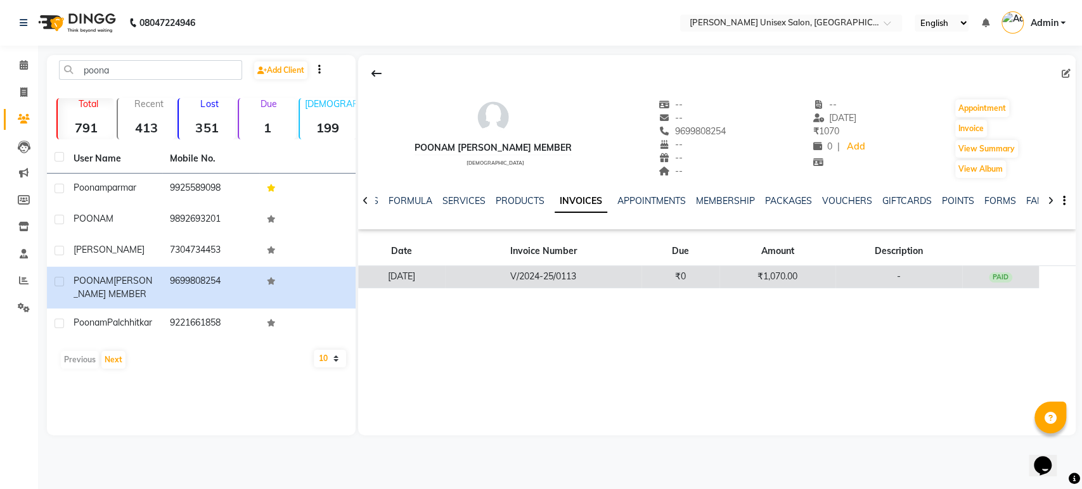
click at [573, 276] on td "V/2024-25/0113" at bounding box center [543, 277] width 196 height 22
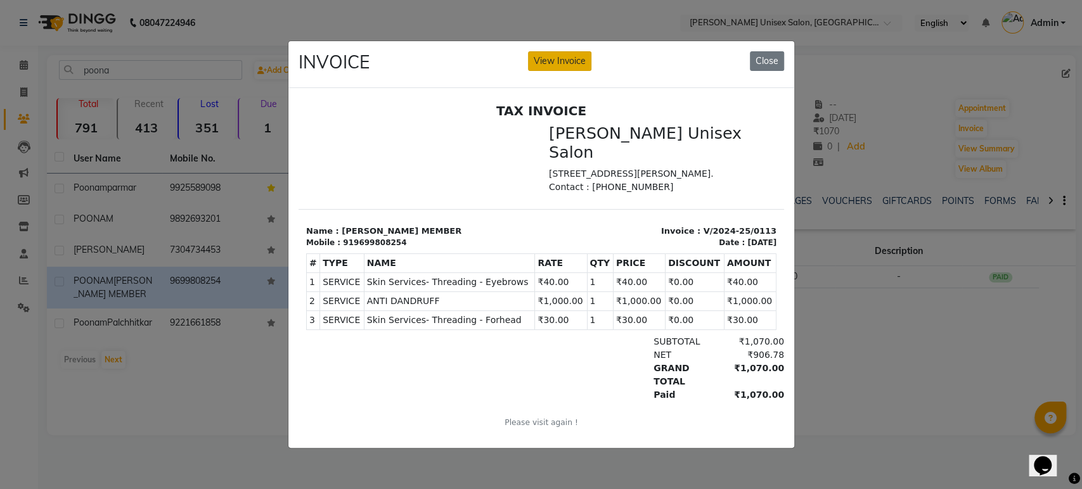
click at [552, 51] on button "View Invoice" at bounding box center [559, 61] width 63 height 20
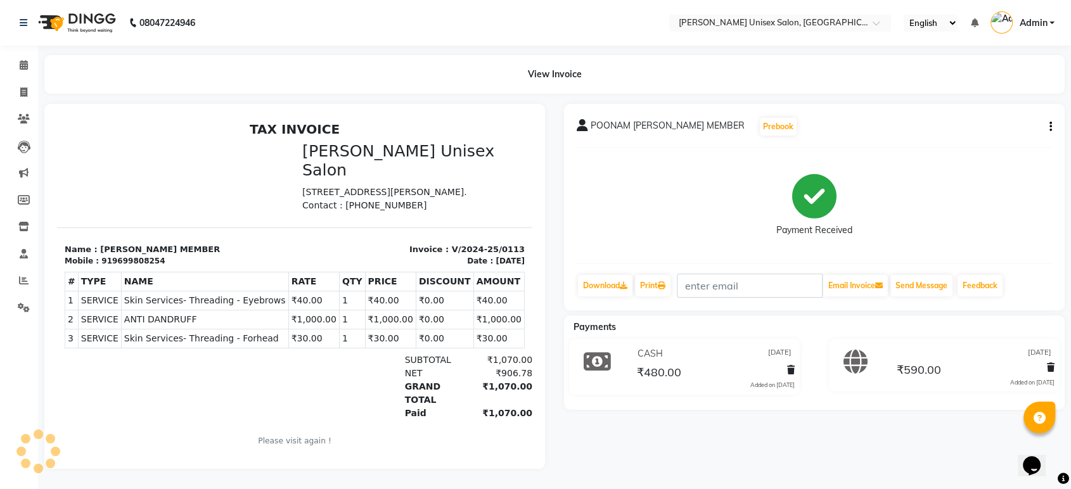
click at [1048, 129] on button "button" at bounding box center [1049, 126] width 8 height 13
click at [973, 138] on div "Edit Invoice" at bounding box center [987, 143] width 87 height 16
select select "service"
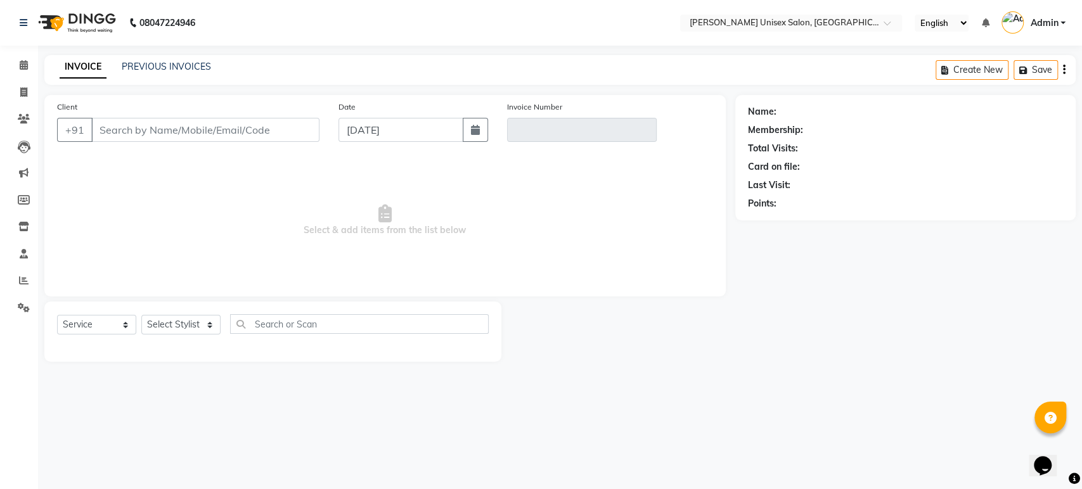
type input "9699808254"
type input "V/2024-25/0113"
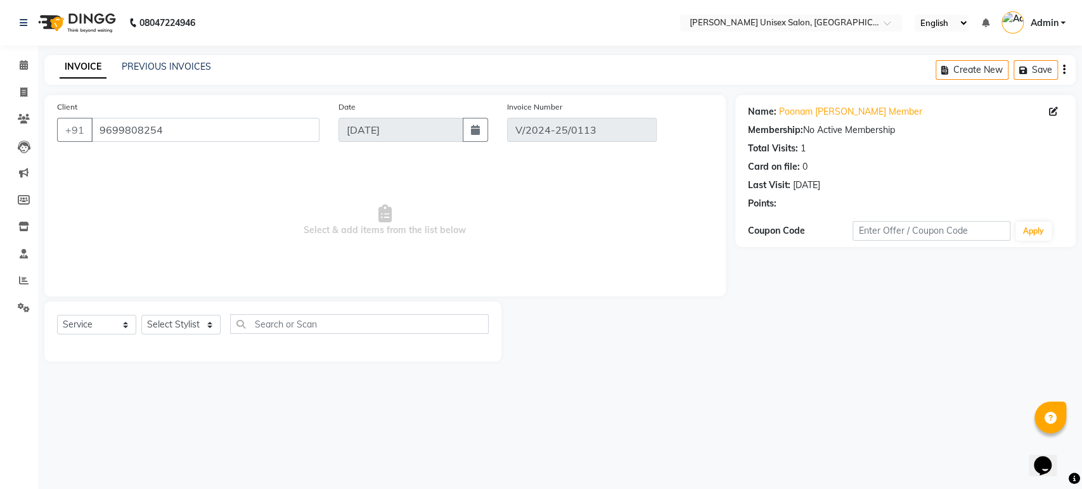
type input "05-01-2025"
select select "select"
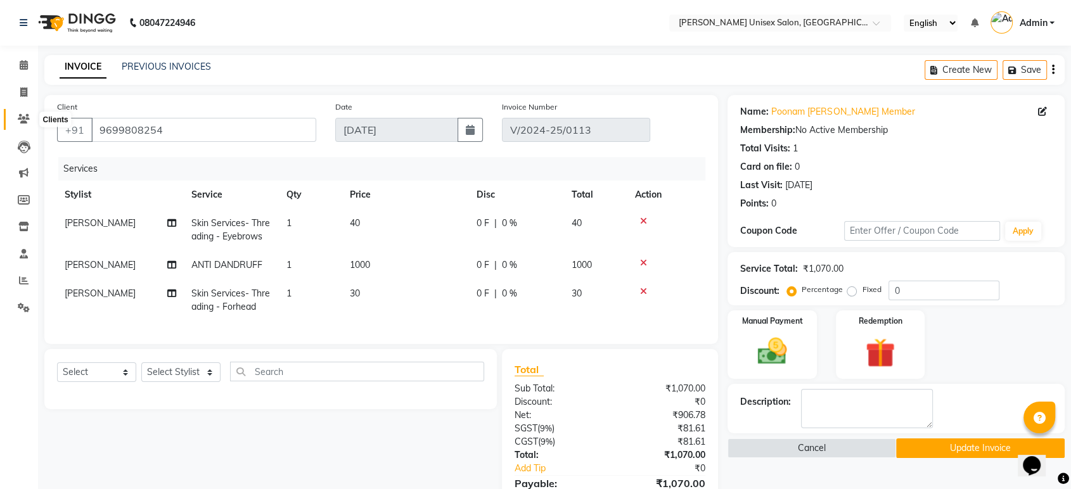
click at [18, 121] on icon at bounding box center [24, 119] width 12 height 10
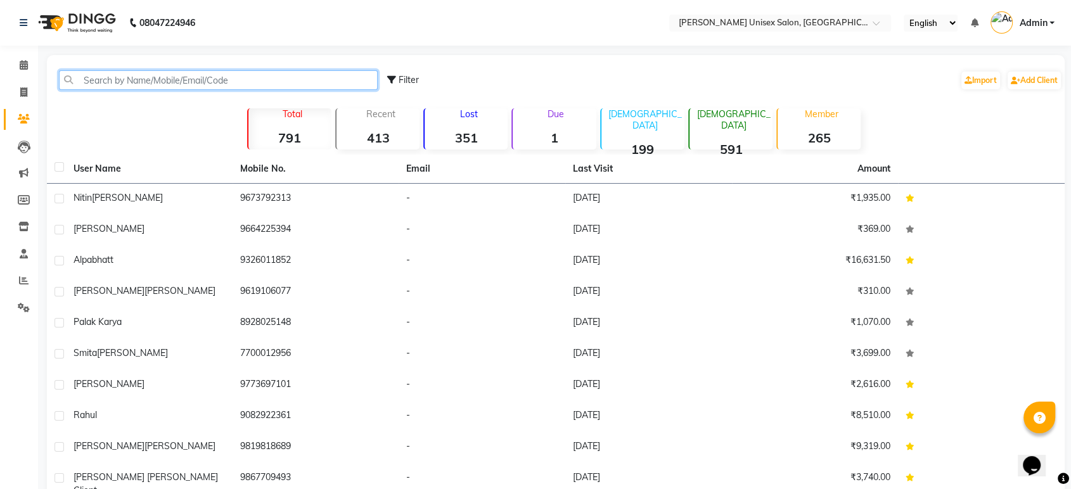
click at [87, 85] on input "text" at bounding box center [218, 80] width 319 height 20
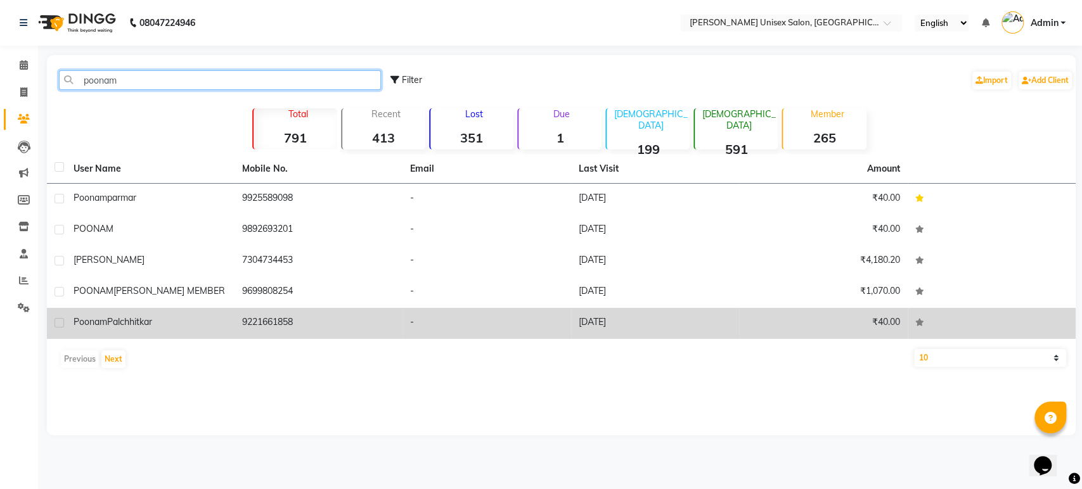
type input "poonam"
click at [212, 335] on td "Poonam Palchhitkar" at bounding box center [150, 323] width 169 height 31
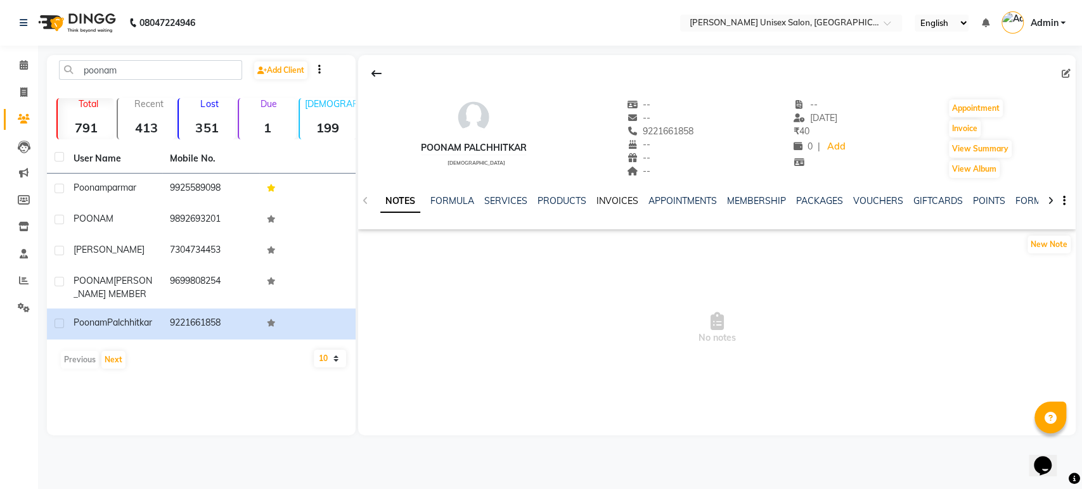
click at [616, 197] on link "INVOICES" at bounding box center [617, 200] width 42 height 11
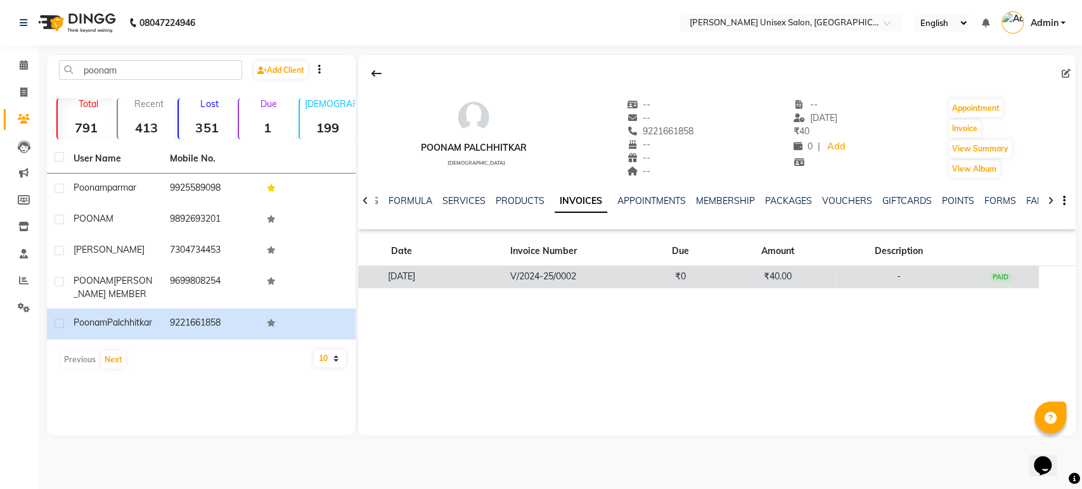
click at [585, 281] on td "V/2024-25/0002" at bounding box center [543, 277] width 196 height 22
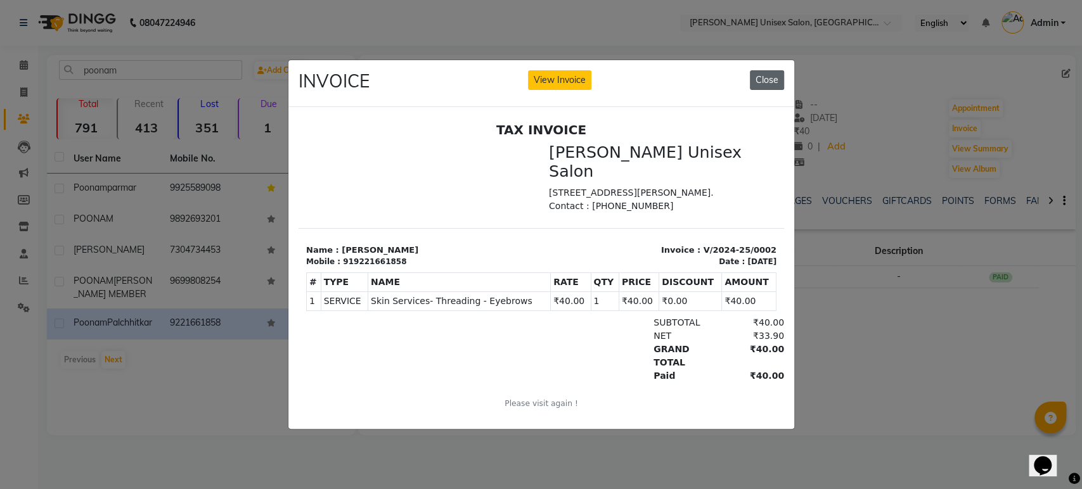
click at [774, 74] on button "Close" at bounding box center [767, 80] width 34 height 20
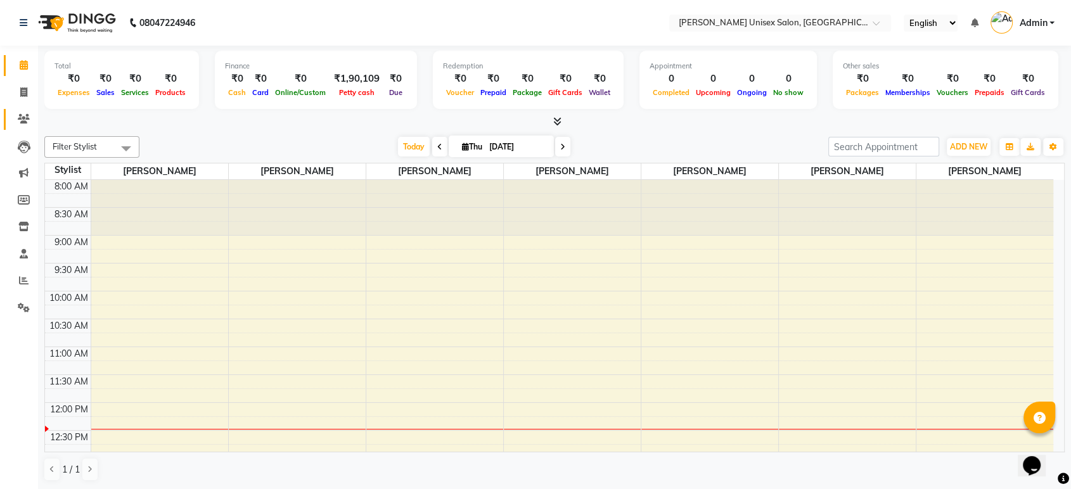
click at [23, 118] on icon at bounding box center [24, 119] width 12 height 10
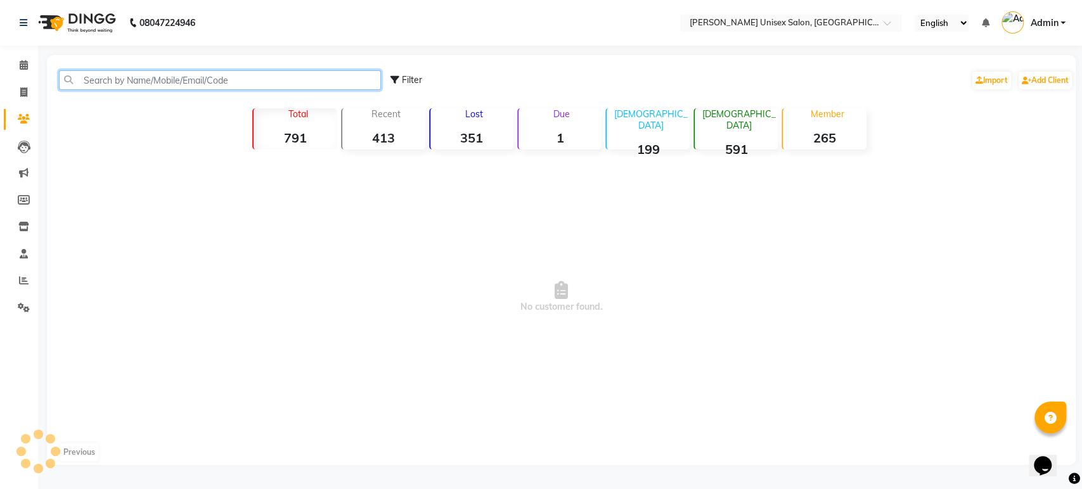
click at [114, 80] on input "text" at bounding box center [220, 80] width 322 height 20
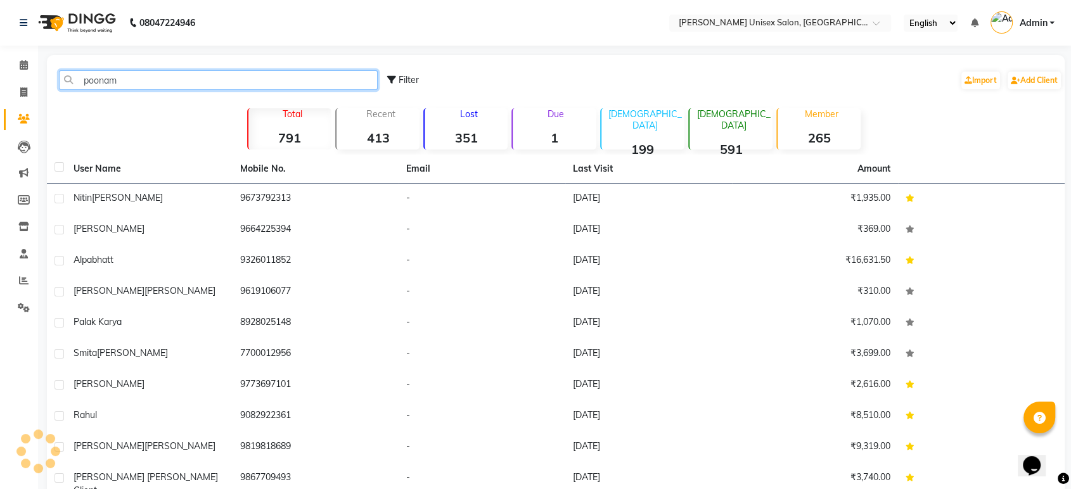
type input "poonam"
click at [137, 299] on td "jinal dodia" at bounding box center [149, 292] width 167 height 31
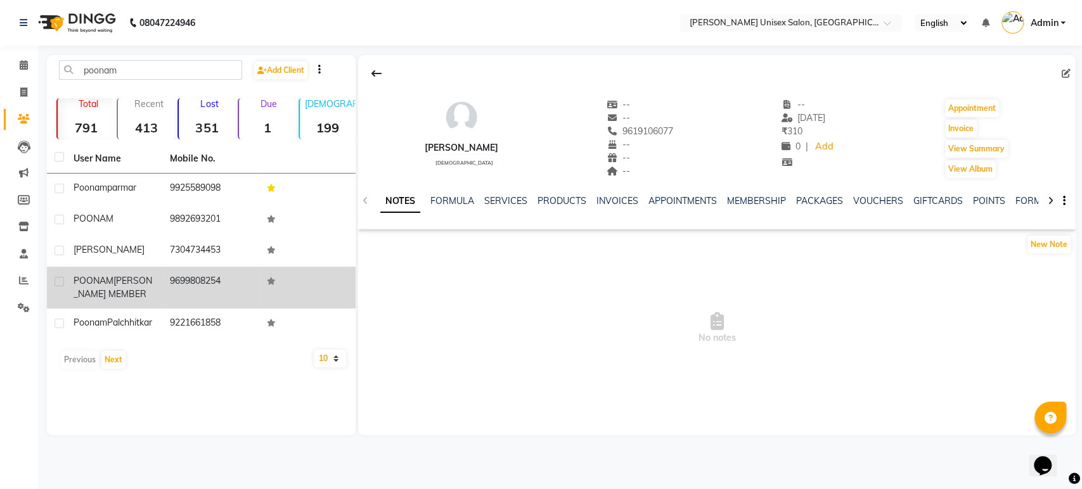
click at [116, 300] on span "[PERSON_NAME] MEMBER" at bounding box center [113, 287] width 79 height 25
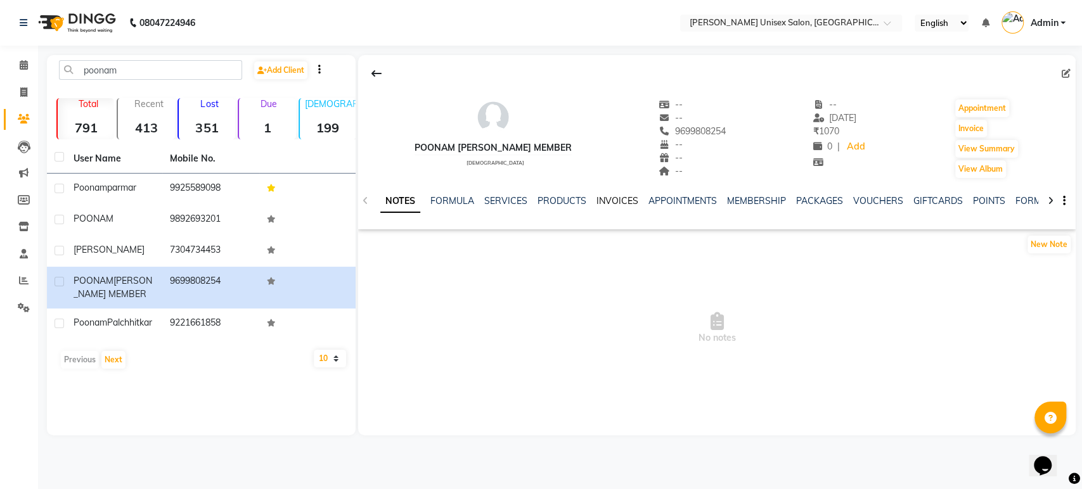
click at [605, 199] on link "INVOICES" at bounding box center [617, 200] width 42 height 11
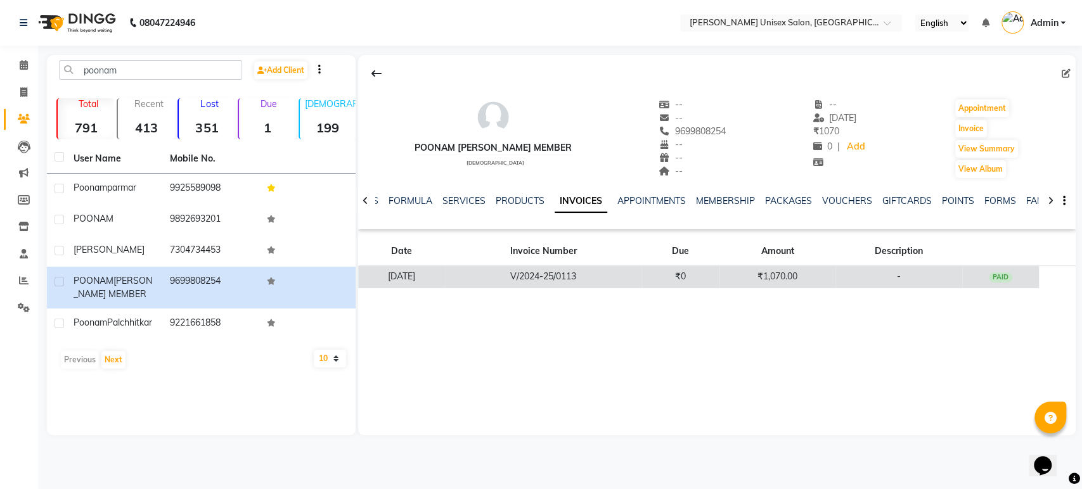
click at [577, 269] on td "V/2024-25/0113" at bounding box center [543, 277] width 196 height 22
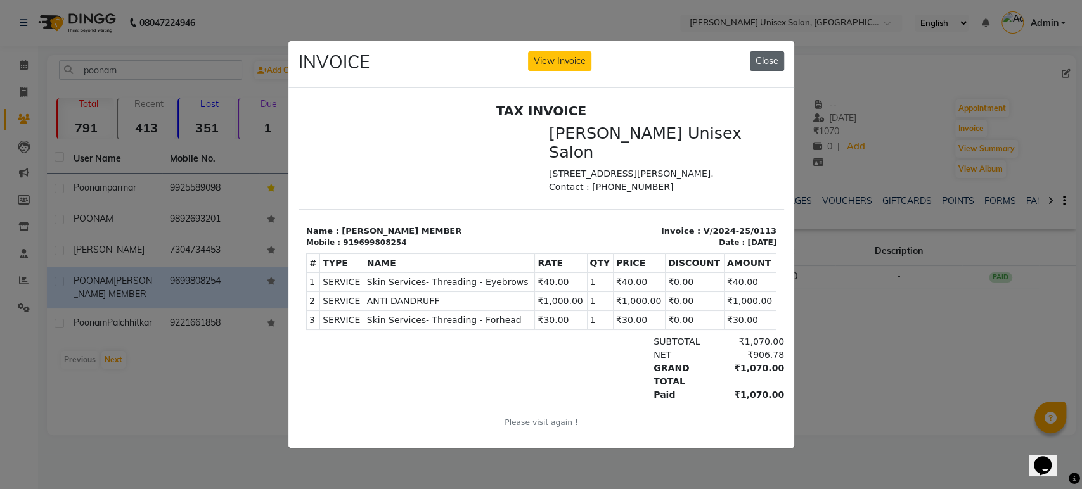
click at [771, 53] on button "Close" at bounding box center [767, 61] width 34 height 20
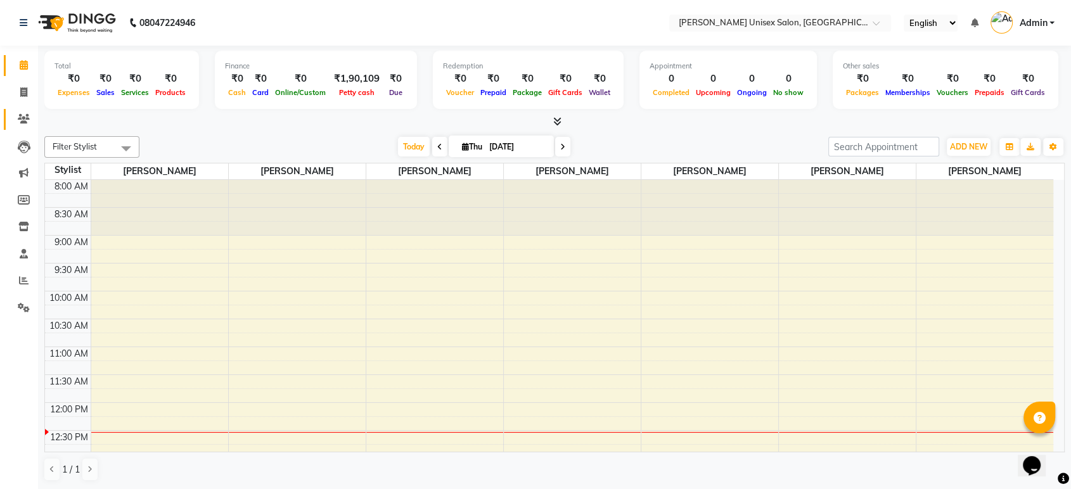
click at [22, 115] on icon at bounding box center [24, 119] width 12 height 10
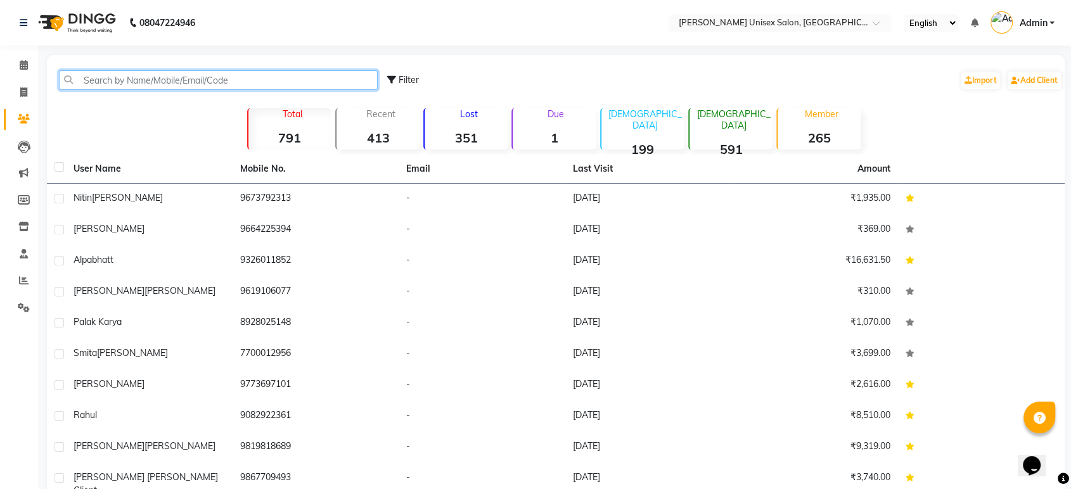
click at [80, 75] on input "text" at bounding box center [218, 80] width 319 height 20
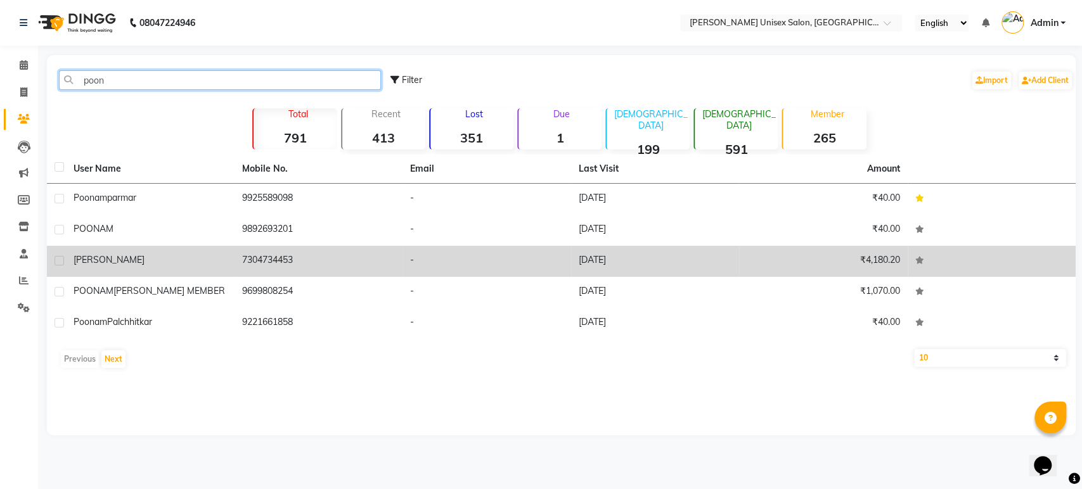
type input "poon"
click at [102, 264] on span "[PERSON_NAME]" at bounding box center [109, 259] width 71 height 11
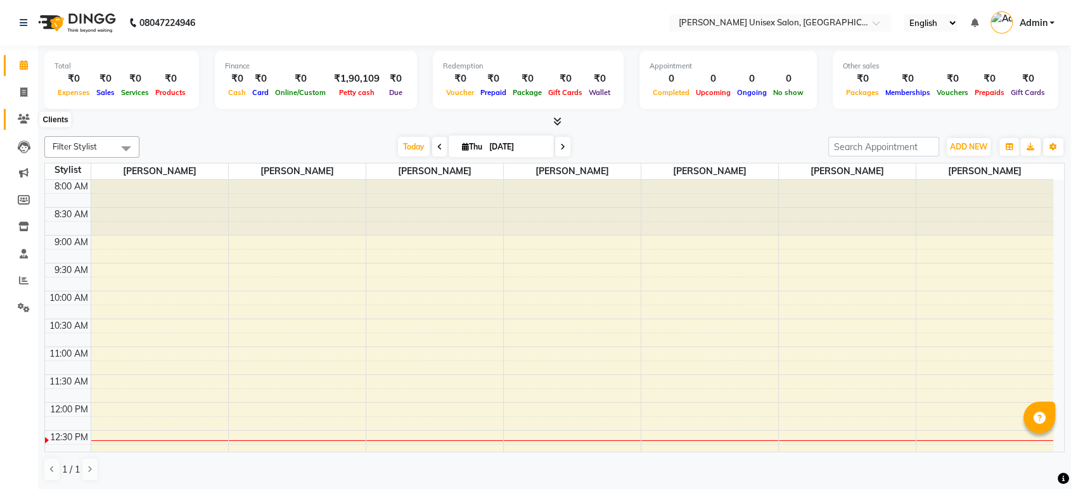
click at [24, 120] on icon at bounding box center [24, 119] width 12 height 10
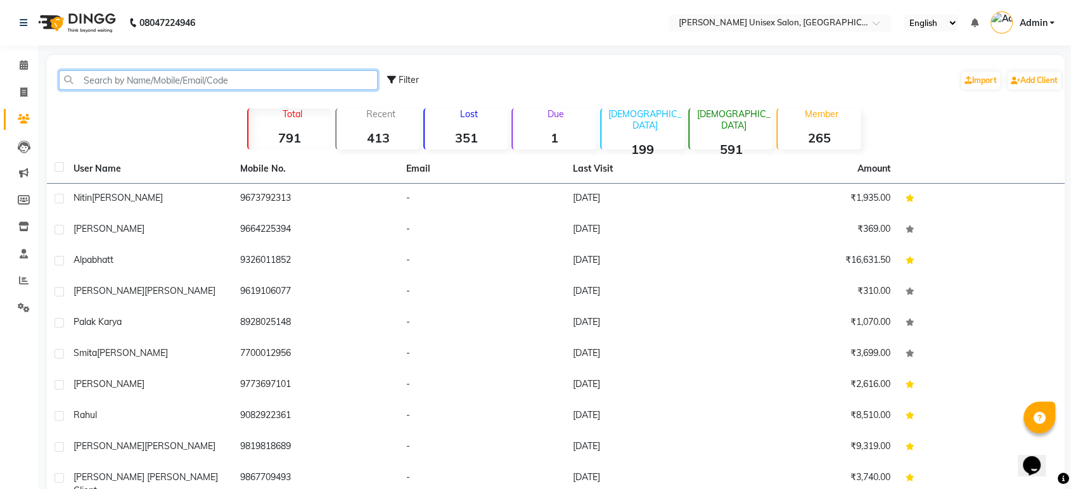
click at [93, 79] on input "text" at bounding box center [218, 80] width 319 height 20
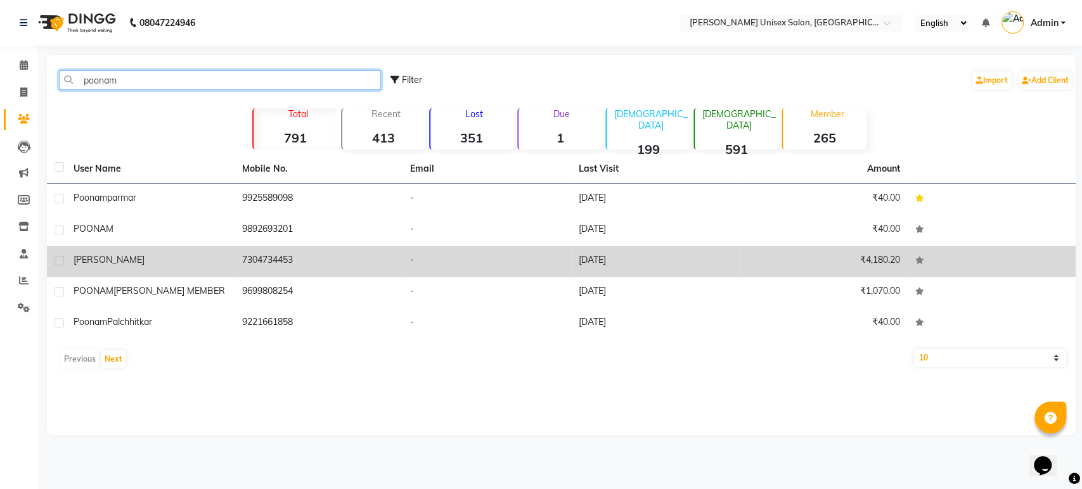
type input "poonam"
click at [91, 270] on td "[PERSON_NAME]" at bounding box center [150, 261] width 169 height 31
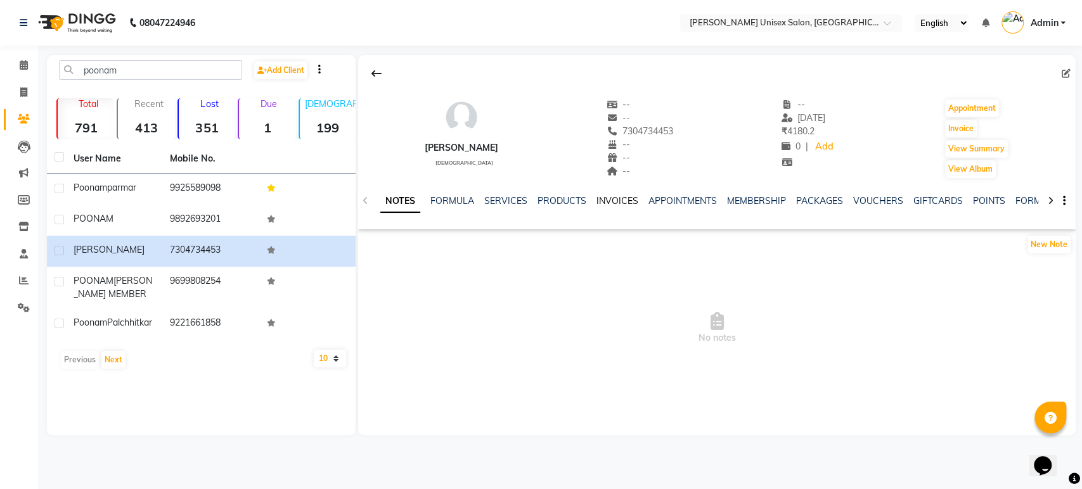
click at [610, 201] on link "INVOICES" at bounding box center [617, 200] width 42 height 11
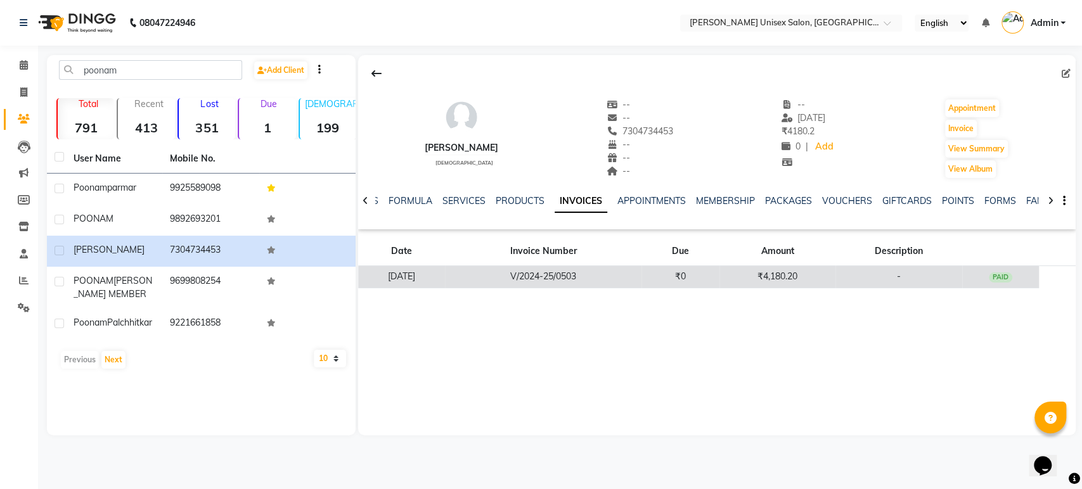
click at [576, 272] on td "V/2024-25/0503" at bounding box center [543, 277] width 196 height 22
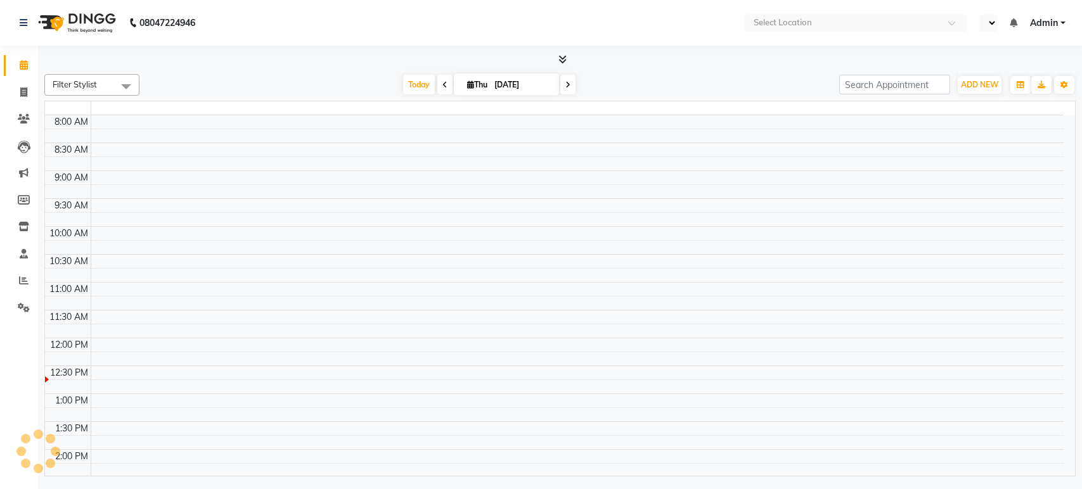
select select "en"
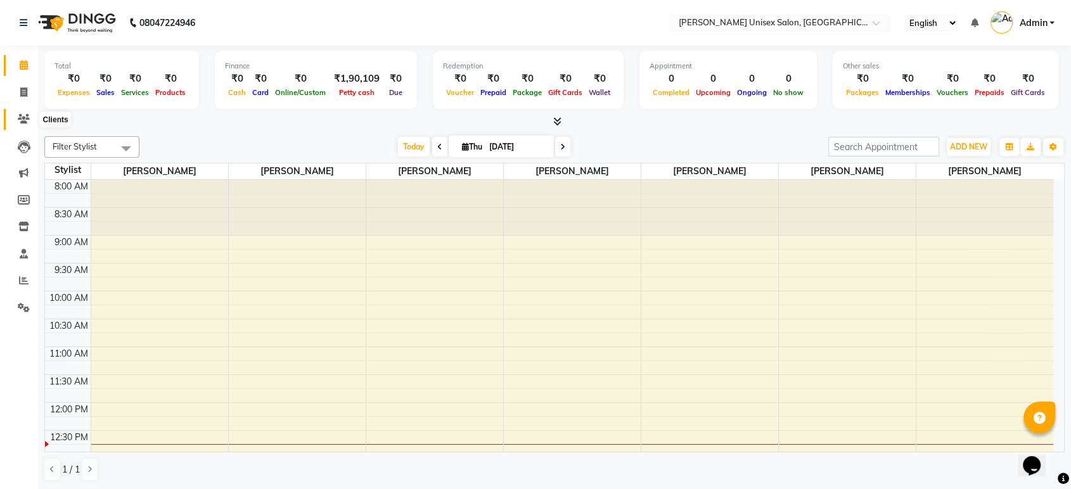
click at [22, 117] on icon at bounding box center [24, 119] width 12 height 10
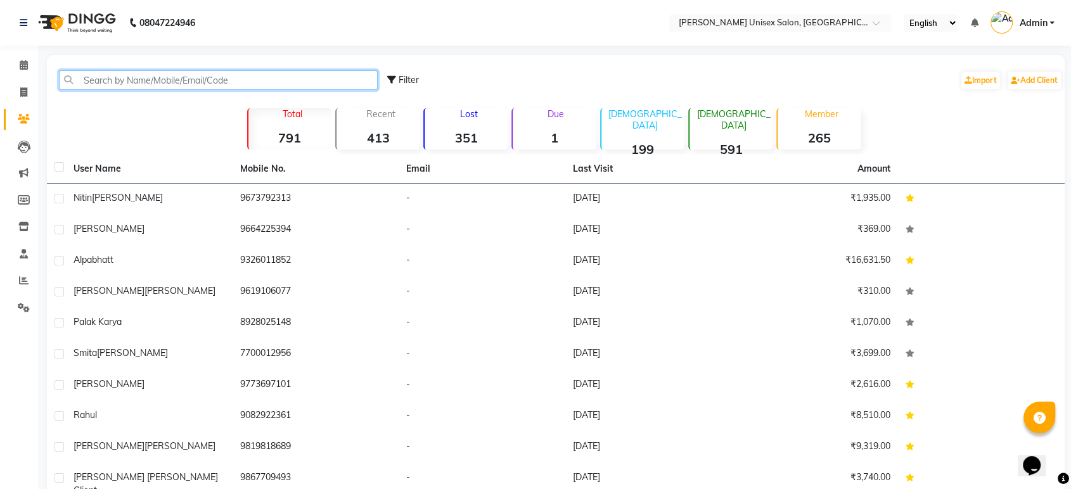
click at [105, 75] on input "text" at bounding box center [218, 80] width 319 height 20
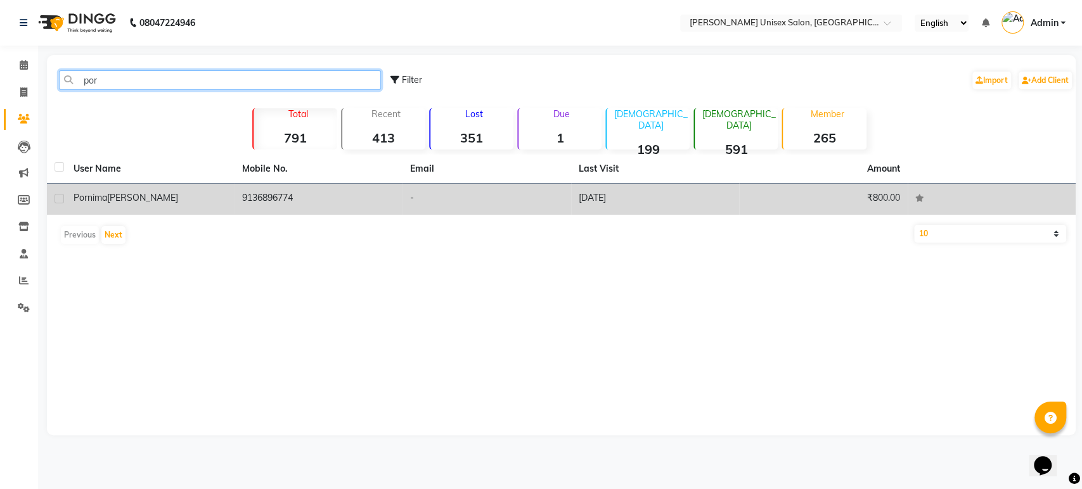
type input "por"
click at [218, 196] on div "[PERSON_NAME]" at bounding box center [150, 197] width 153 height 13
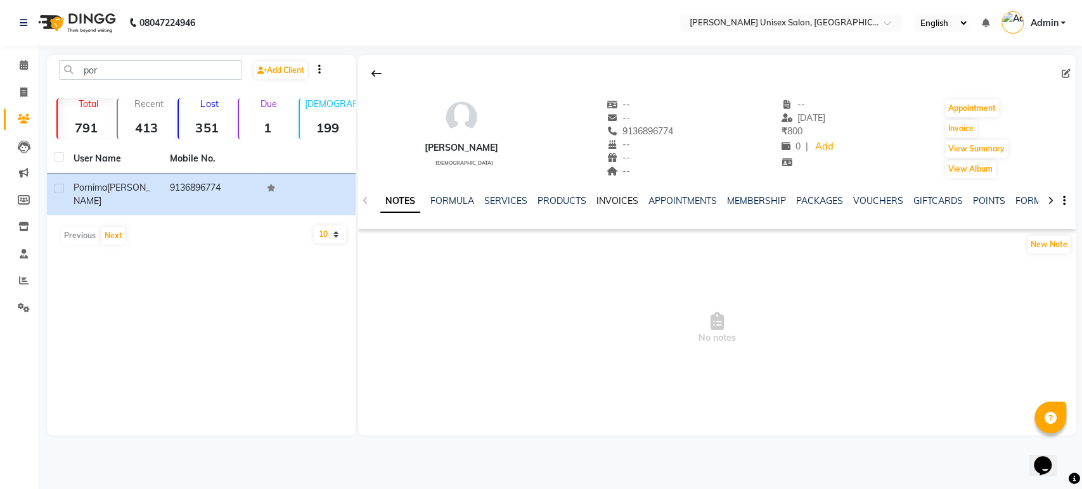
click at [613, 201] on link "INVOICES" at bounding box center [617, 200] width 42 height 11
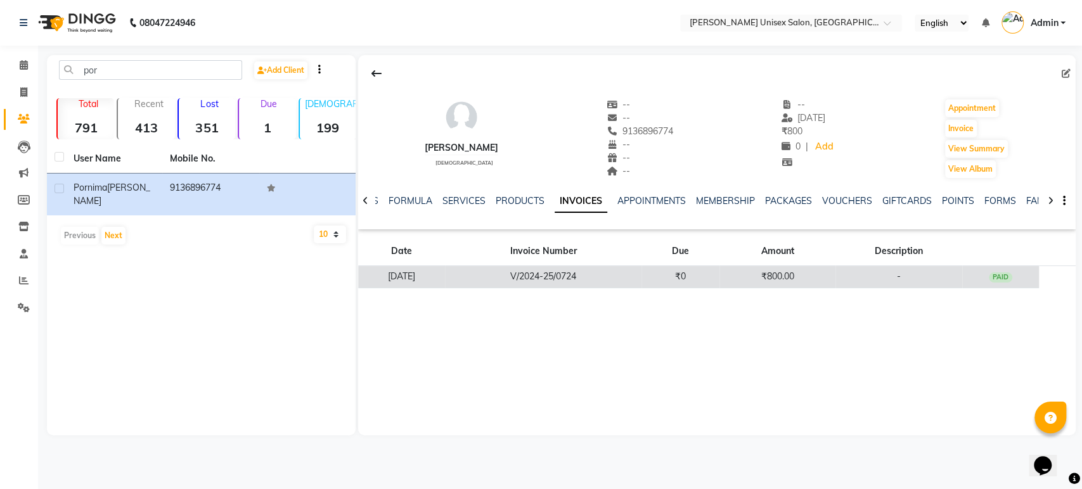
click at [593, 283] on td "V/2024-25/0724" at bounding box center [543, 277] width 196 height 22
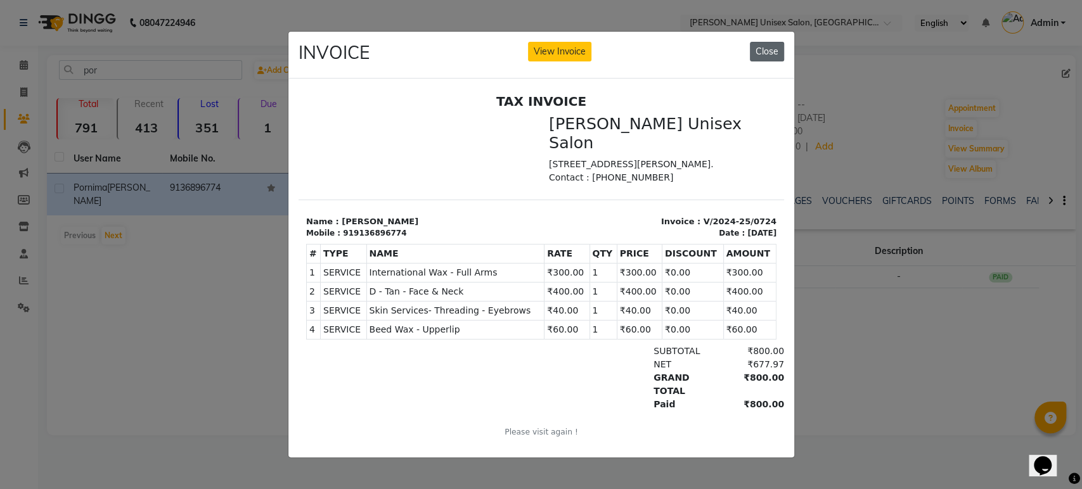
click at [776, 42] on button "Close" at bounding box center [767, 52] width 34 height 20
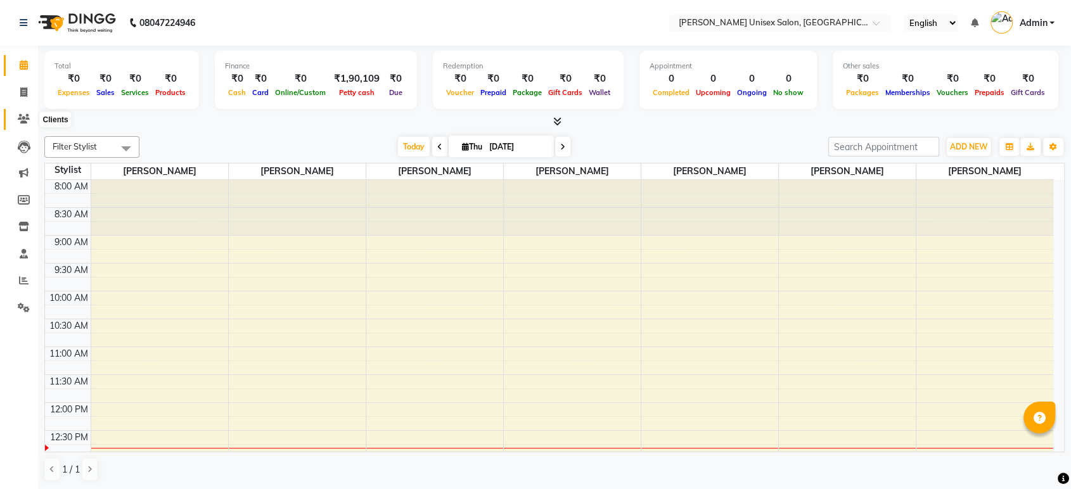
click at [23, 117] on icon at bounding box center [24, 119] width 12 height 10
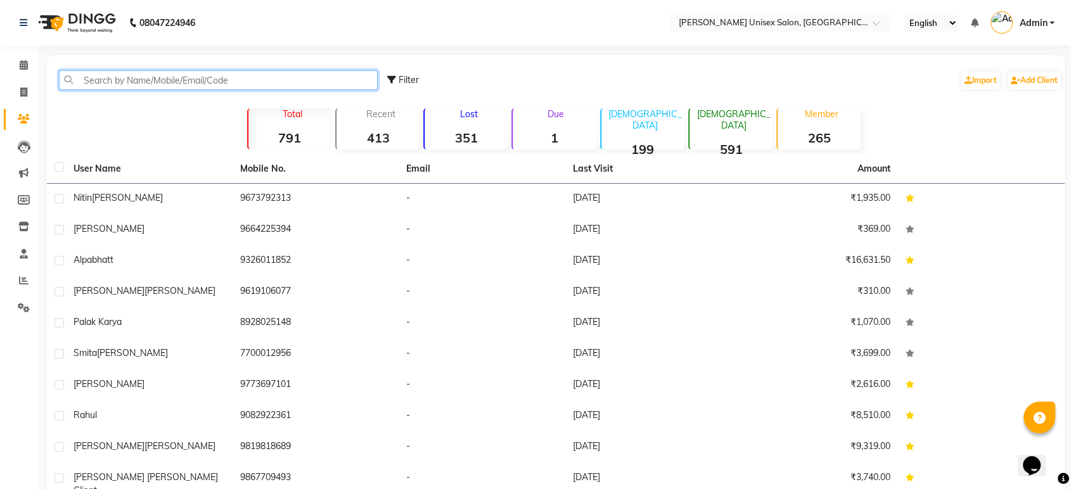
click at [82, 79] on input "text" at bounding box center [218, 80] width 319 height 20
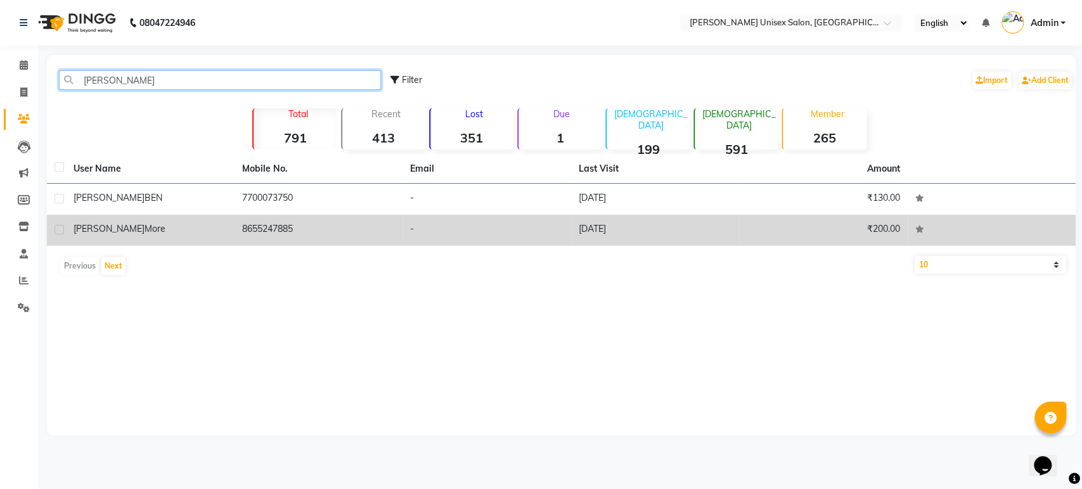
type input "prabha"
click at [145, 230] on span "more" at bounding box center [155, 228] width 21 height 11
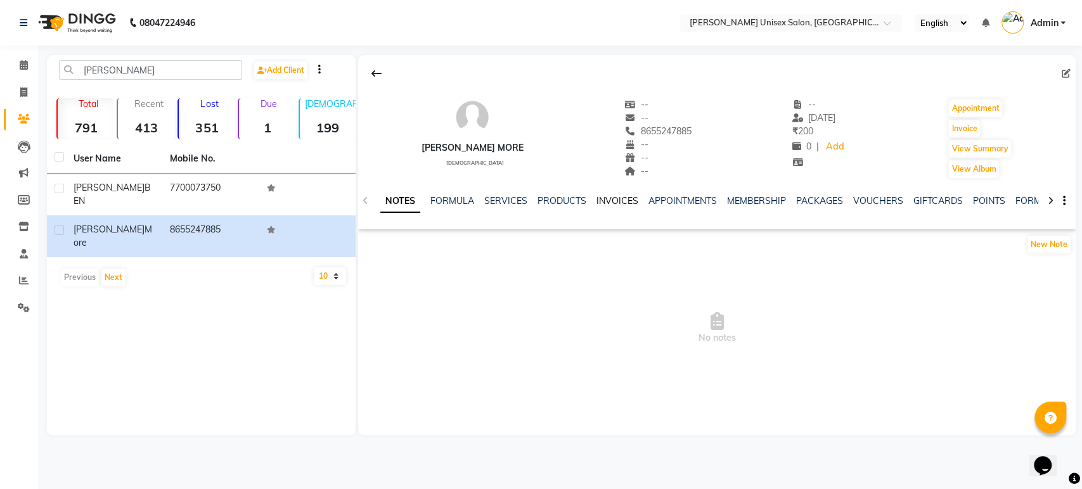
click at [611, 203] on link "INVOICES" at bounding box center [617, 200] width 42 height 11
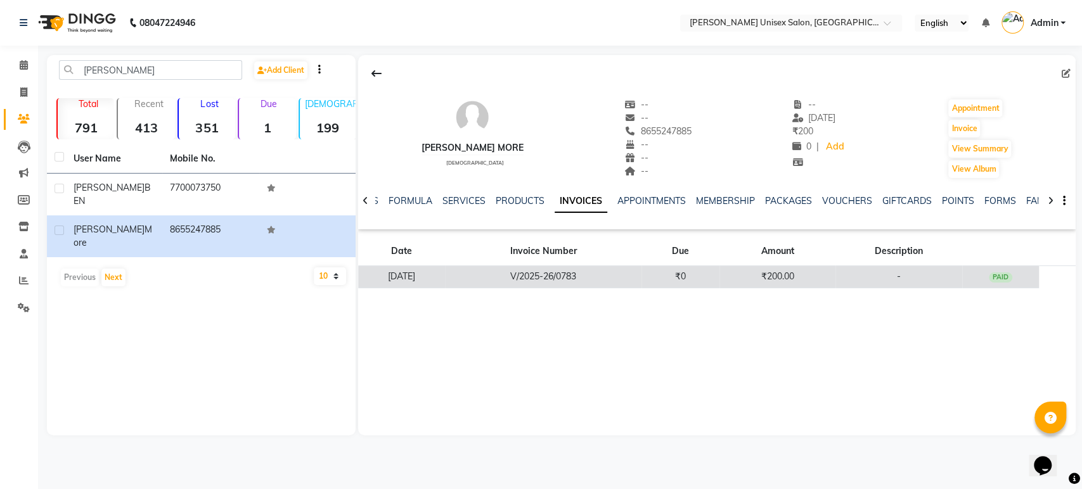
click at [593, 278] on td "V/2025-26/0783" at bounding box center [543, 277] width 196 height 22
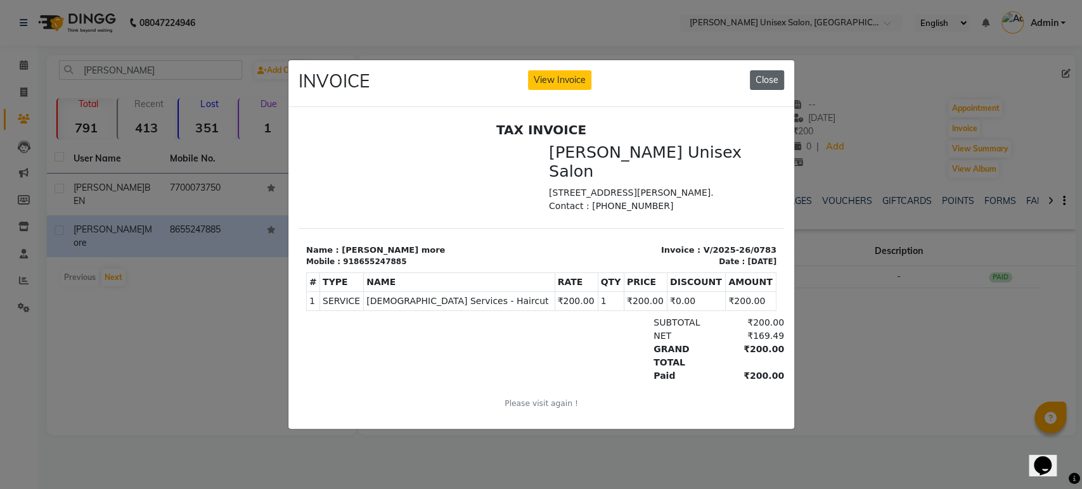
click at [764, 70] on button "Close" at bounding box center [767, 80] width 34 height 20
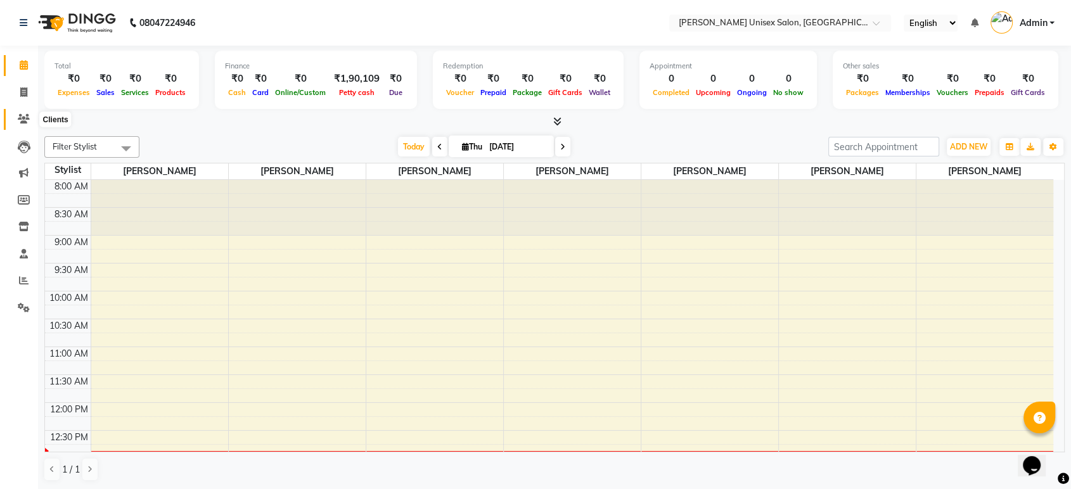
click at [20, 119] on icon at bounding box center [24, 119] width 12 height 10
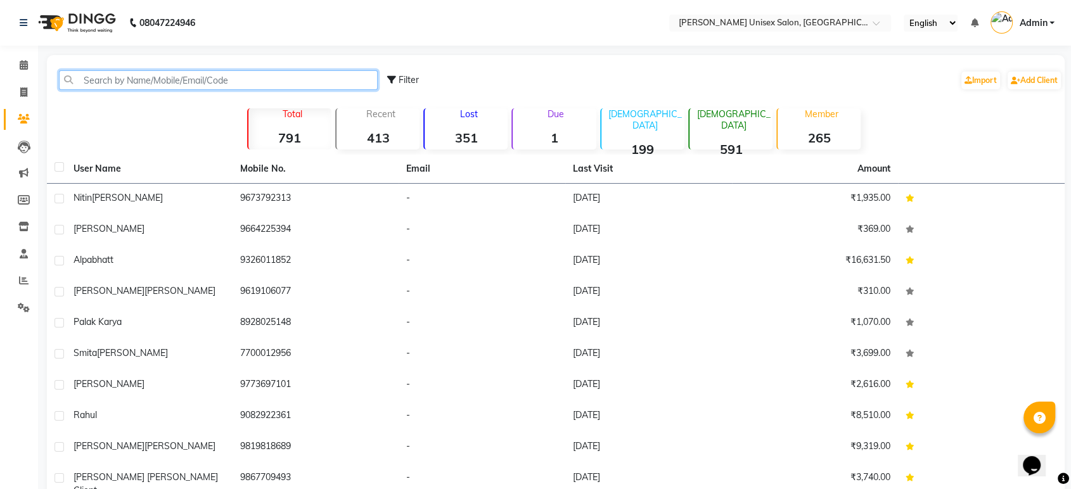
click at [82, 79] on input "text" at bounding box center [218, 80] width 319 height 20
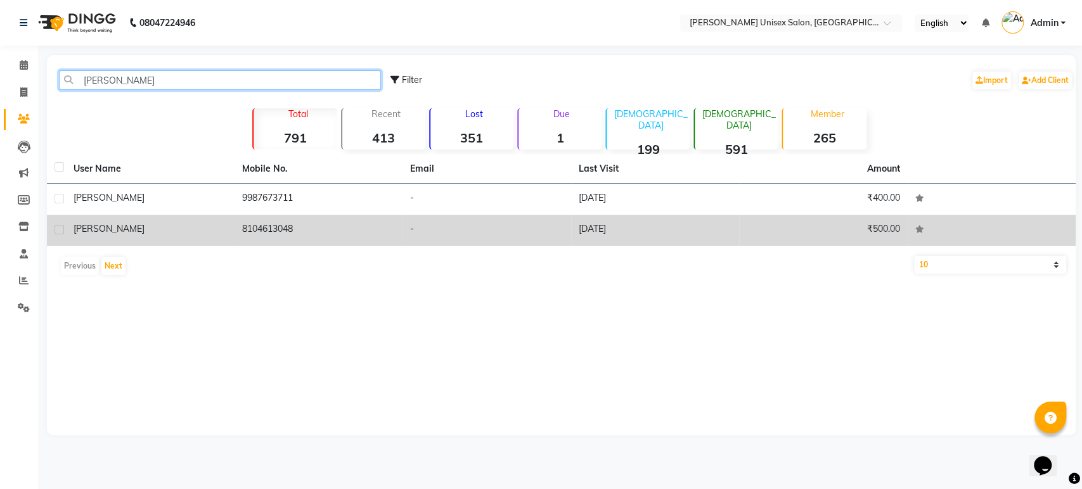
type input "[PERSON_NAME]"
click at [235, 233] on td "8104613048" at bounding box center [319, 230] width 169 height 31
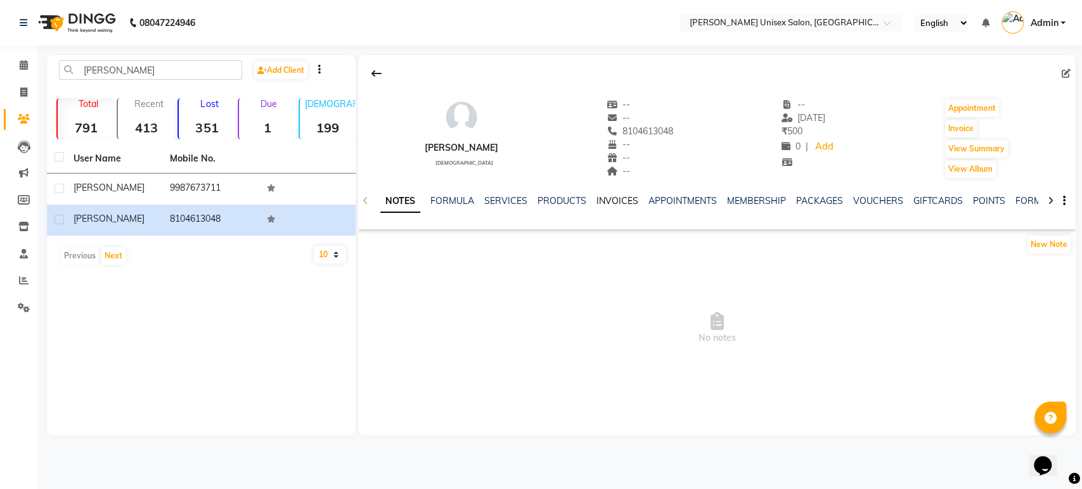
click at [615, 202] on link "INVOICES" at bounding box center [617, 200] width 42 height 11
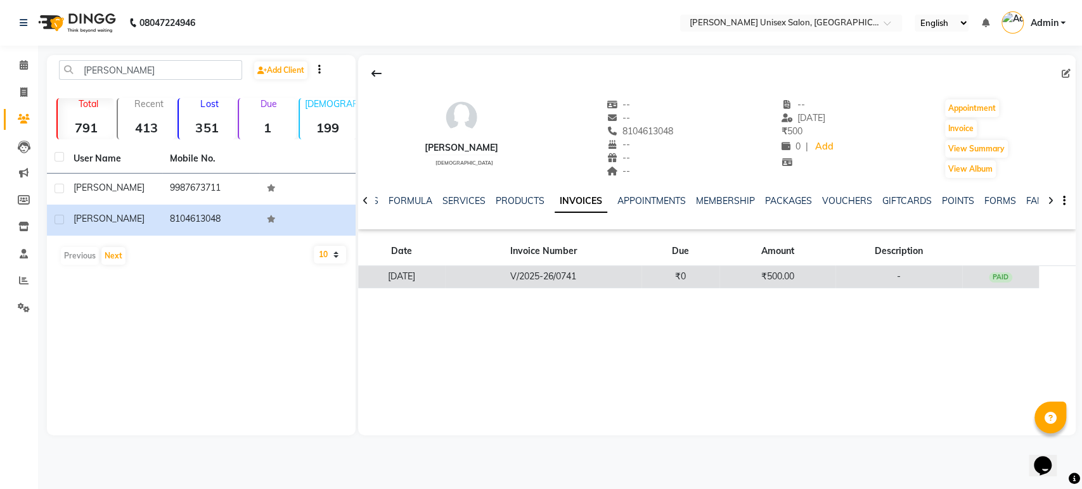
click at [590, 278] on td "V/2025-26/0741" at bounding box center [543, 277] width 196 height 22
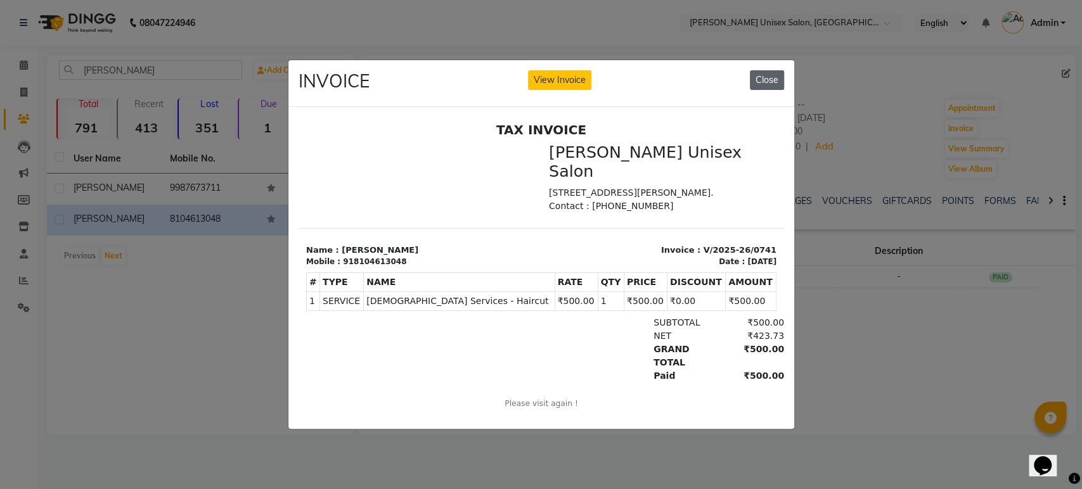
click at [769, 81] on button "Close" at bounding box center [767, 80] width 34 height 20
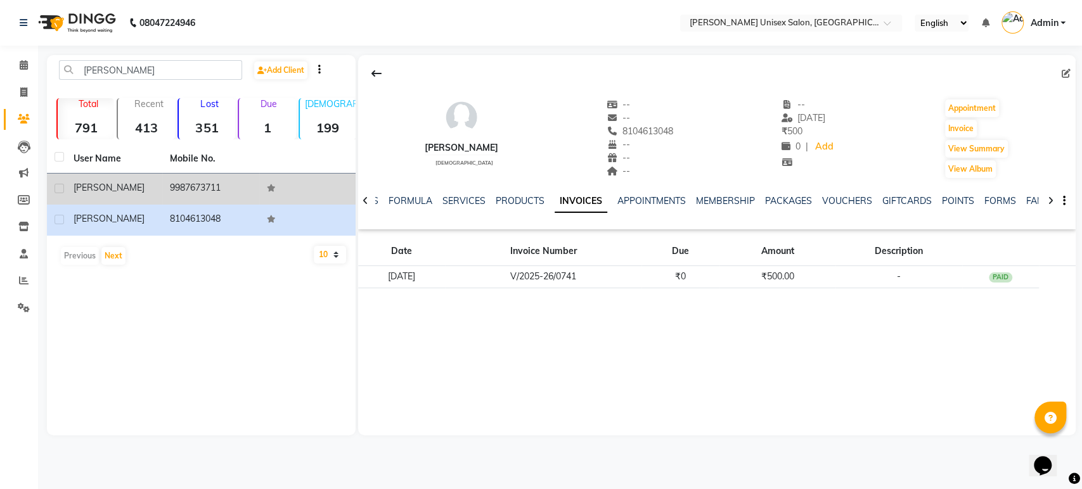
click at [117, 196] on td "prachi" at bounding box center [114, 189] width 96 height 31
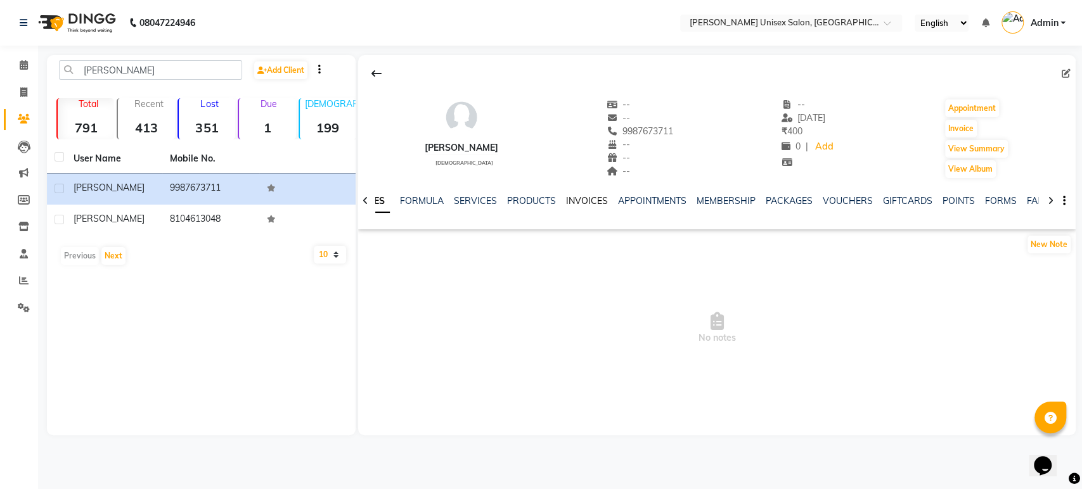
click at [589, 202] on link "INVOICES" at bounding box center [587, 200] width 42 height 11
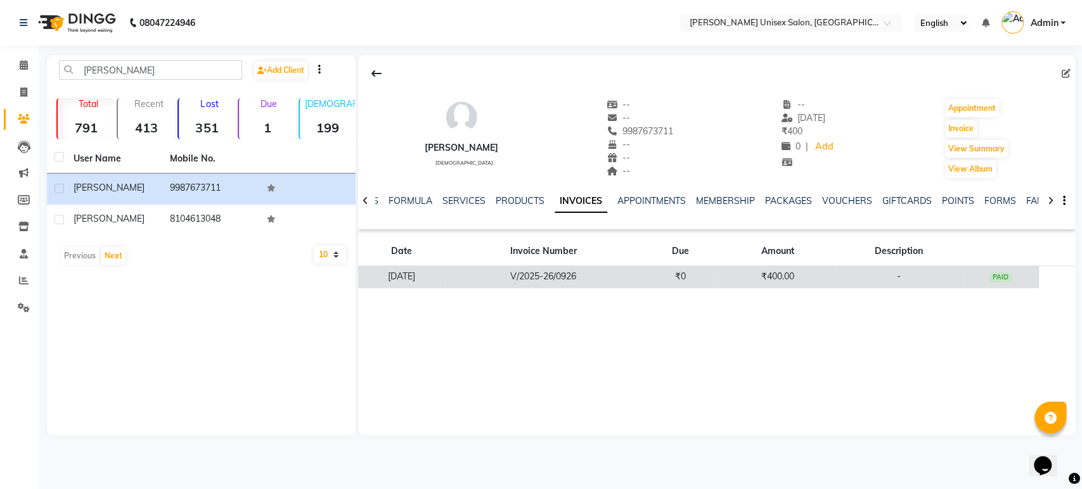
click at [588, 283] on td "V/2025-26/0926" at bounding box center [543, 277] width 196 height 22
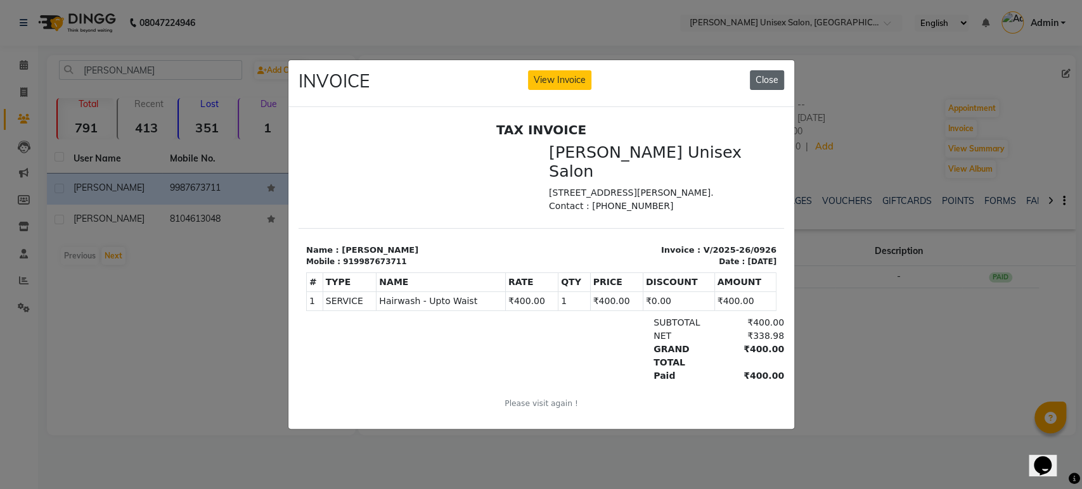
click at [771, 78] on button "Close" at bounding box center [767, 80] width 34 height 20
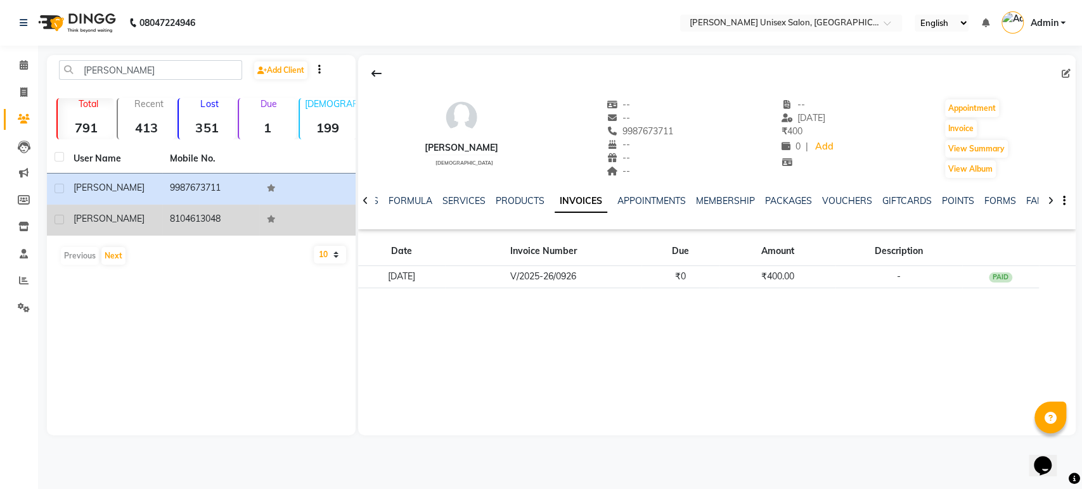
click at [193, 219] on td "8104613048" at bounding box center [210, 220] width 96 height 31
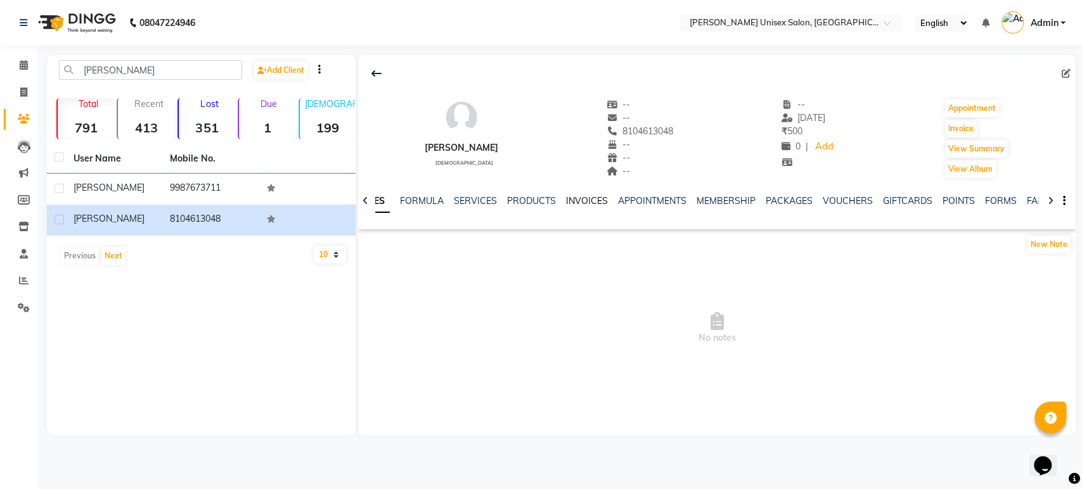
click at [579, 202] on link "INVOICES" at bounding box center [587, 200] width 42 height 11
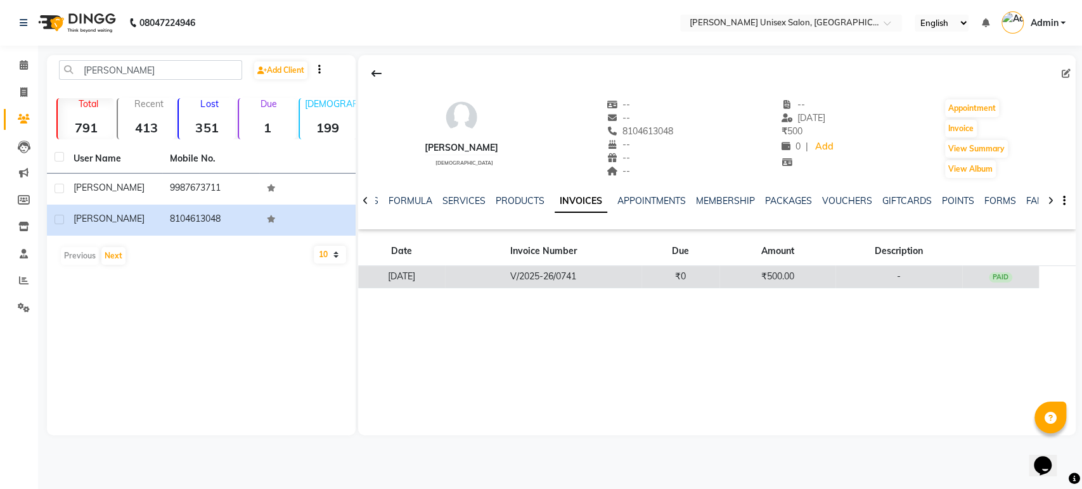
click at [580, 276] on td "V/2025-26/0741" at bounding box center [543, 277] width 196 height 22
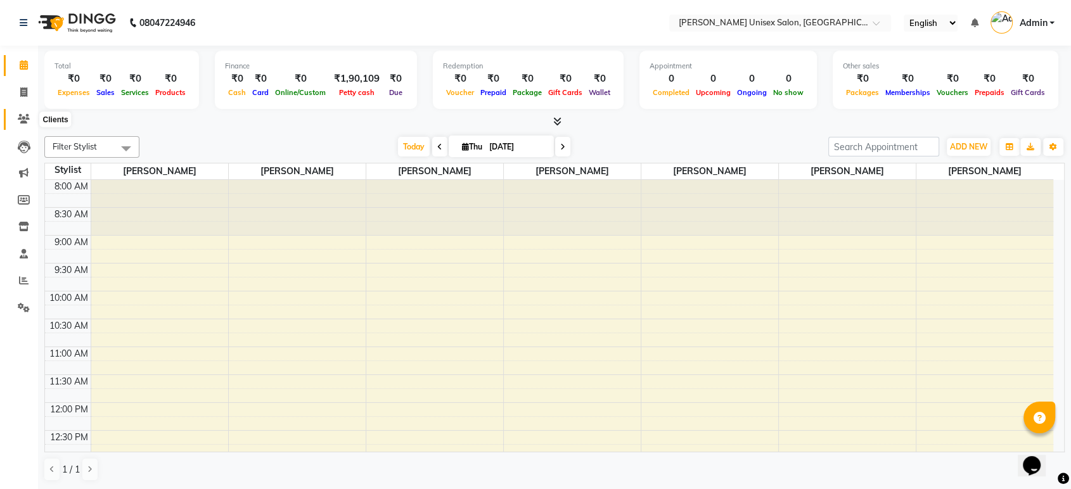
click at [30, 120] on span at bounding box center [24, 119] width 22 height 15
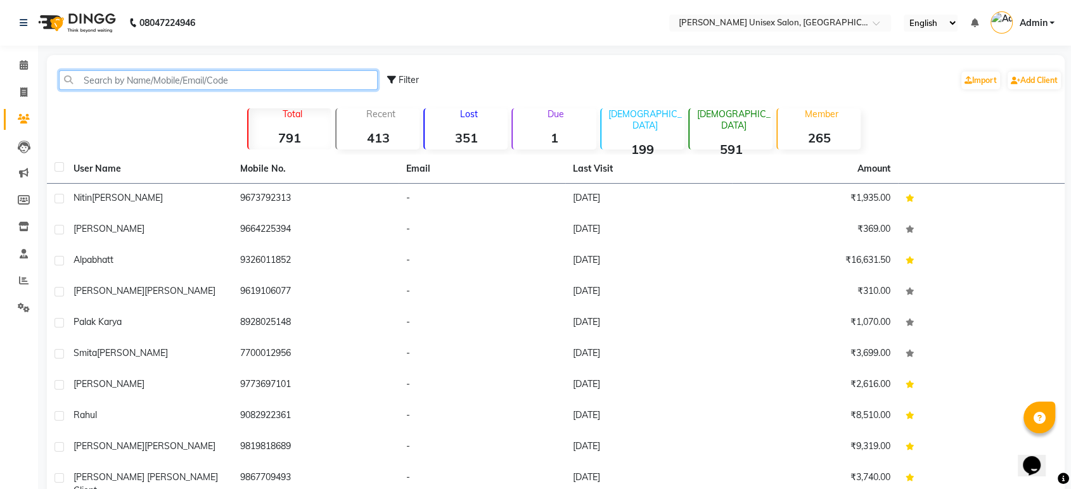
click at [92, 79] on input "text" at bounding box center [218, 80] width 319 height 20
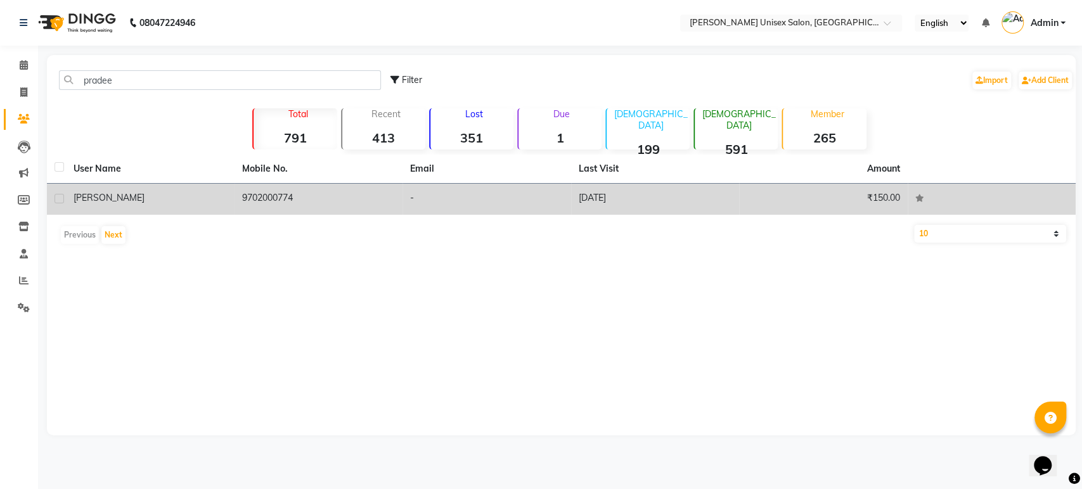
click at [145, 197] on span "[PERSON_NAME]" at bounding box center [109, 197] width 71 height 11
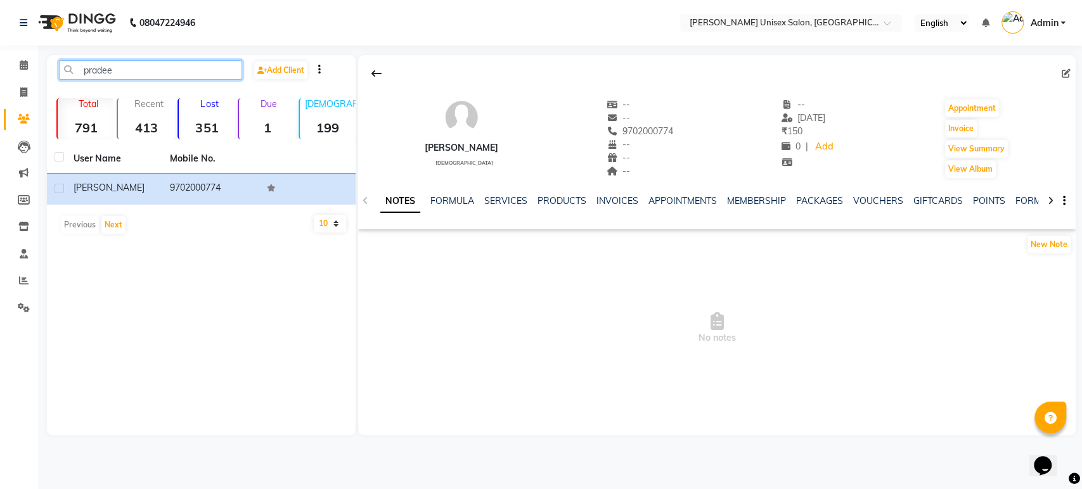
click at [119, 66] on input "pradee" at bounding box center [150, 70] width 183 height 20
type input "p"
type input "pradee"
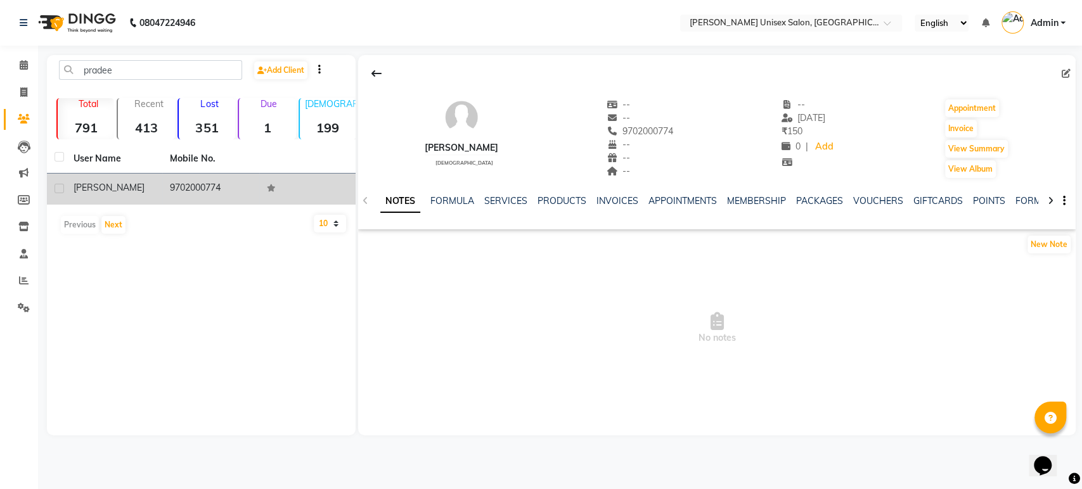
click at [177, 198] on td "9702000774" at bounding box center [210, 189] width 96 height 31
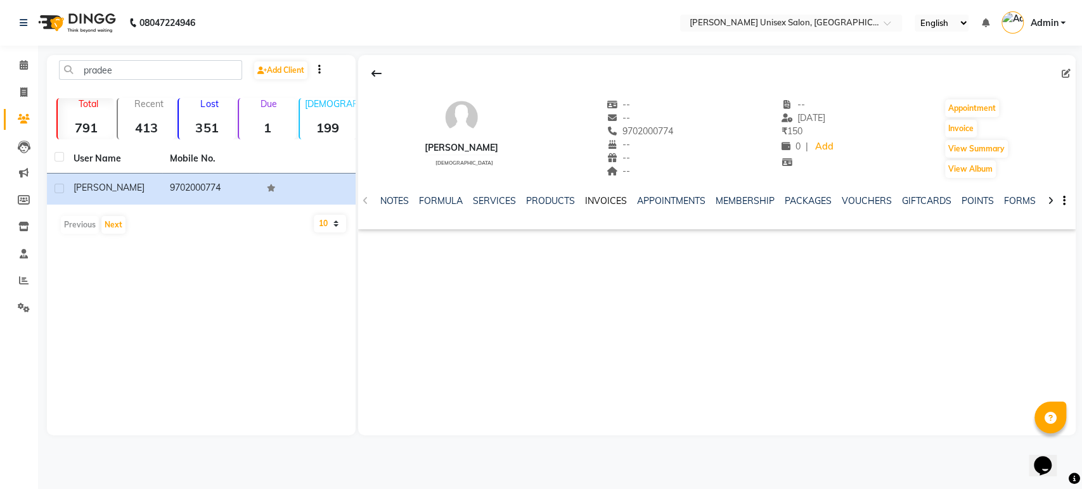
click at [602, 202] on link "INVOICES" at bounding box center [606, 200] width 42 height 11
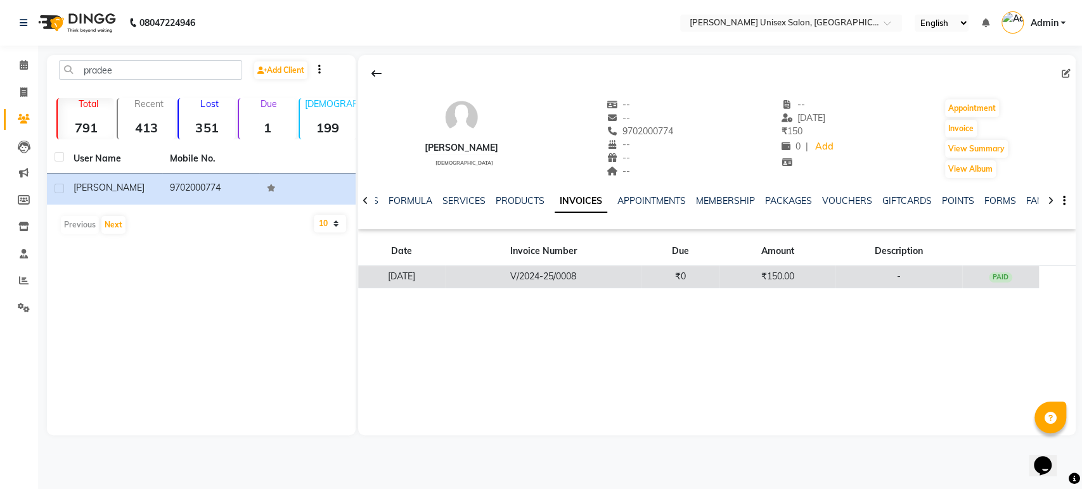
click at [597, 278] on td "V/2024-25/0008" at bounding box center [543, 277] width 196 height 22
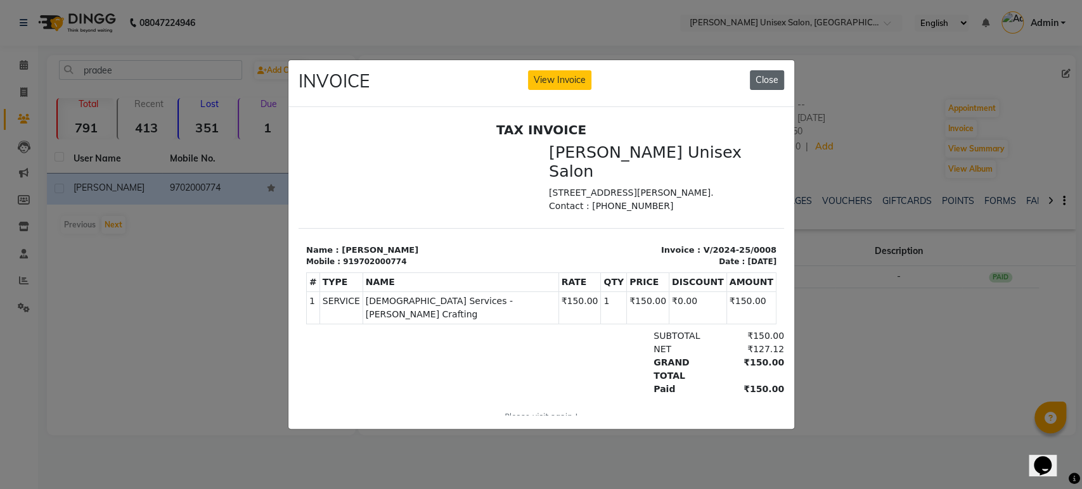
click at [771, 72] on button "Close" at bounding box center [767, 80] width 34 height 20
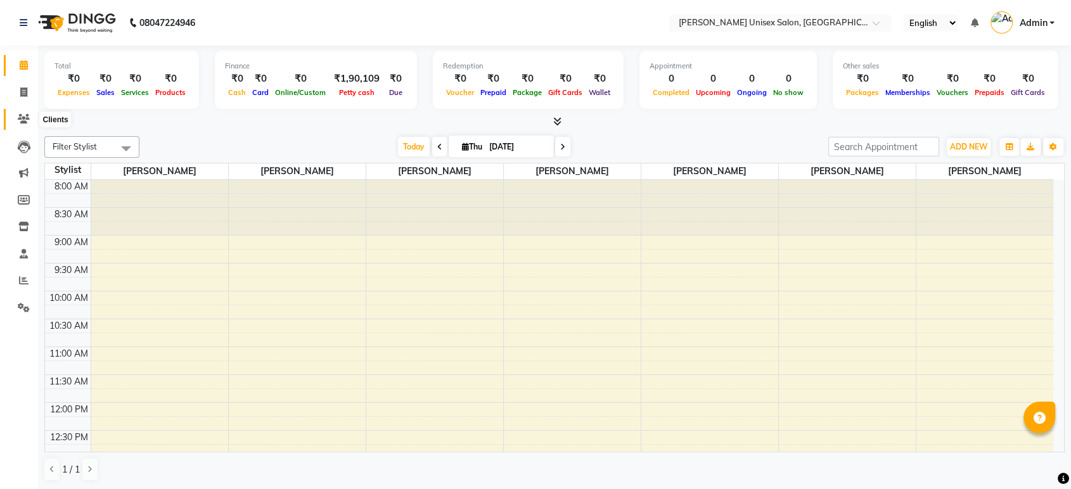
click at [22, 117] on icon at bounding box center [24, 119] width 12 height 10
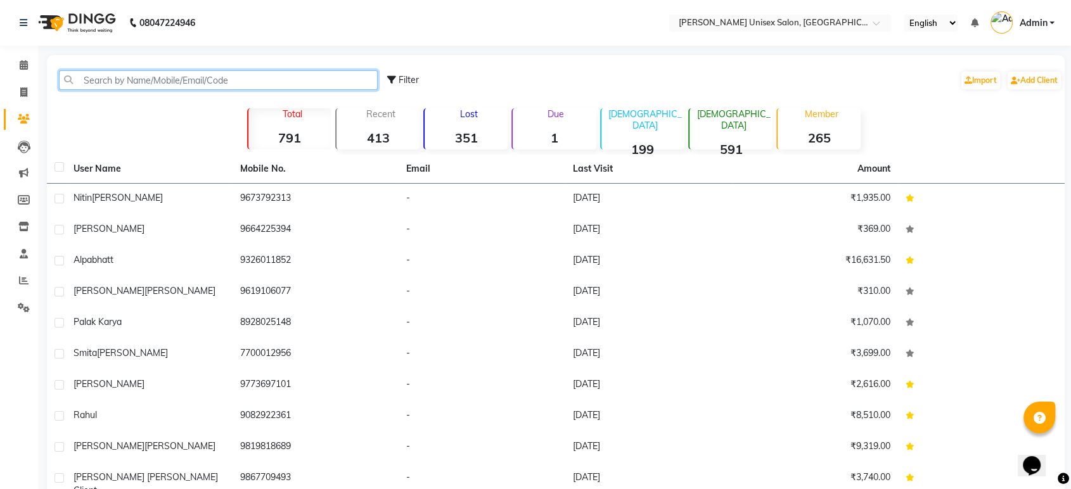
click at [88, 79] on input "text" at bounding box center [218, 80] width 319 height 20
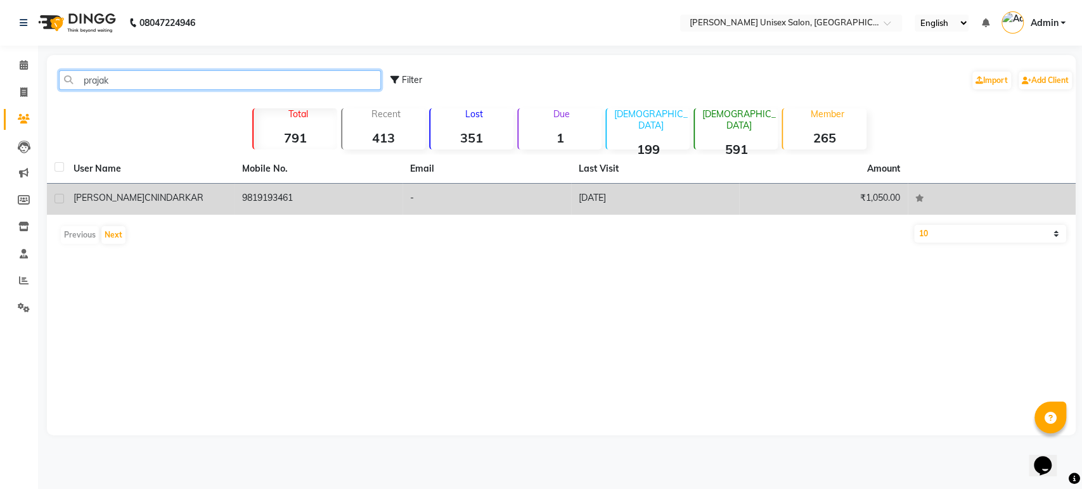
type input "prajak"
click at [167, 200] on span "CNINDARKAR" at bounding box center [174, 197] width 59 height 11
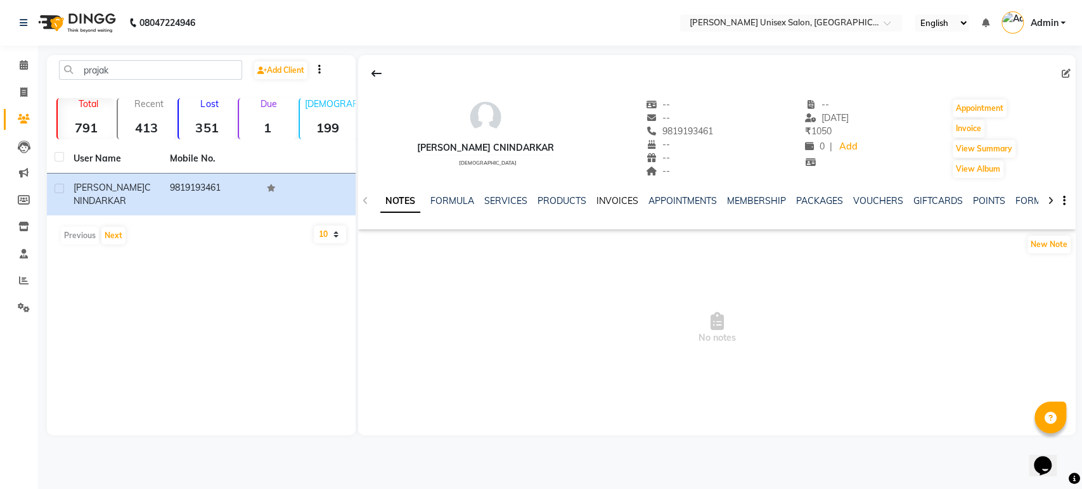
click at [619, 206] on link "INVOICES" at bounding box center [617, 200] width 42 height 11
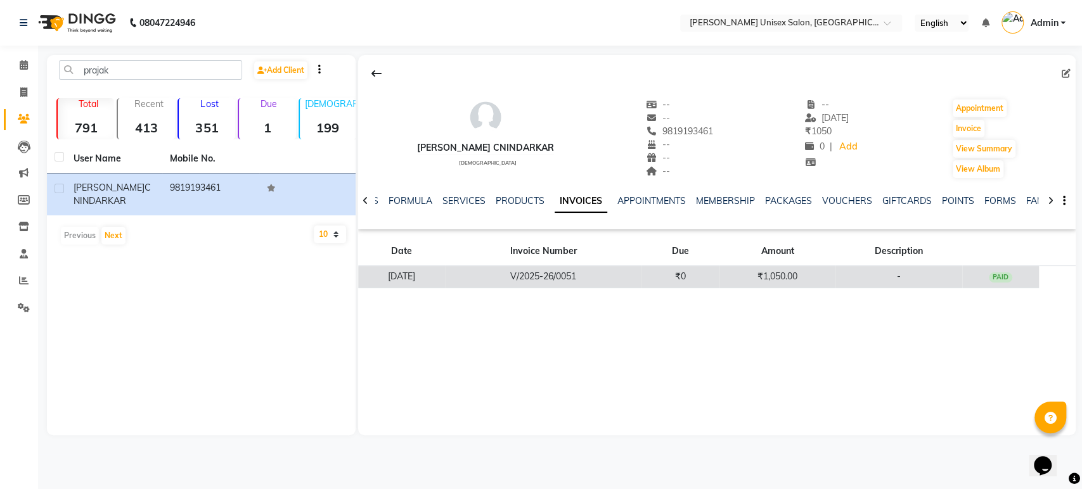
click at [532, 281] on td "V/2025-26/0051" at bounding box center [543, 277] width 196 height 22
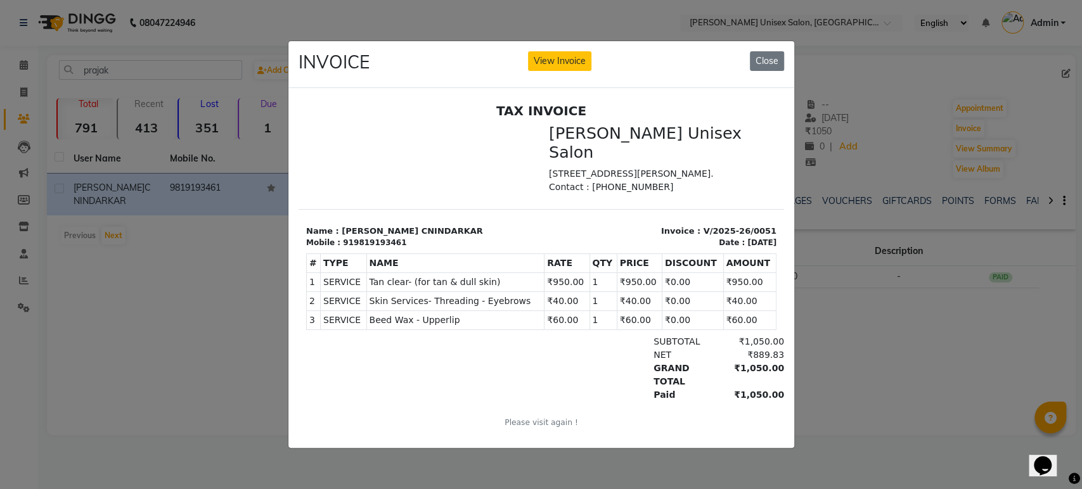
click button "View Invoice" at bounding box center [559, 61] width 63 height 20
